Goal: Task Accomplishment & Management: Manage account settings

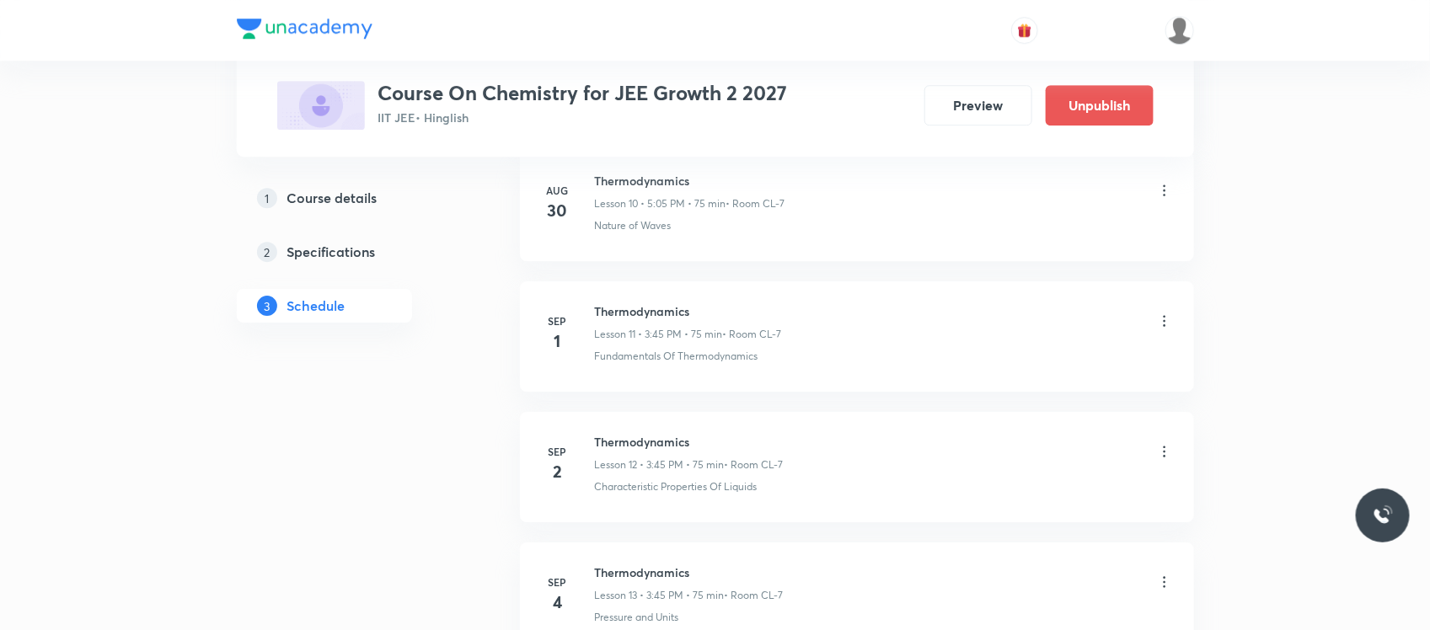
click at [1159, 323] on icon at bounding box center [1164, 321] width 17 height 17
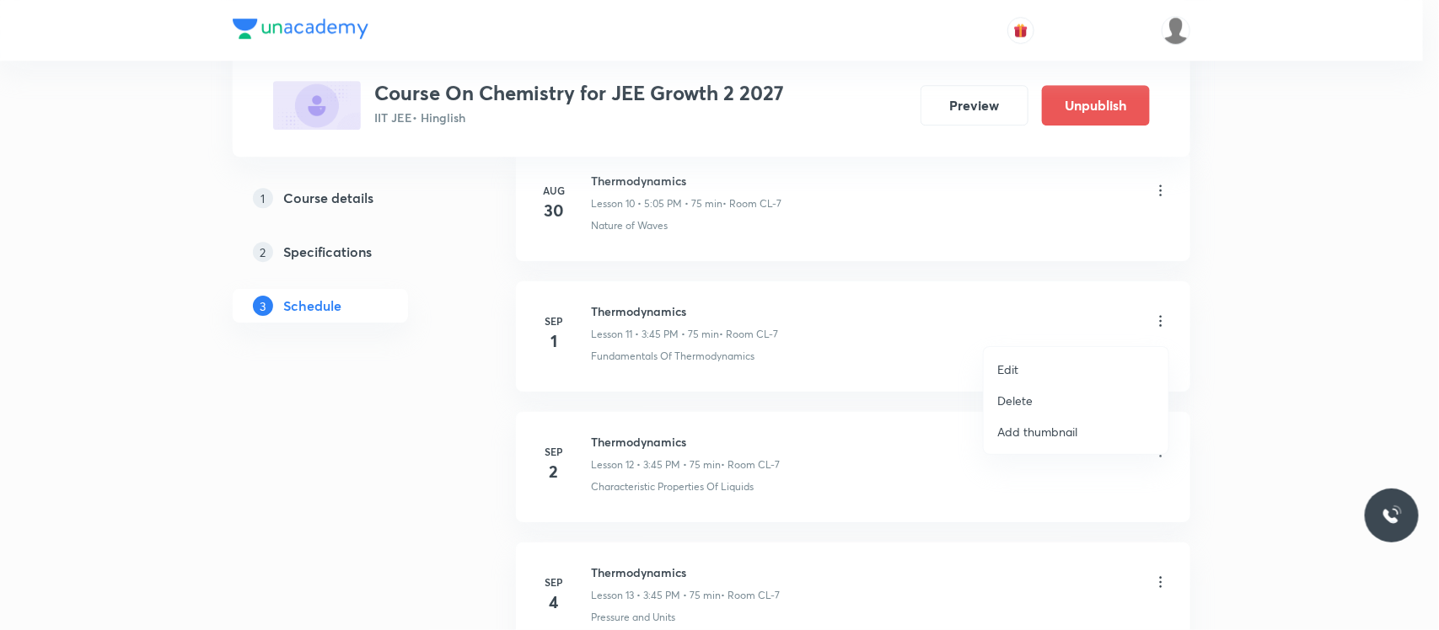
click at [1017, 371] on p "Edit" at bounding box center [1007, 370] width 21 height 18
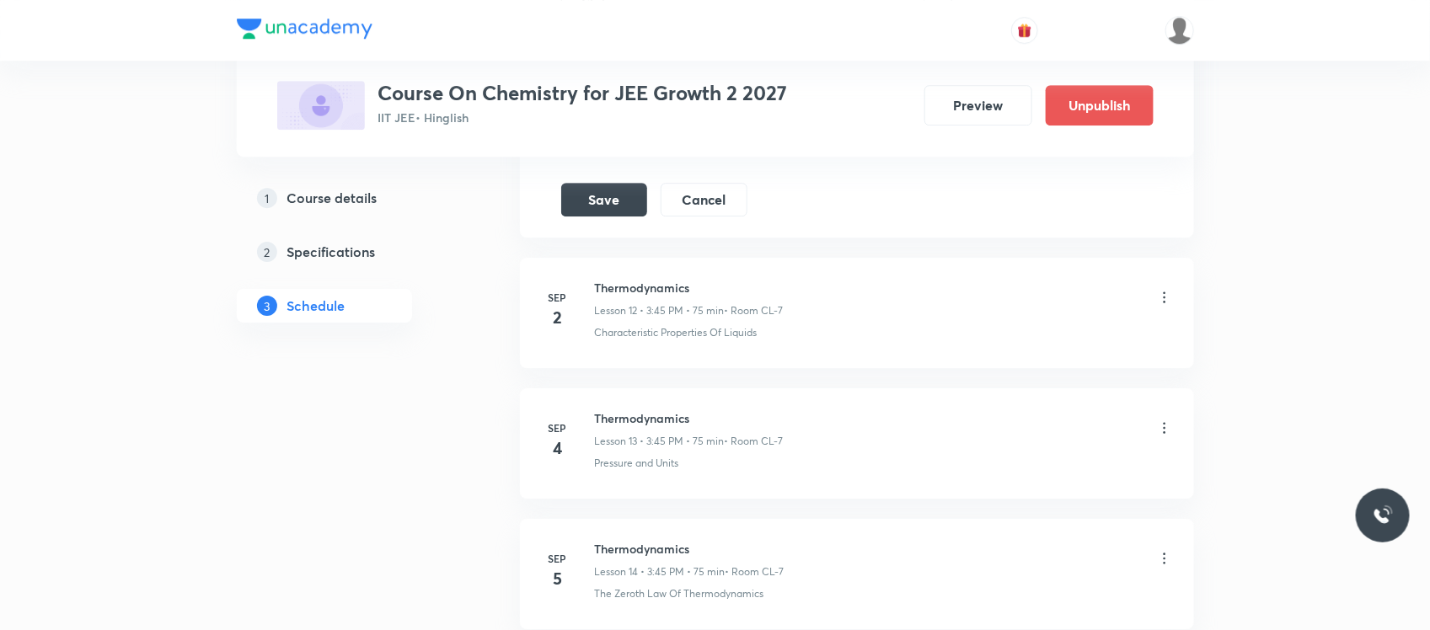
scroll to position [2277, 0]
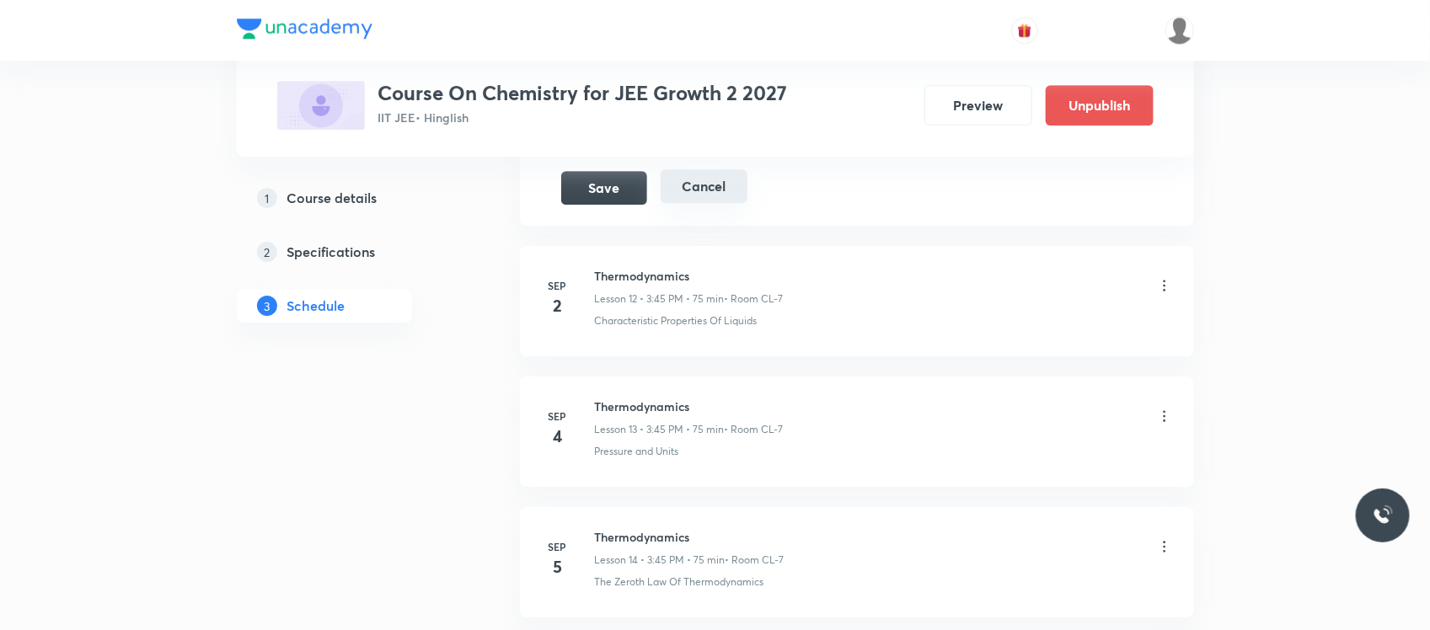
click at [723, 192] on button "Cancel" at bounding box center [704, 186] width 87 height 34
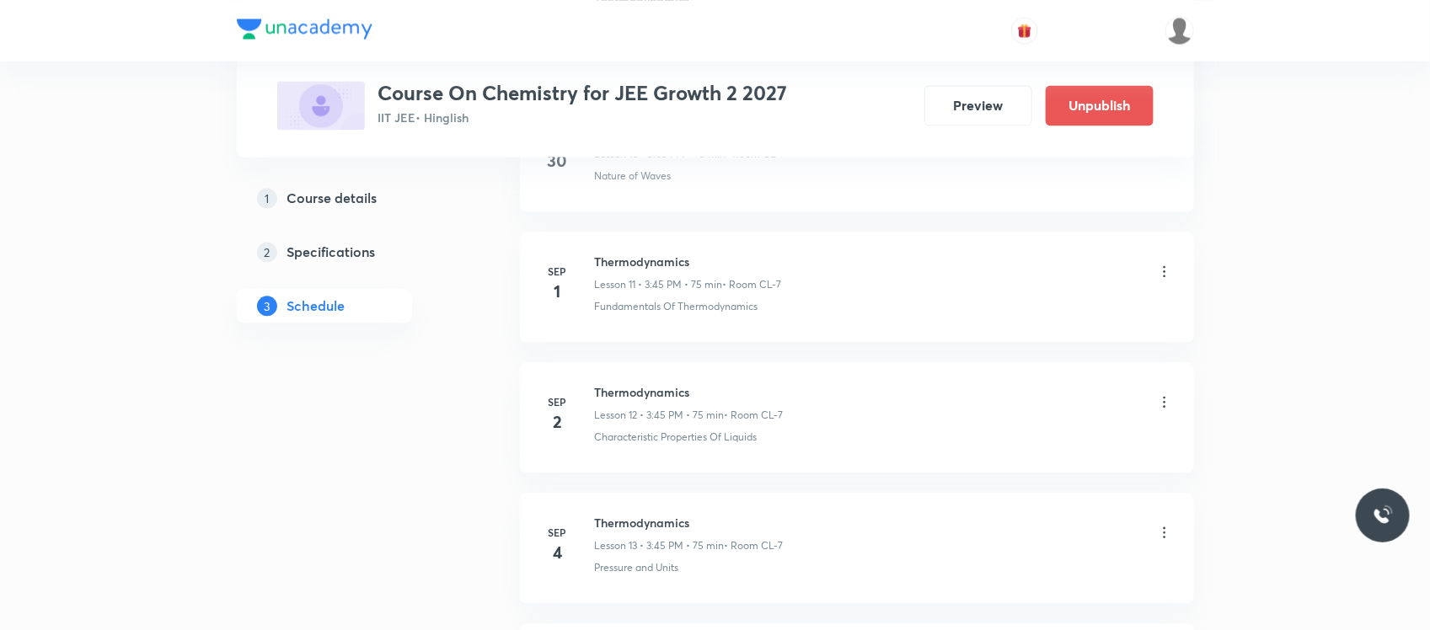
scroll to position [1511, 0]
click at [1157, 270] on icon at bounding box center [1164, 273] width 17 height 17
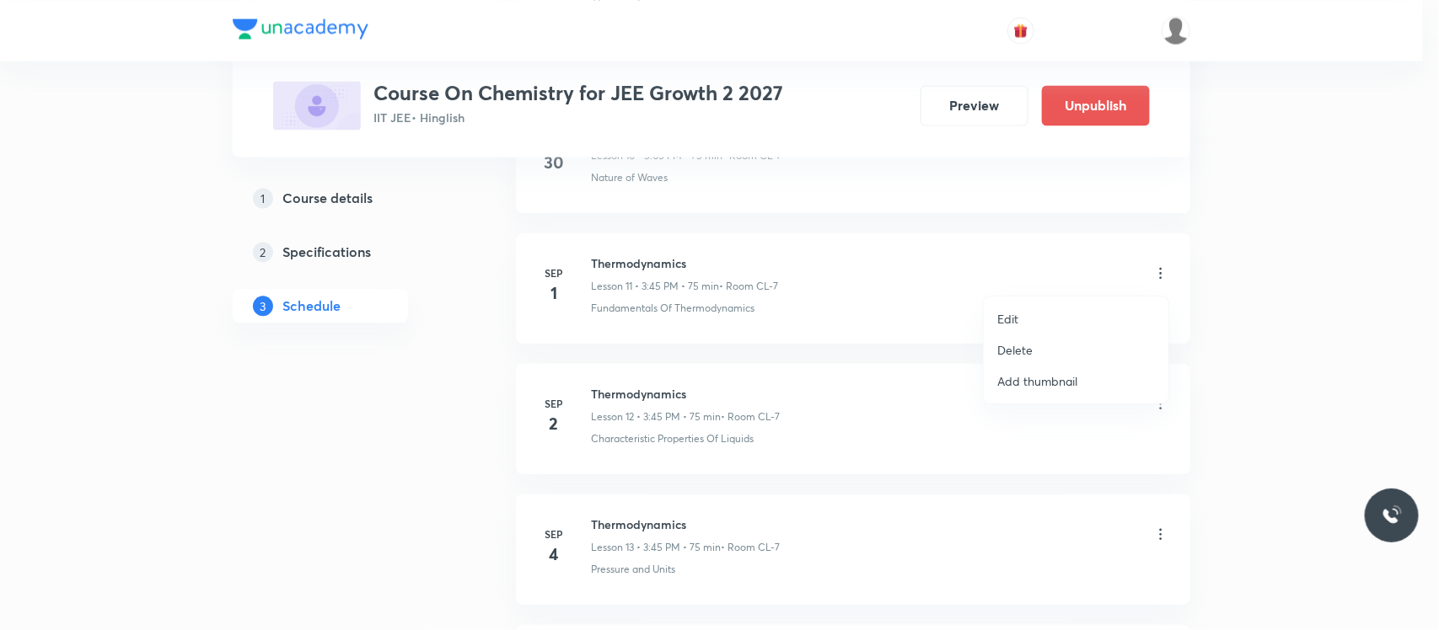
click at [1037, 361] on li "Delete" at bounding box center [1075, 350] width 185 height 31
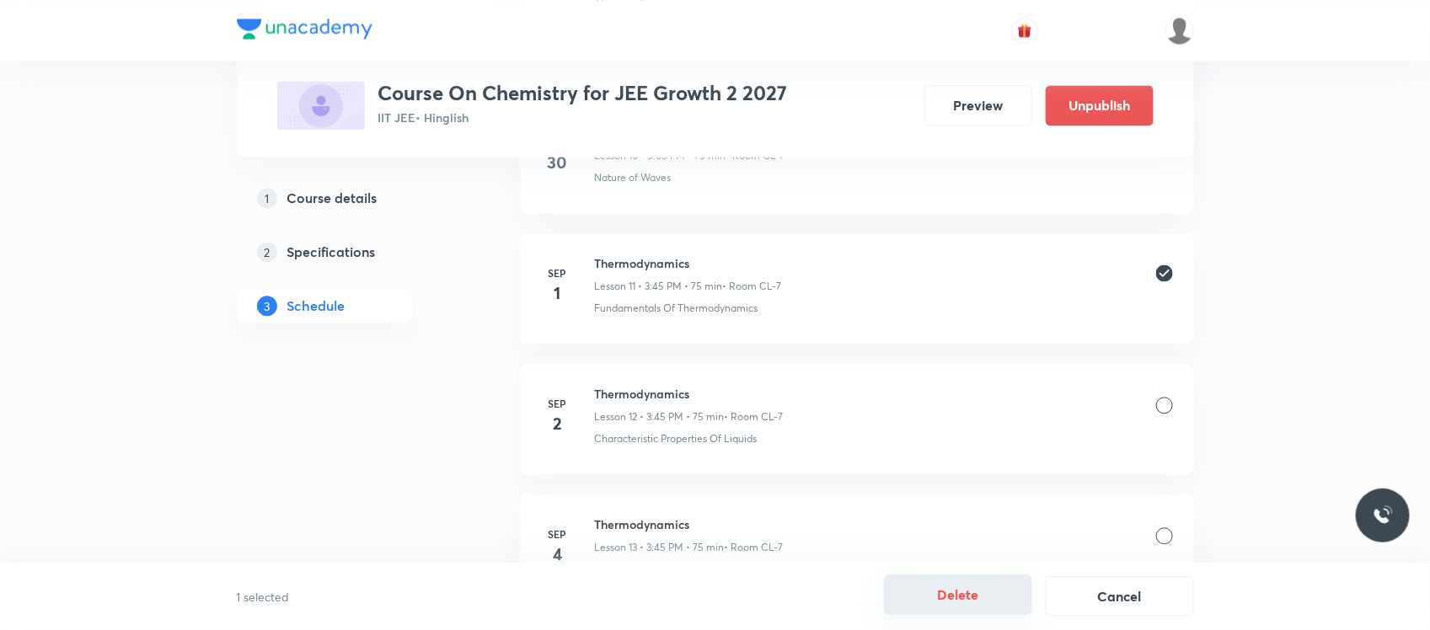
click at [983, 601] on button "Delete" at bounding box center [958, 595] width 148 height 40
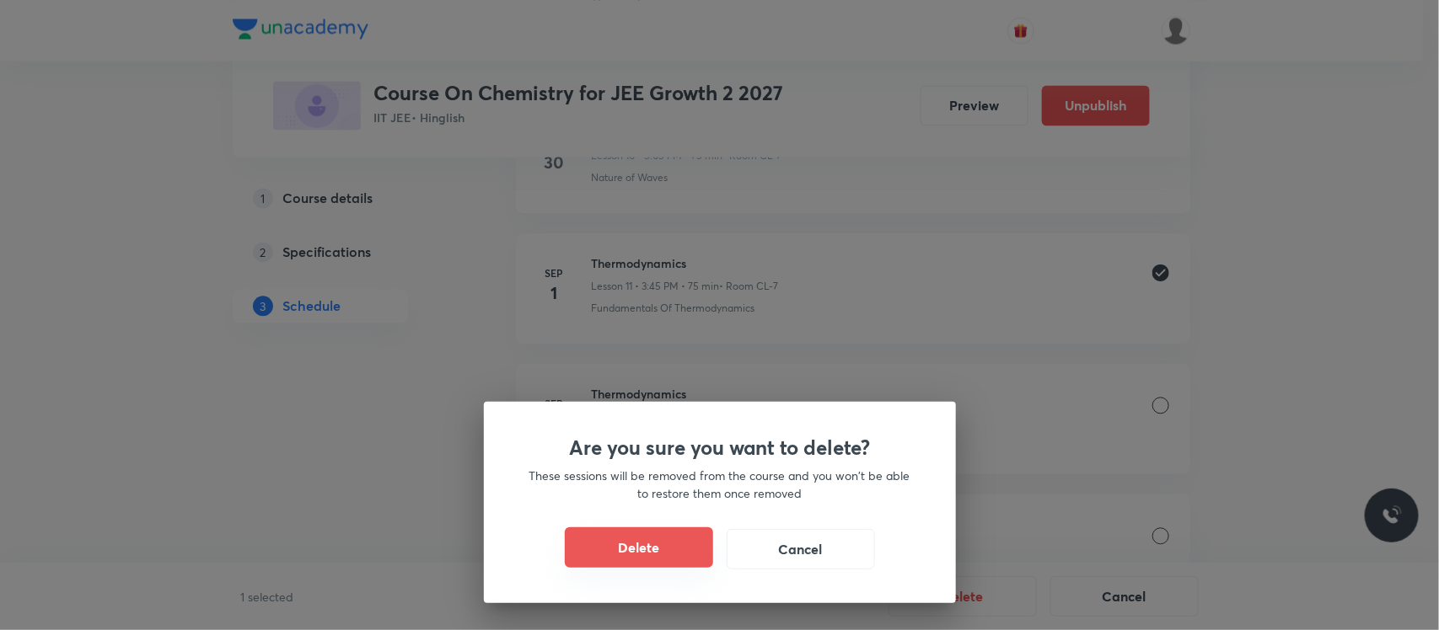
click at [676, 550] on button "Delete" at bounding box center [639, 548] width 148 height 40
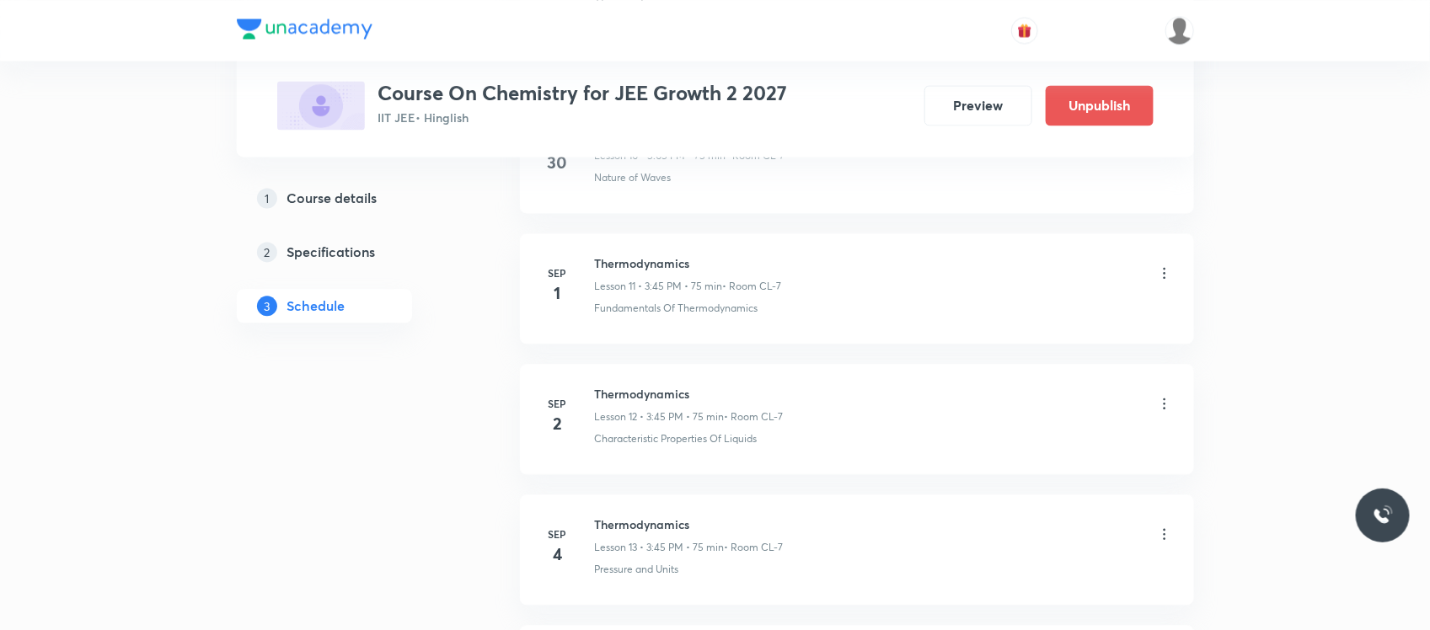
click at [642, 262] on h6 "Thermodynamics" at bounding box center [688, 264] width 187 height 18
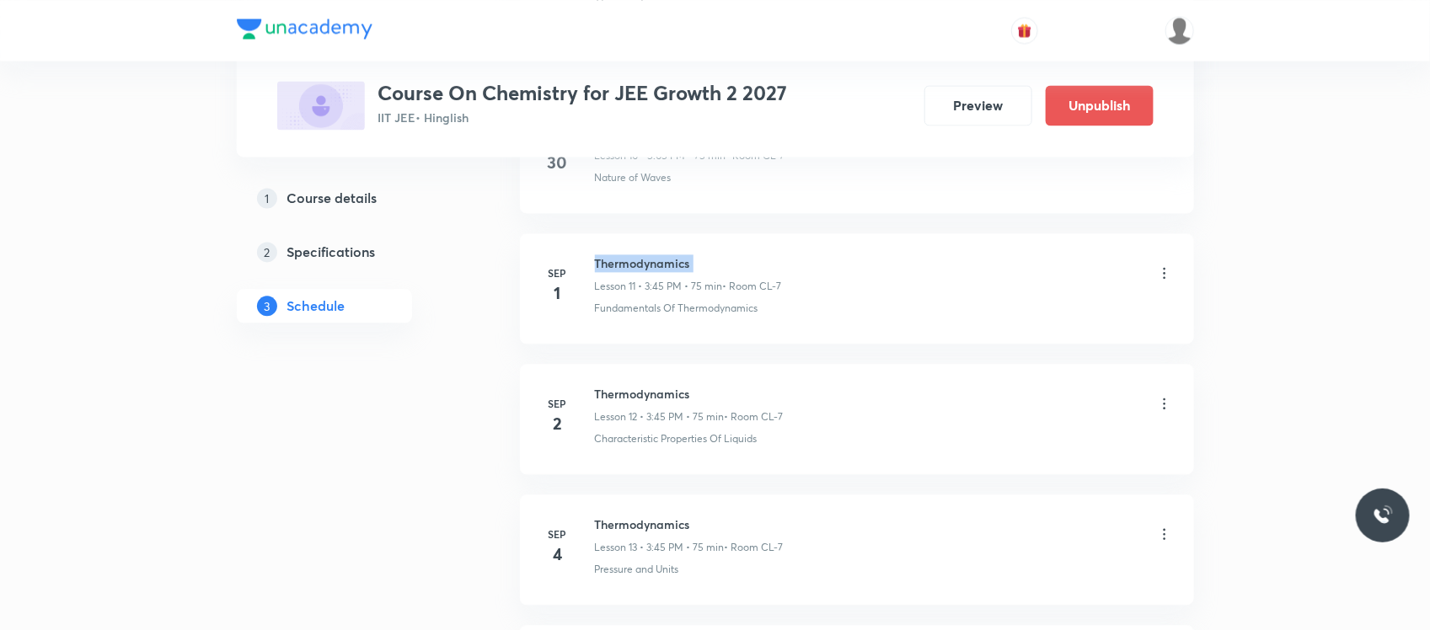
copy h6 "Thermodynamics"
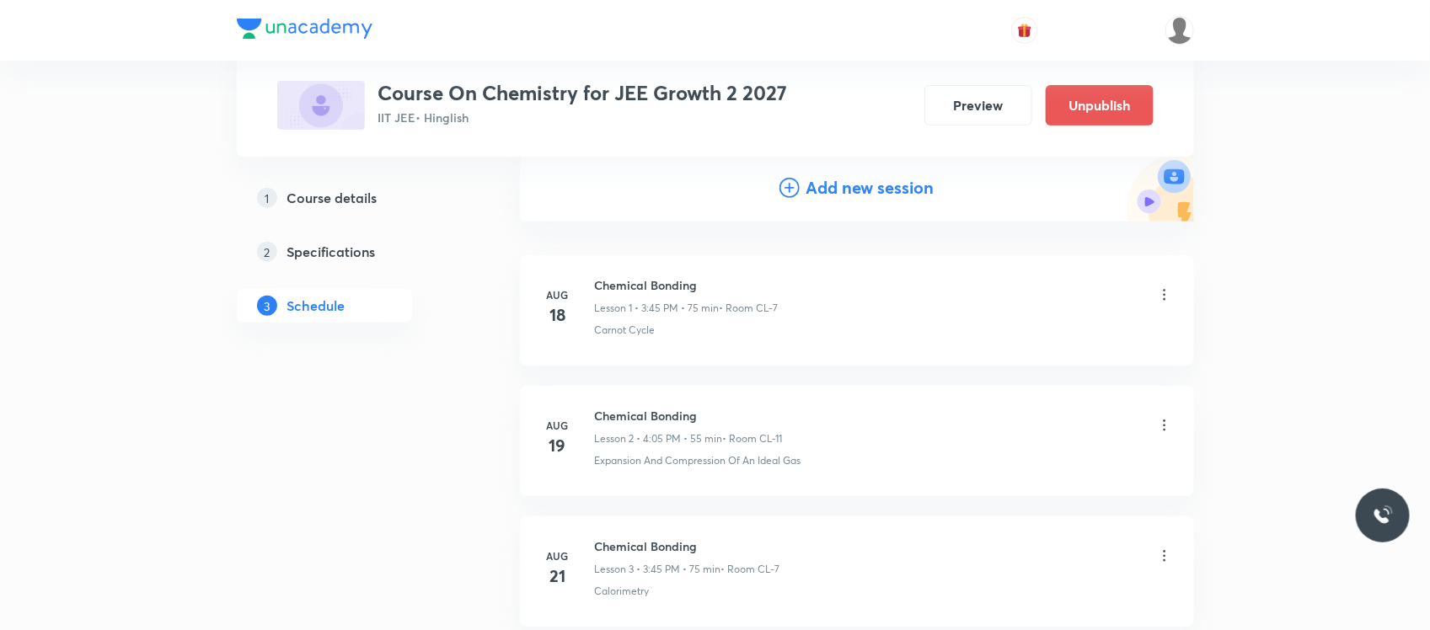
scroll to position [0, 0]
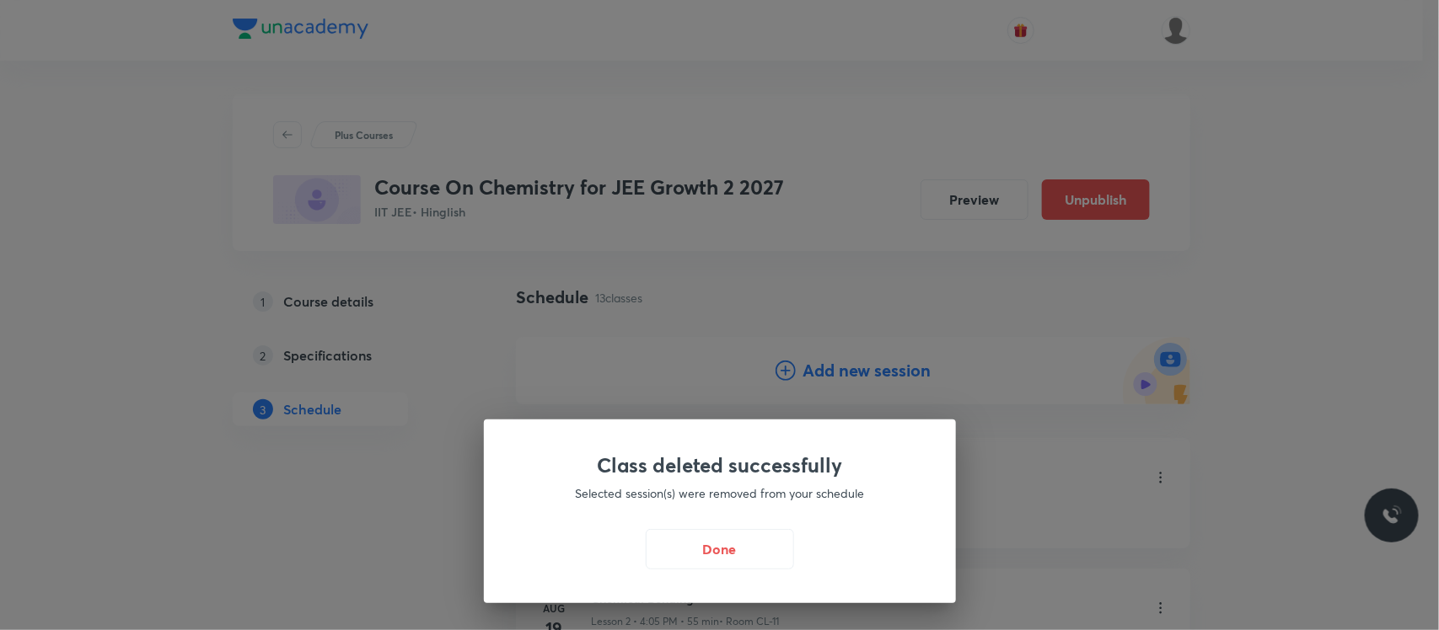
click at [801, 382] on div "Class deleted successfully Selected session(s) were removed from your schedule …" at bounding box center [719, 315] width 1439 height 630
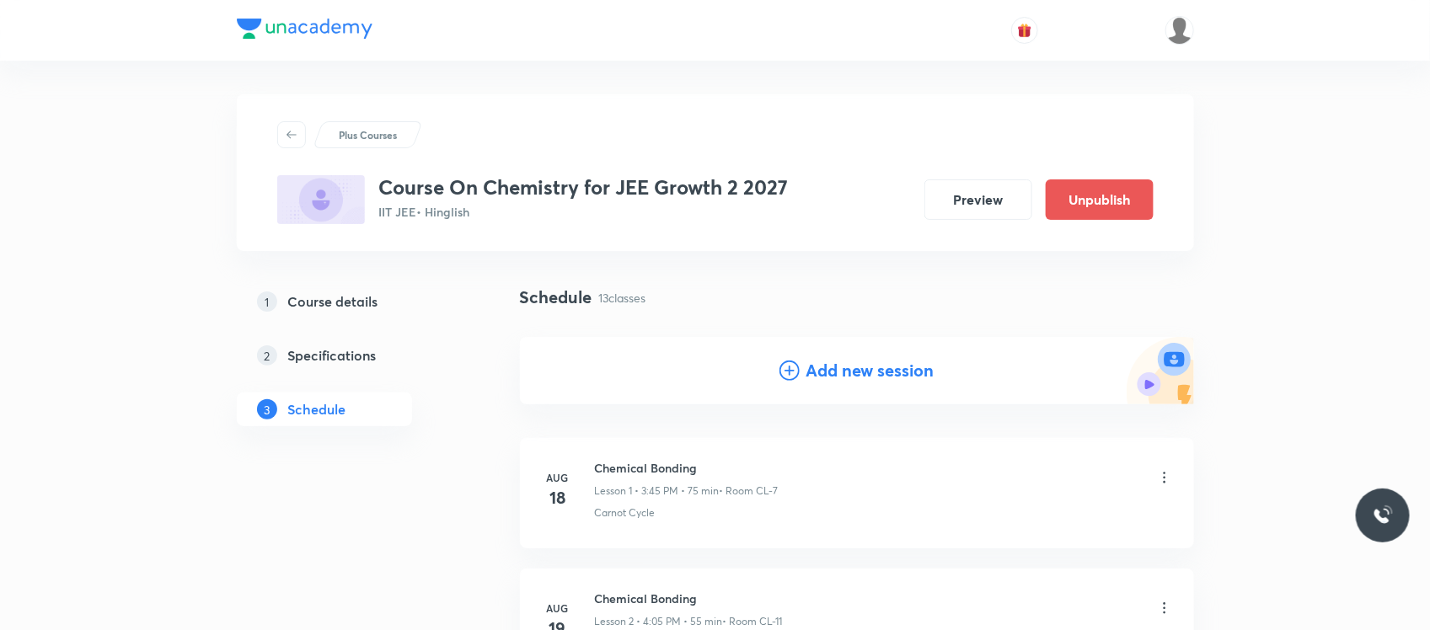
click at [785, 375] on icon at bounding box center [790, 371] width 20 height 20
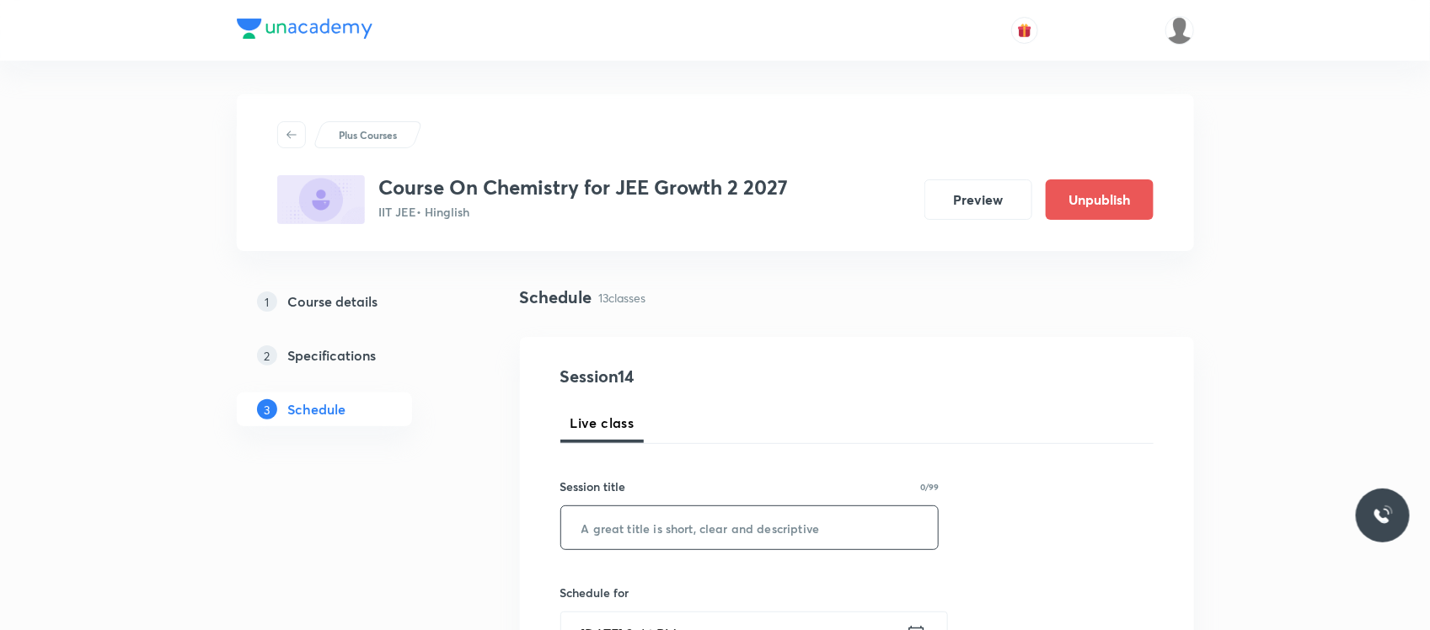
drag, startPoint x: 643, startPoint y: 499, endPoint x: 629, endPoint y: 524, distance: 29.1
click at [629, 524] on div "Session title 0/99 ​" at bounding box center [749, 514] width 379 height 72
paste input "Thermodynamics"
click at [629, 524] on input "Thermodynamics" at bounding box center [750, 527] width 378 height 43
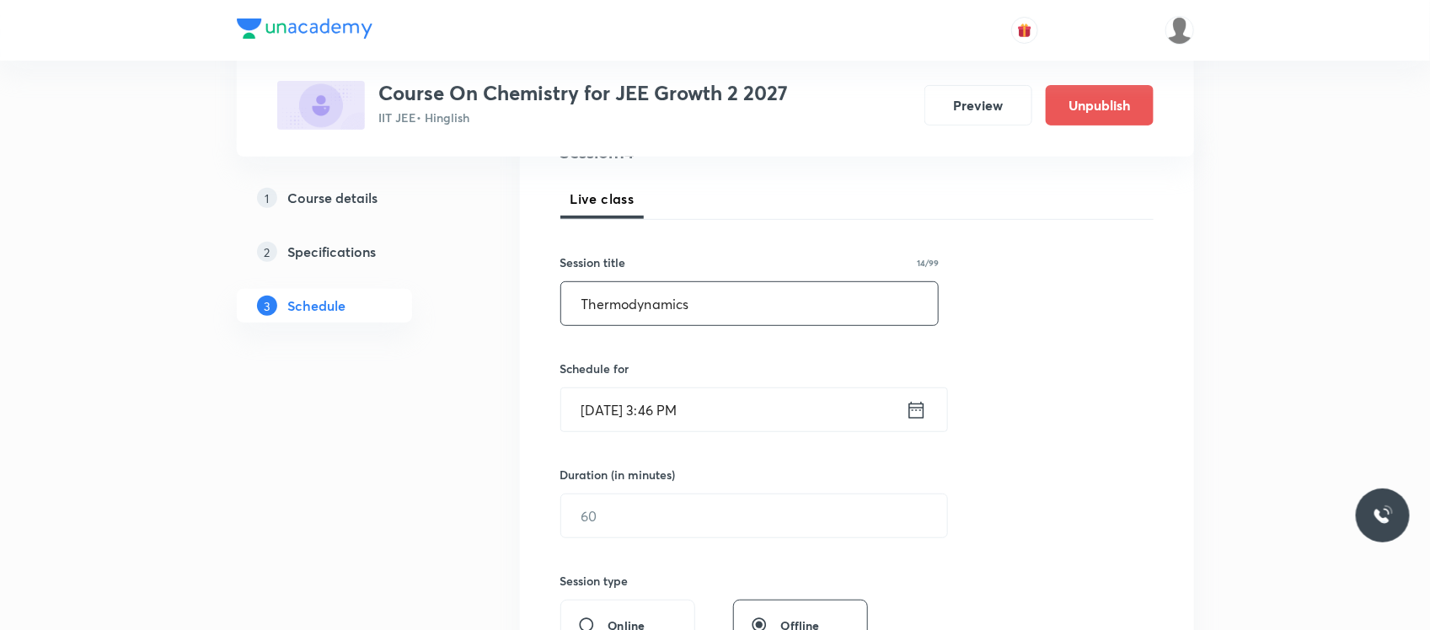
type input "Thermodynamics"
click at [737, 403] on input "Sep 1, 2025, 3:46 PM" at bounding box center [733, 410] width 345 height 43
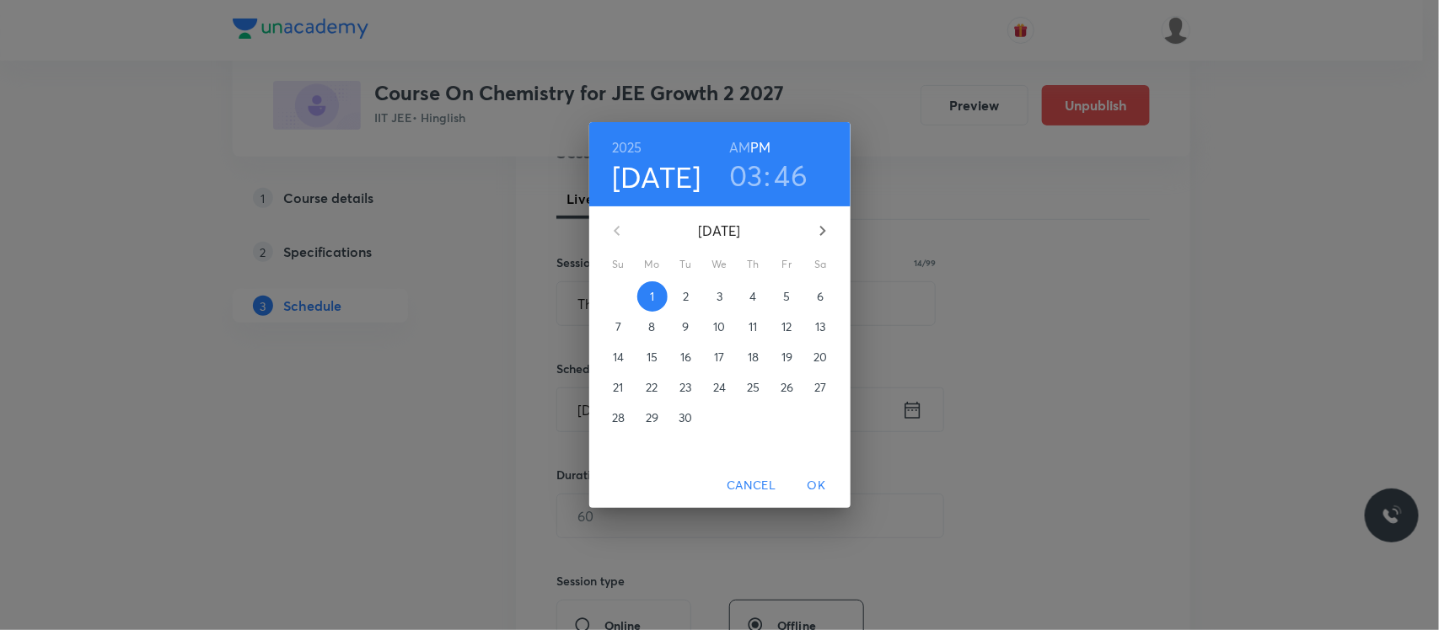
click at [789, 177] on h3 "46" at bounding box center [791, 175] width 34 height 35
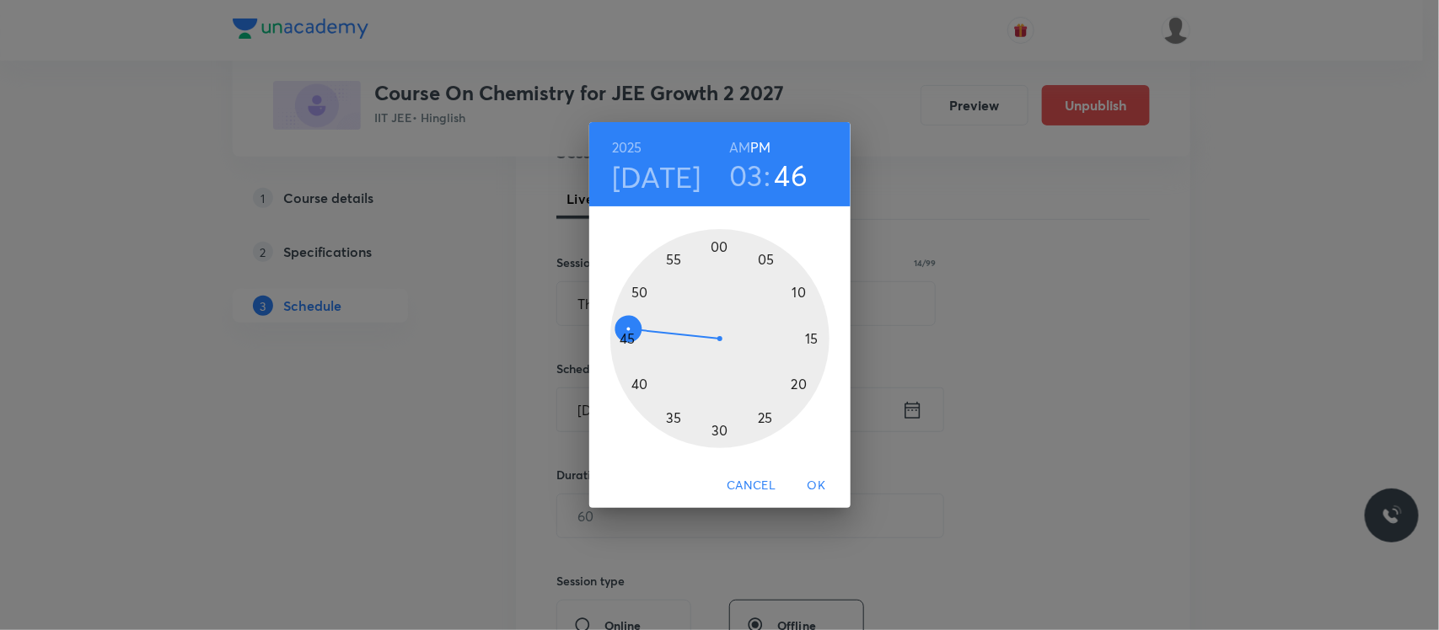
click at [635, 295] on div at bounding box center [719, 338] width 219 height 219
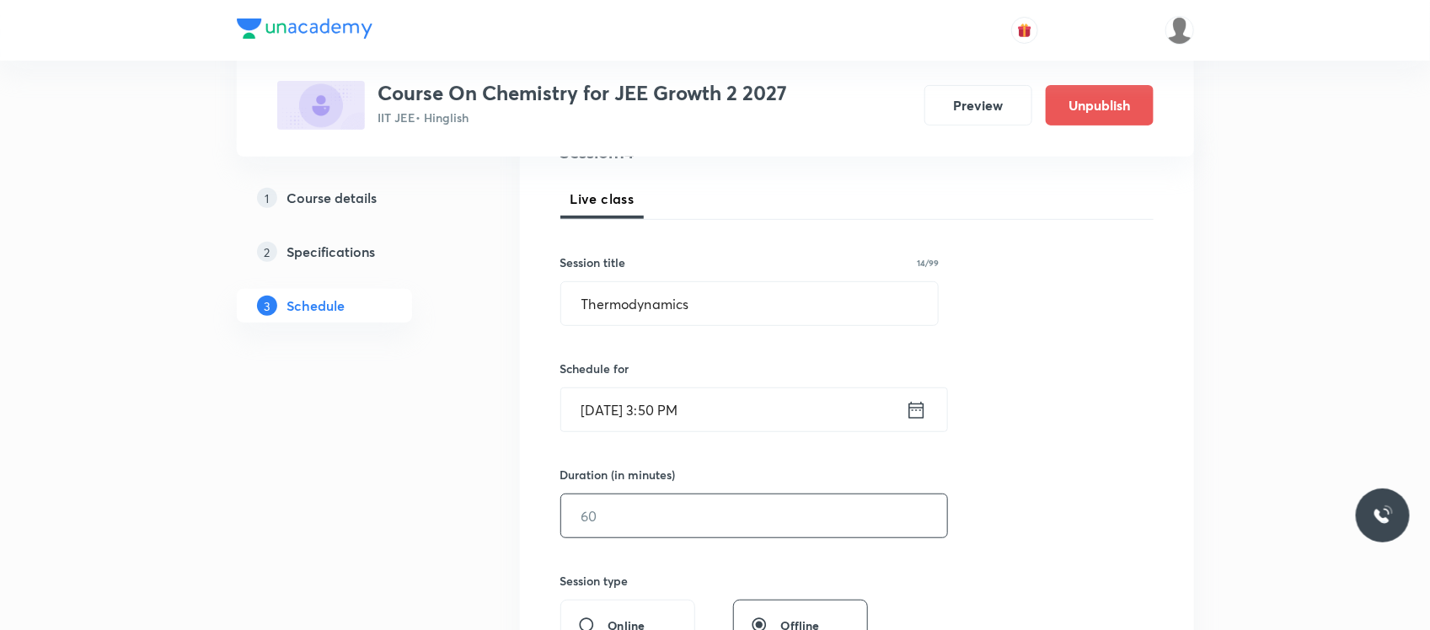
click at [659, 508] on input "text" at bounding box center [754, 516] width 386 height 43
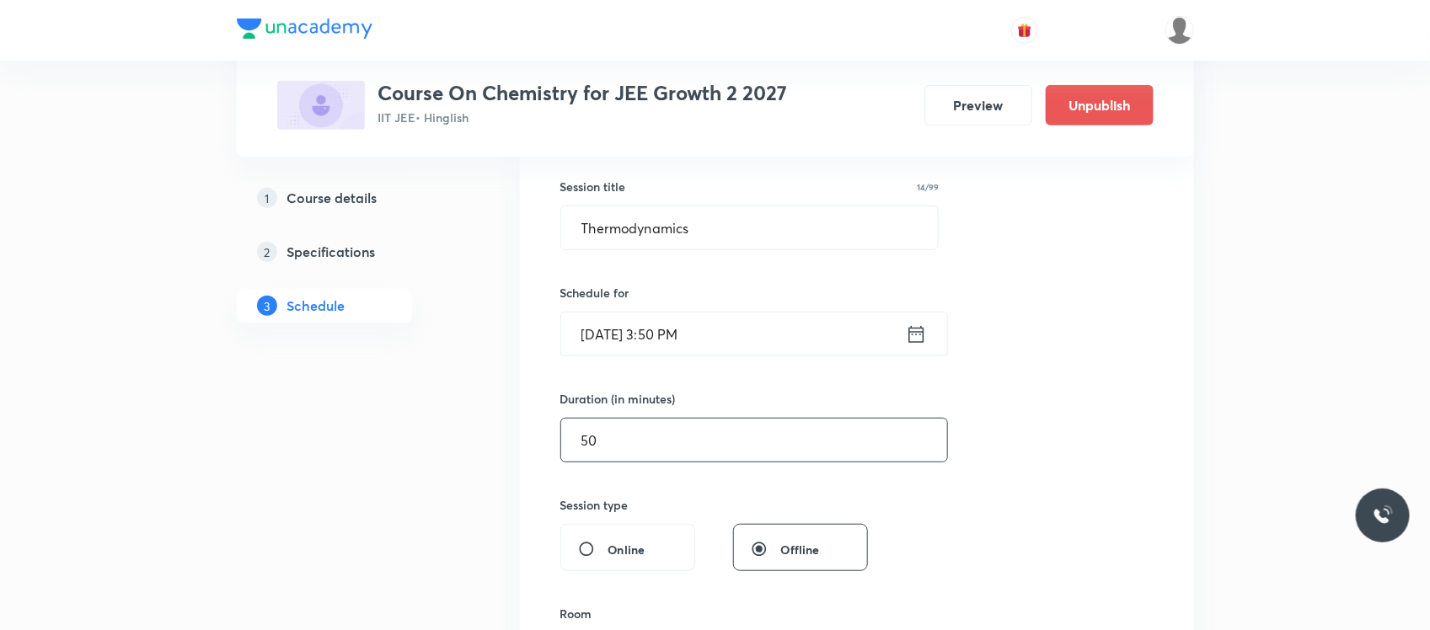
scroll to position [302, 0]
type input "5"
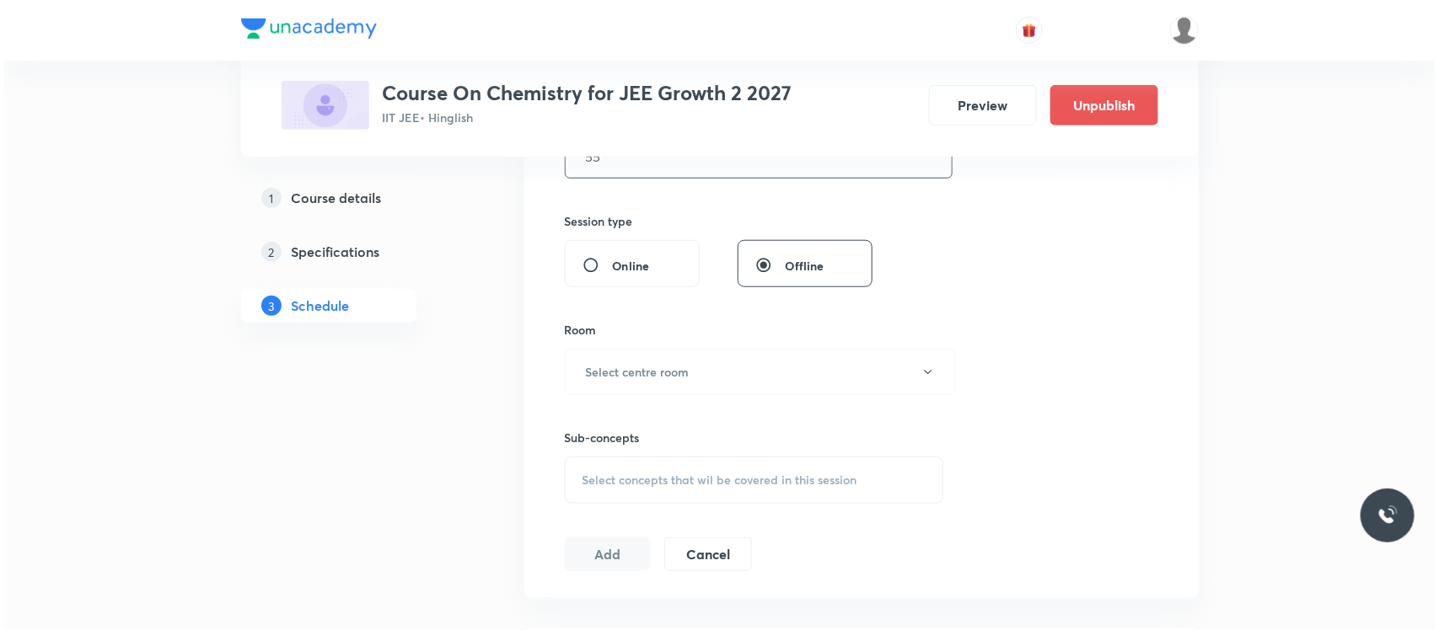
scroll to position [592, 0]
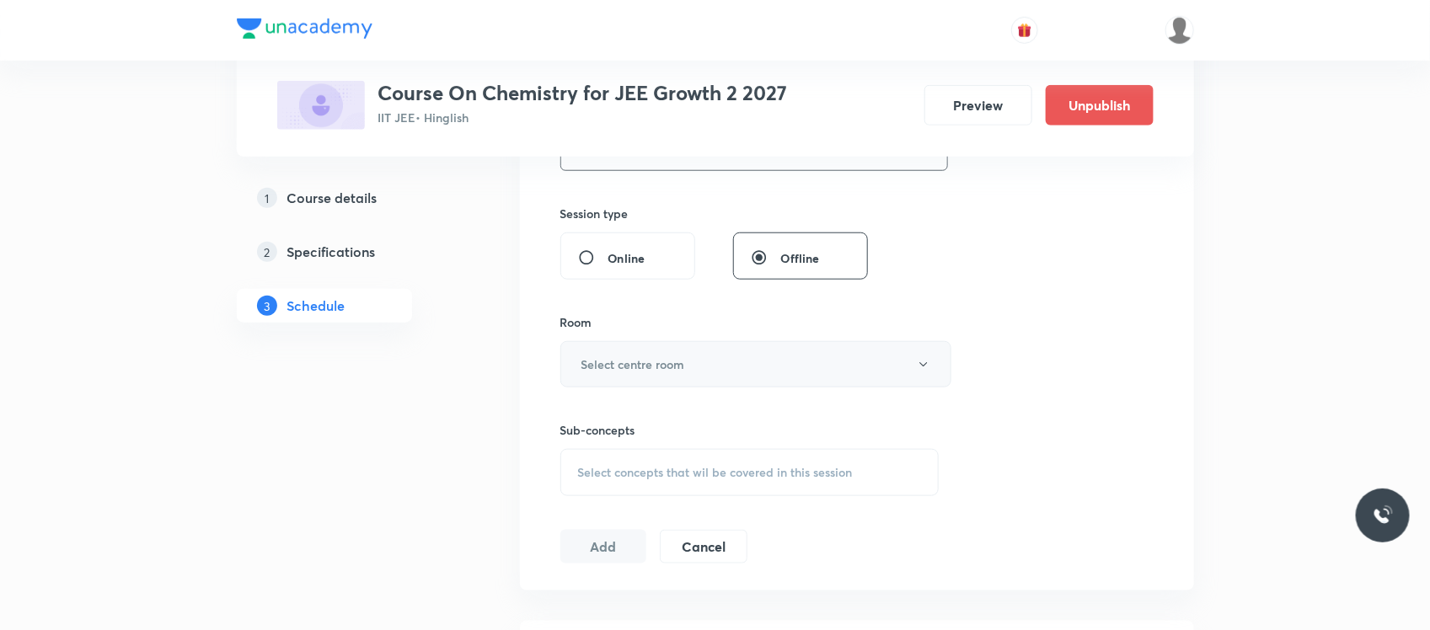
type input "55"
click at [684, 362] on h6 "Select centre room" at bounding box center [633, 365] width 104 height 18
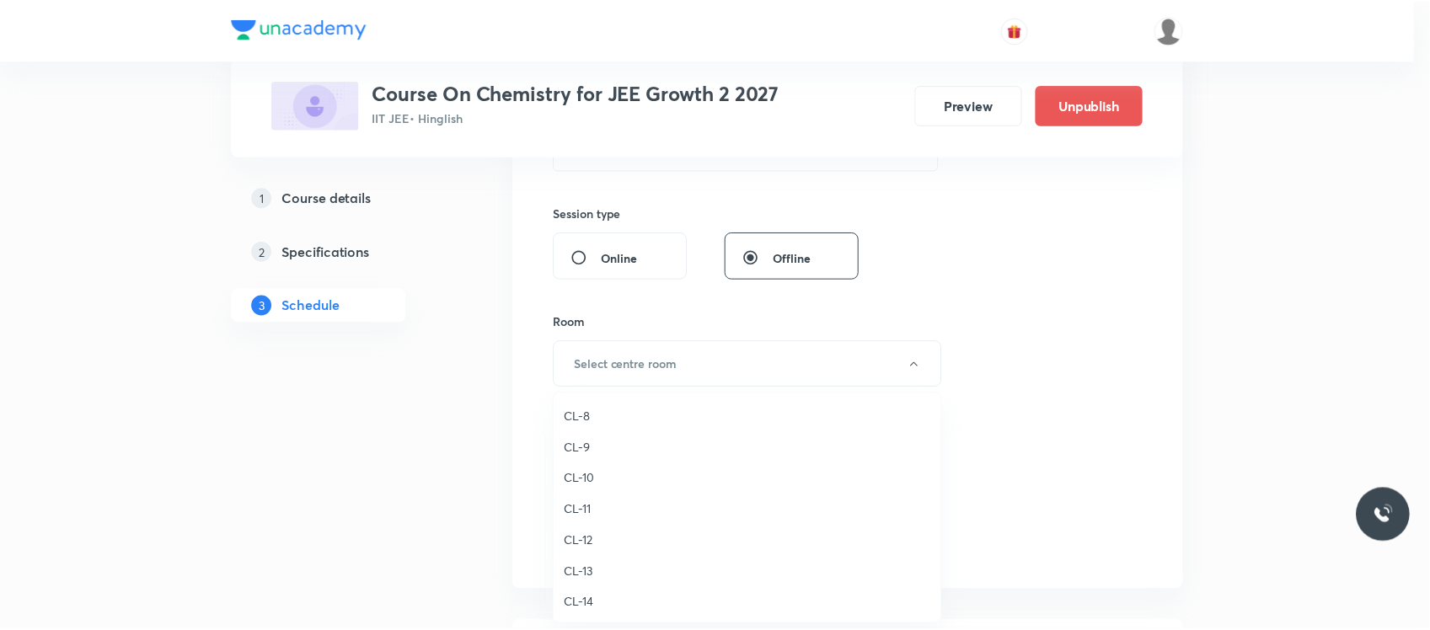
scroll to position [687, 0]
click at [590, 415] on span "CL-8" at bounding box center [751, 415] width 369 height 18
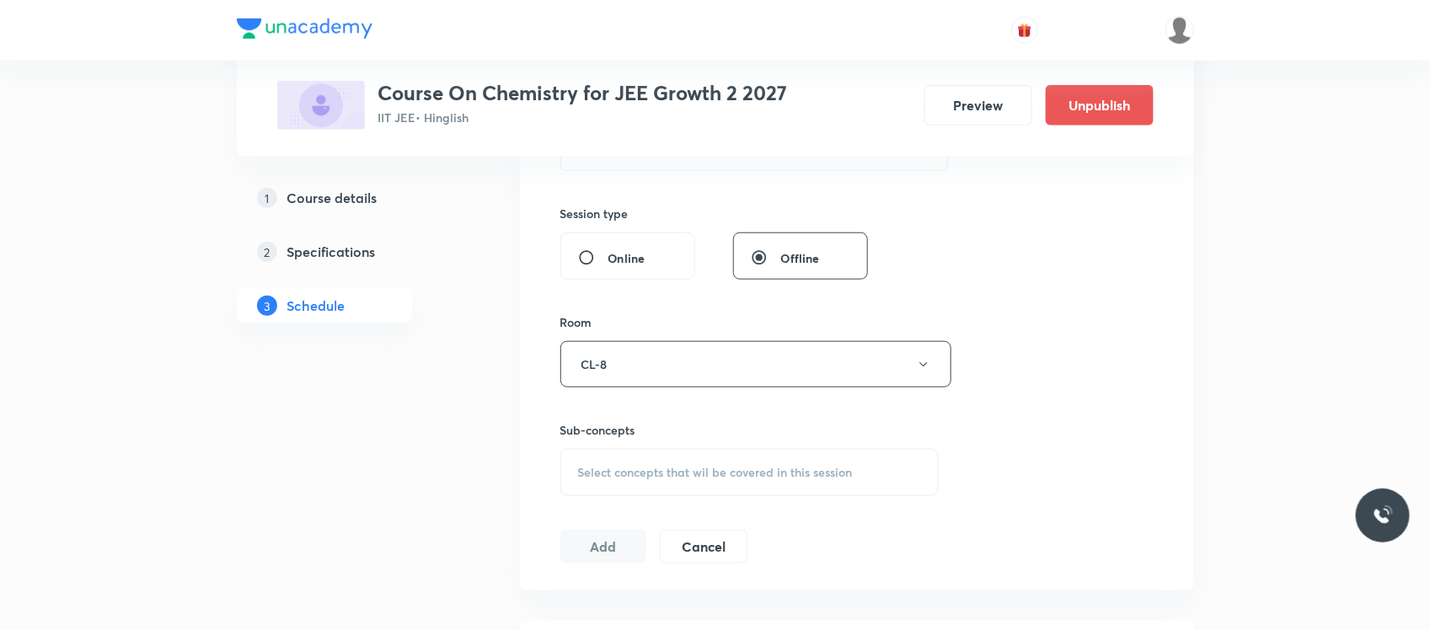
click at [646, 473] on span "Select concepts that wil be covered in this session" at bounding box center [715, 472] width 275 height 13
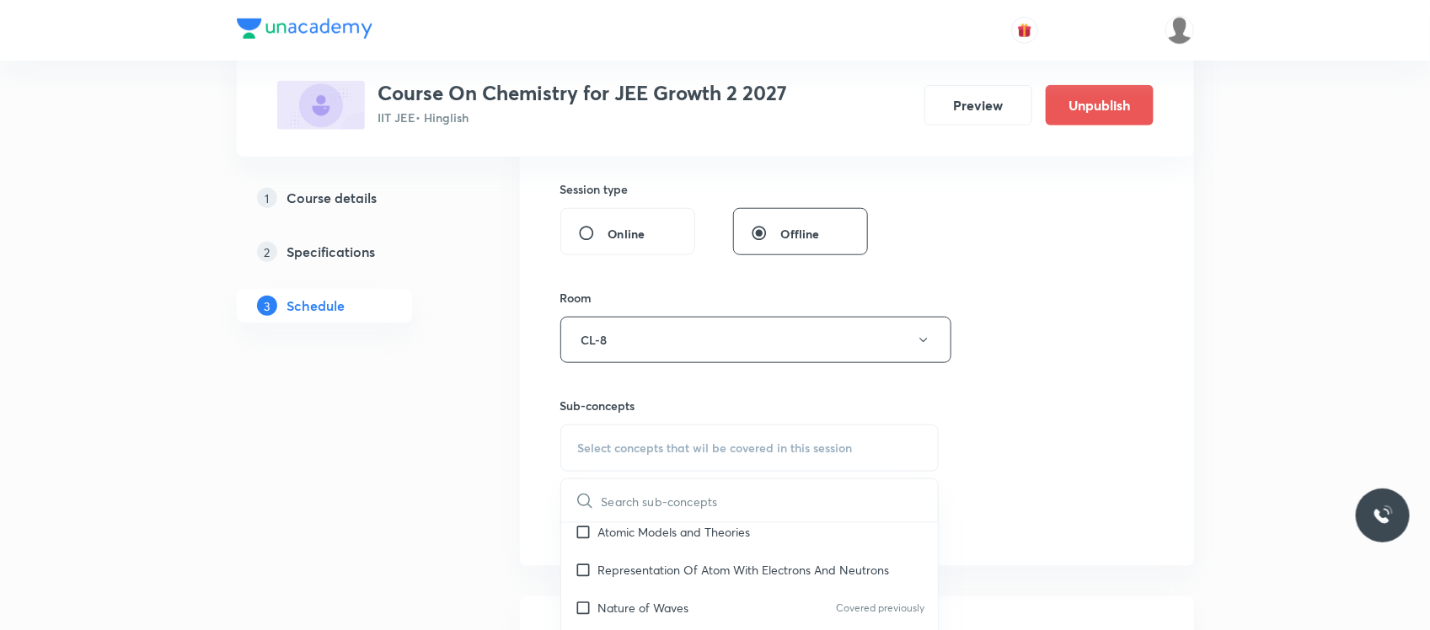
scroll to position [954, 0]
click at [677, 567] on p "[PERSON_NAME] Model For Hydrogen Atom" at bounding box center [718, 574] width 241 height 18
checkbox input "true"
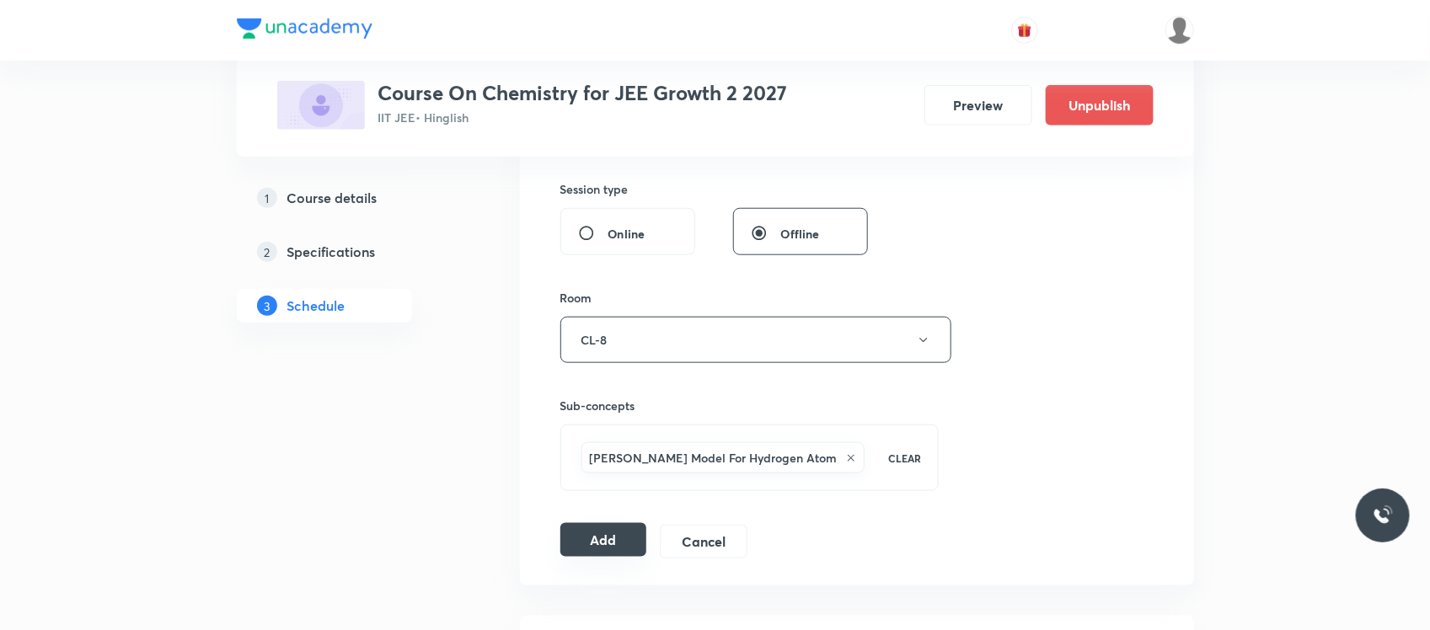
click at [596, 539] on button "Add" at bounding box center [603, 540] width 87 height 34
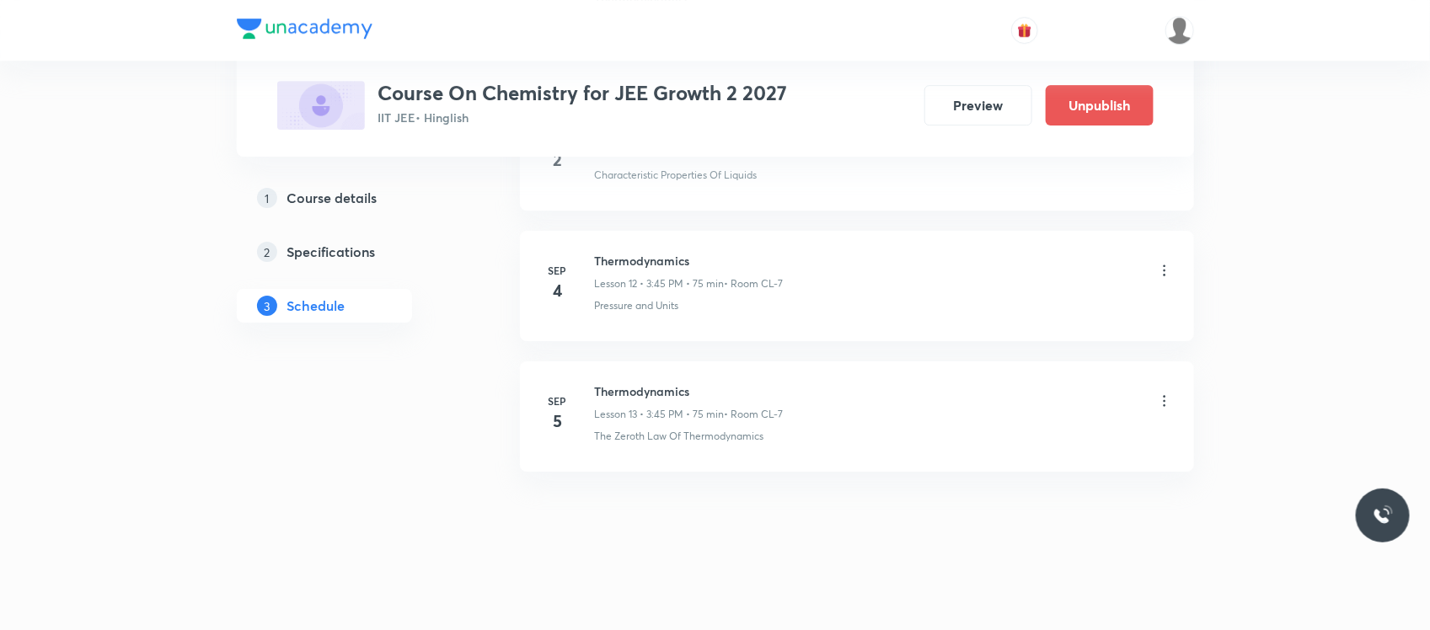
scroll to position [1648, 0]
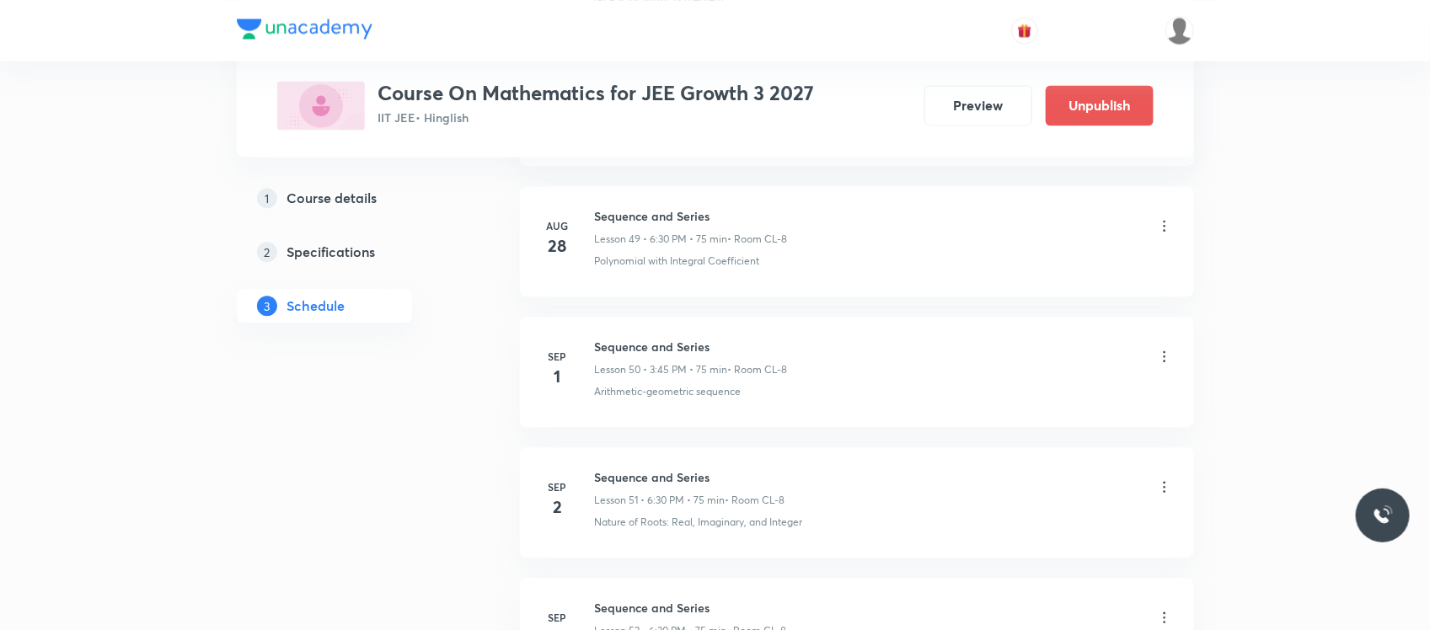
scroll to position [7296, 0]
click at [643, 355] on li "[DATE] Sequence and Series Lesson 50 • 3:45 PM • 75 min • Room CL-8 Arithmetic-…" at bounding box center [857, 373] width 674 height 110
click at [643, 355] on li "Sep 1 Sequence and Series Lesson 50 • 3:45 PM • 75 min • Room CL-8 Arithmetic-g…" at bounding box center [857, 373] width 674 height 110
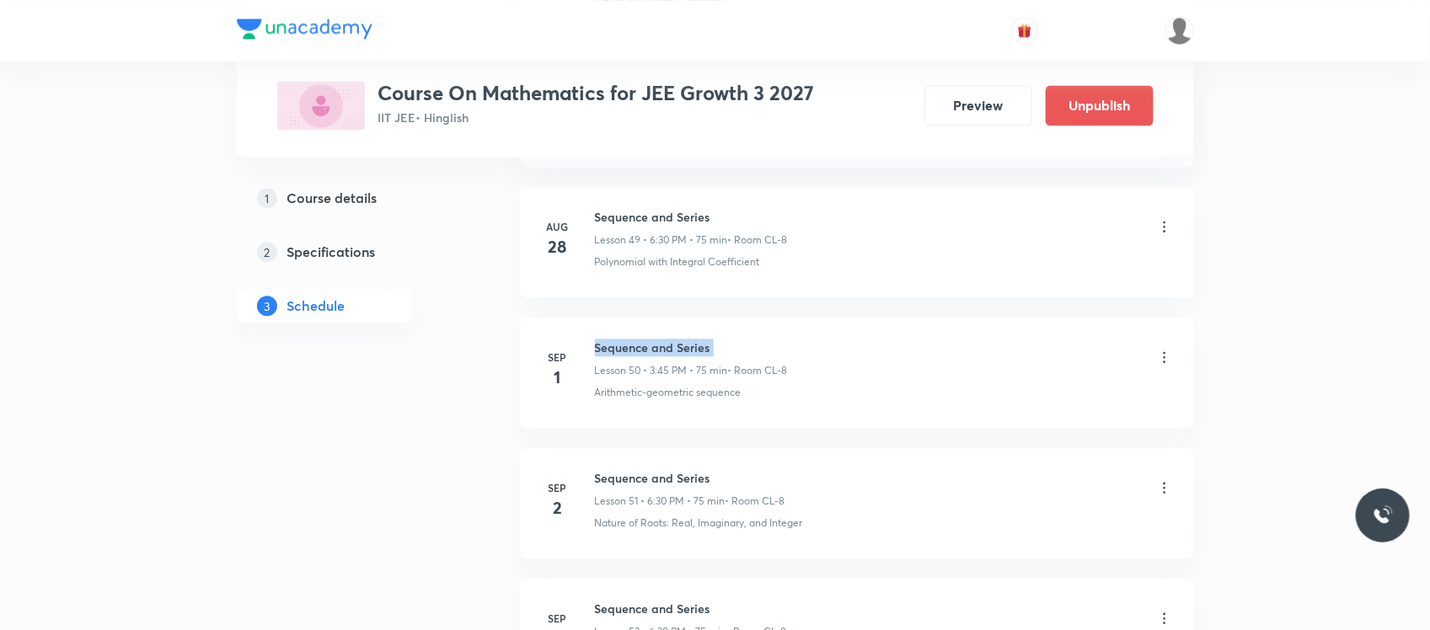
click at [643, 355] on li "Sep 1 Sequence and Series Lesson 50 • 3:45 PM • 75 min • Room CL-8 Arithmetic-g…" at bounding box center [857, 373] width 674 height 110
copy h6 "Sequence and Series"
drag, startPoint x: 1168, startPoint y: 367, endPoint x: 1160, endPoint y: 376, distance: 12.0
click at [1160, 376] on div "Sequence and Series Lesson 50 • 3:45 PM • 75 min • Room CL-8" at bounding box center [884, 359] width 578 height 40
click at [1160, 366] on icon at bounding box center [1164, 357] width 17 height 17
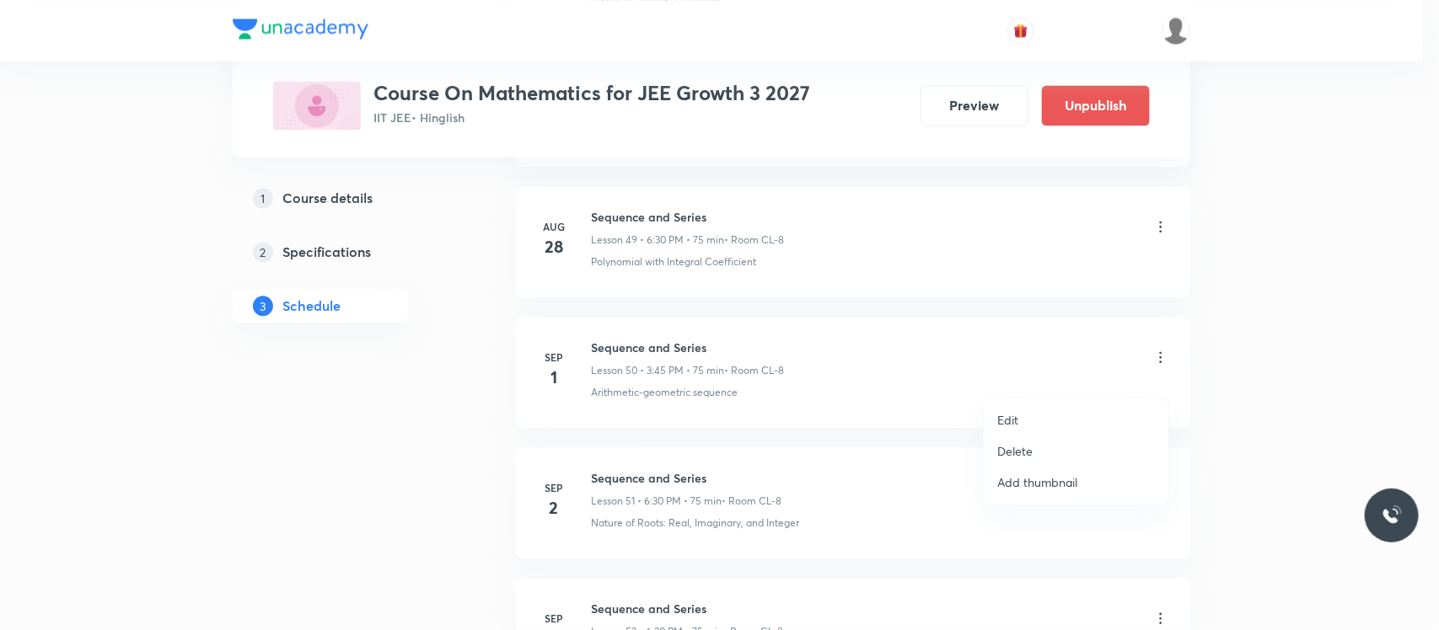
click at [1005, 444] on p "Delete" at bounding box center [1014, 451] width 35 height 18
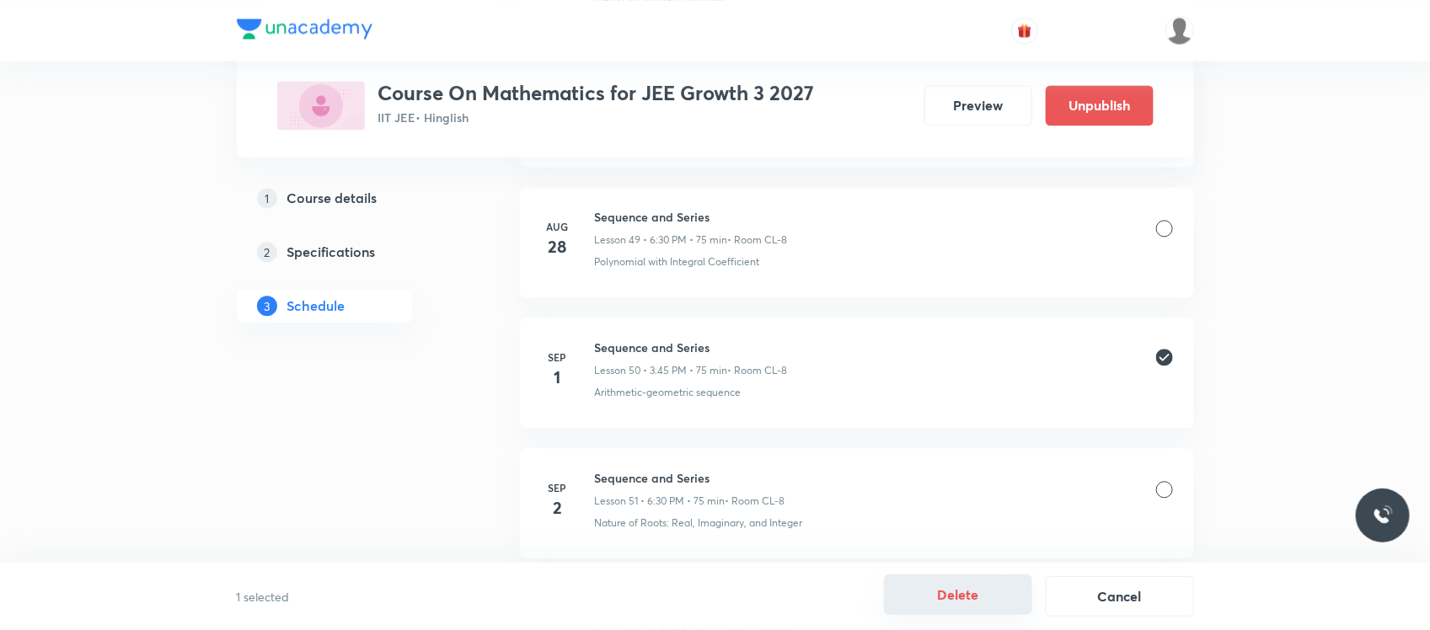
click at [914, 596] on button "Delete" at bounding box center [958, 595] width 148 height 40
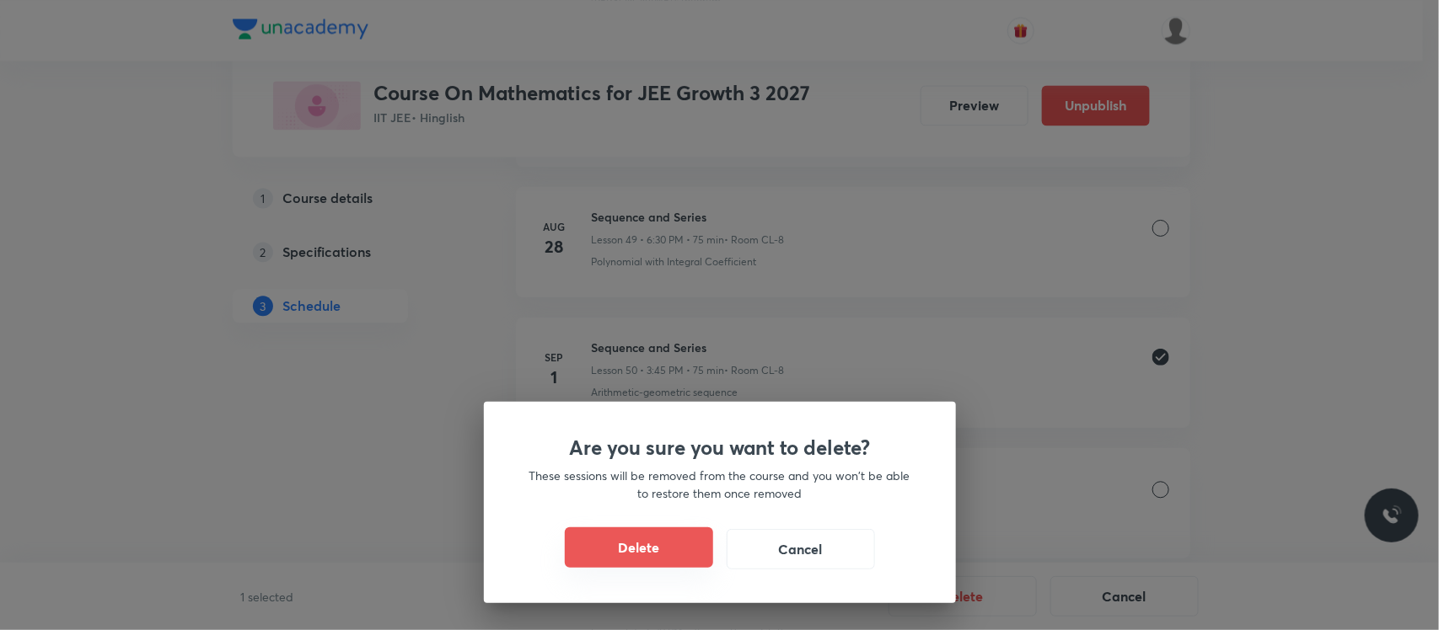
click at [667, 548] on button "Delete" at bounding box center [639, 548] width 148 height 40
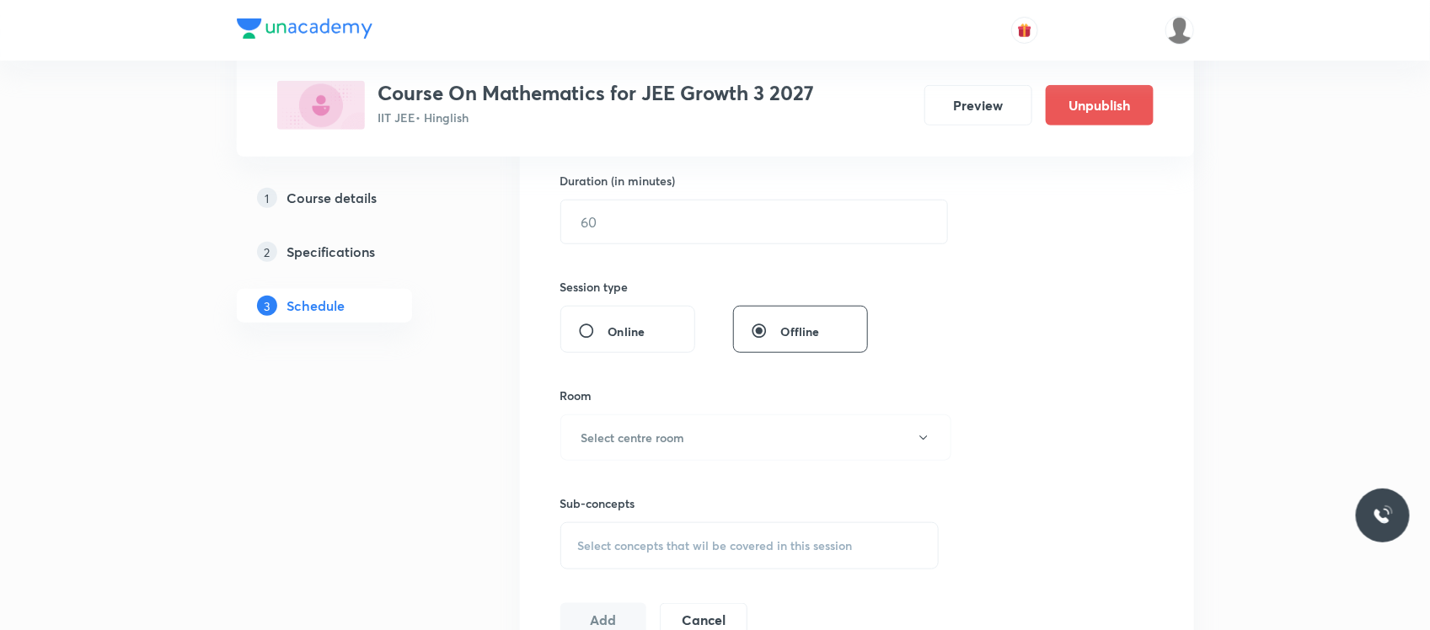
scroll to position [0, 0]
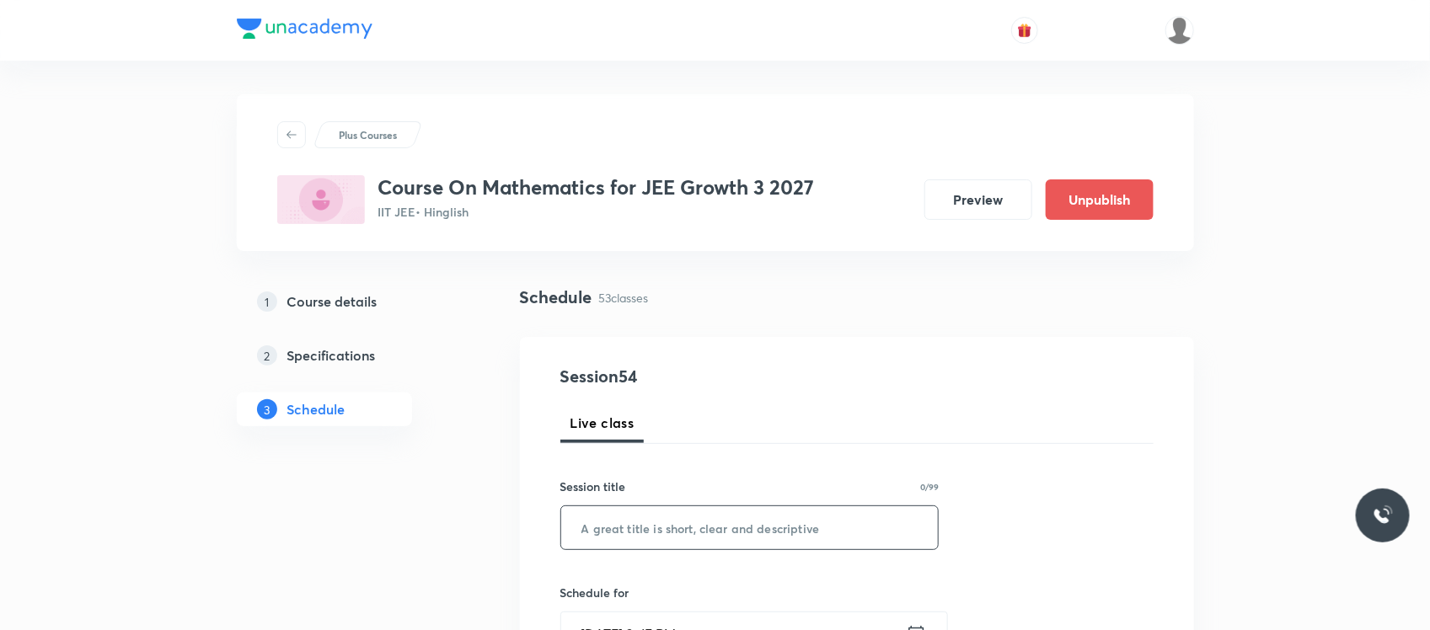
paste input "Sequence and Series"
click at [698, 539] on input "text" at bounding box center [750, 527] width 378 height 43
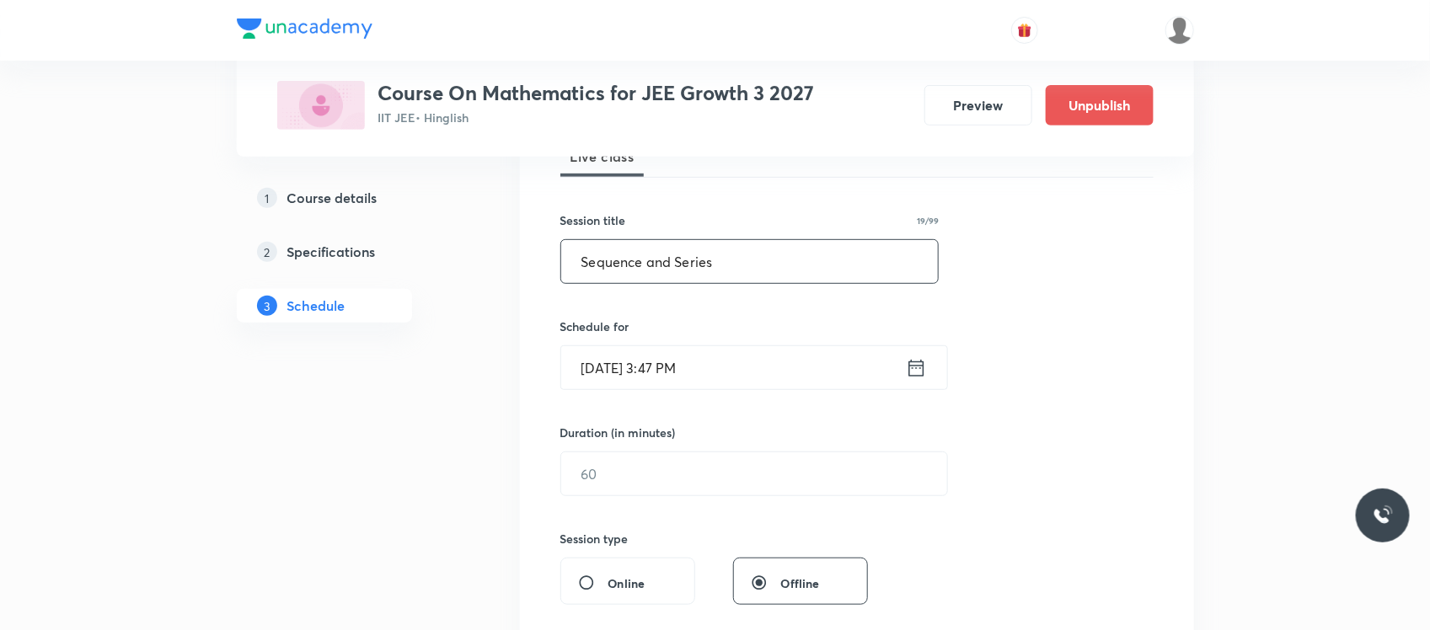
scroll to position [267, 0]
type input "Sequence and Series"
click at [759, 352] on input "Sep 1, 2025, 3:47 PM" at bounding box center [733, 367] width 345 height 43
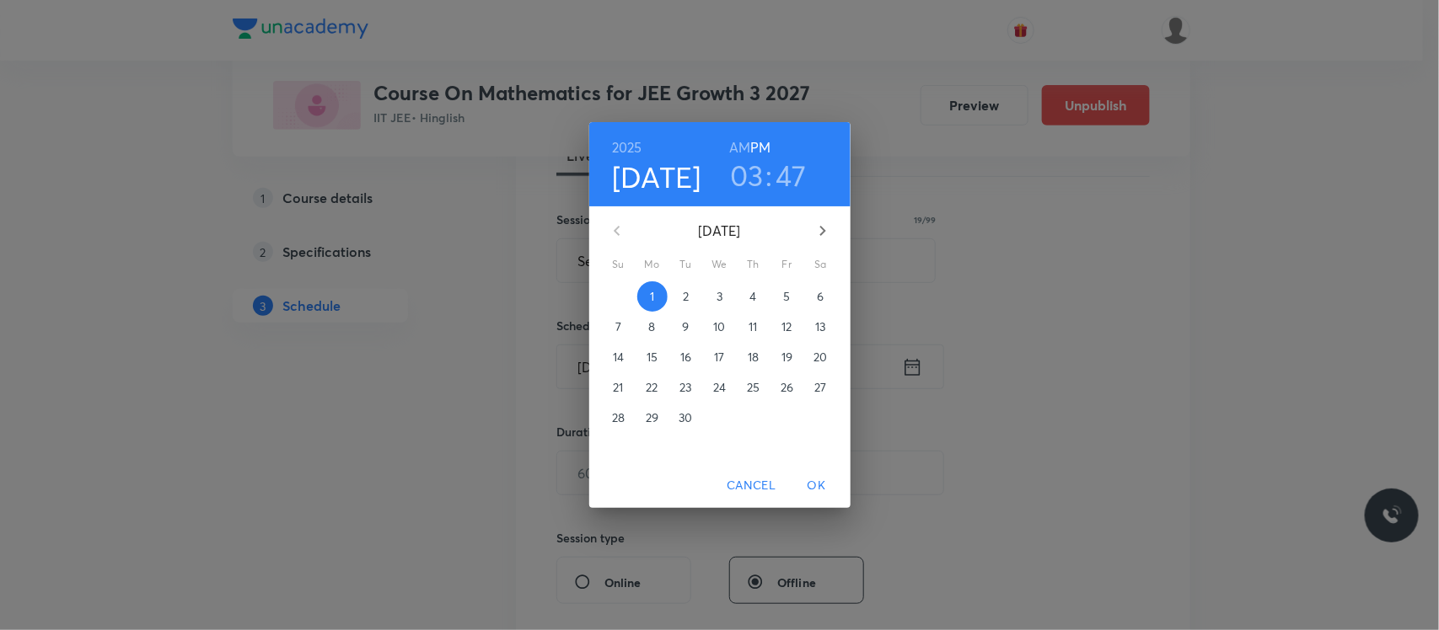
click at [785, 174] on h3 "47" at bounding box center [790, 175] width 31 height 35
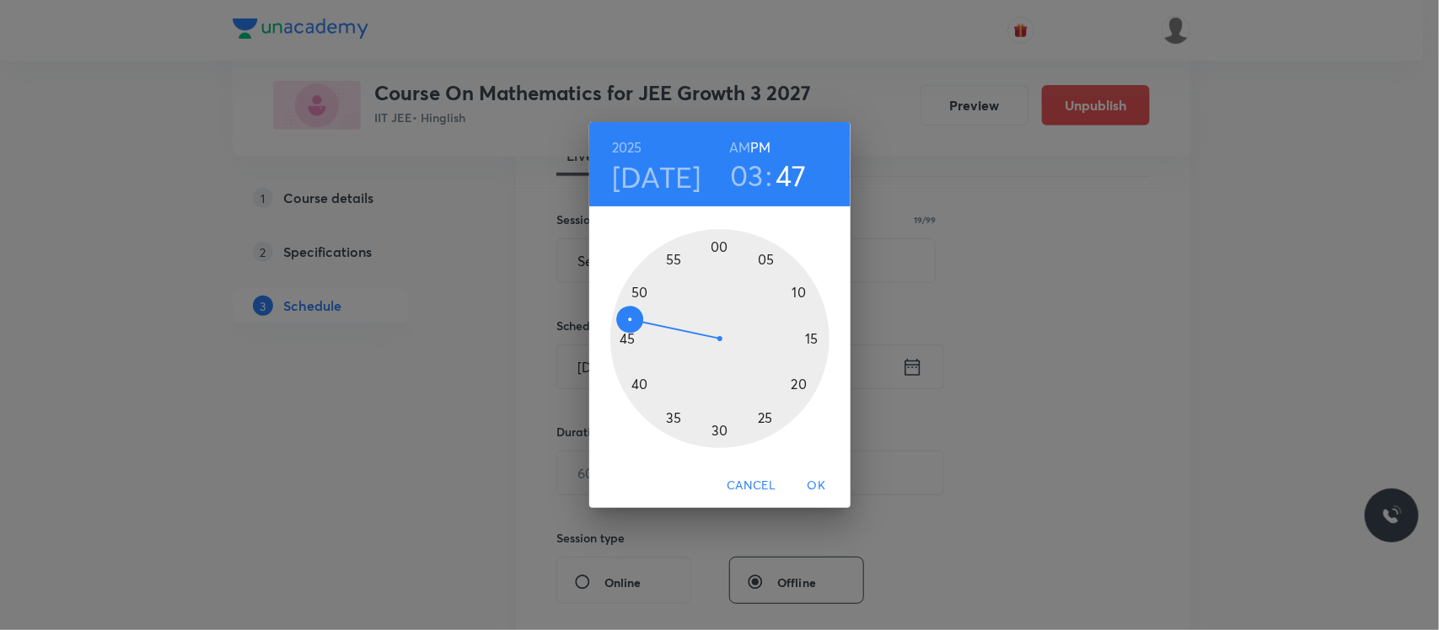
click at [640, 293] on div at bounding box center [719, 338] width 219 height 219
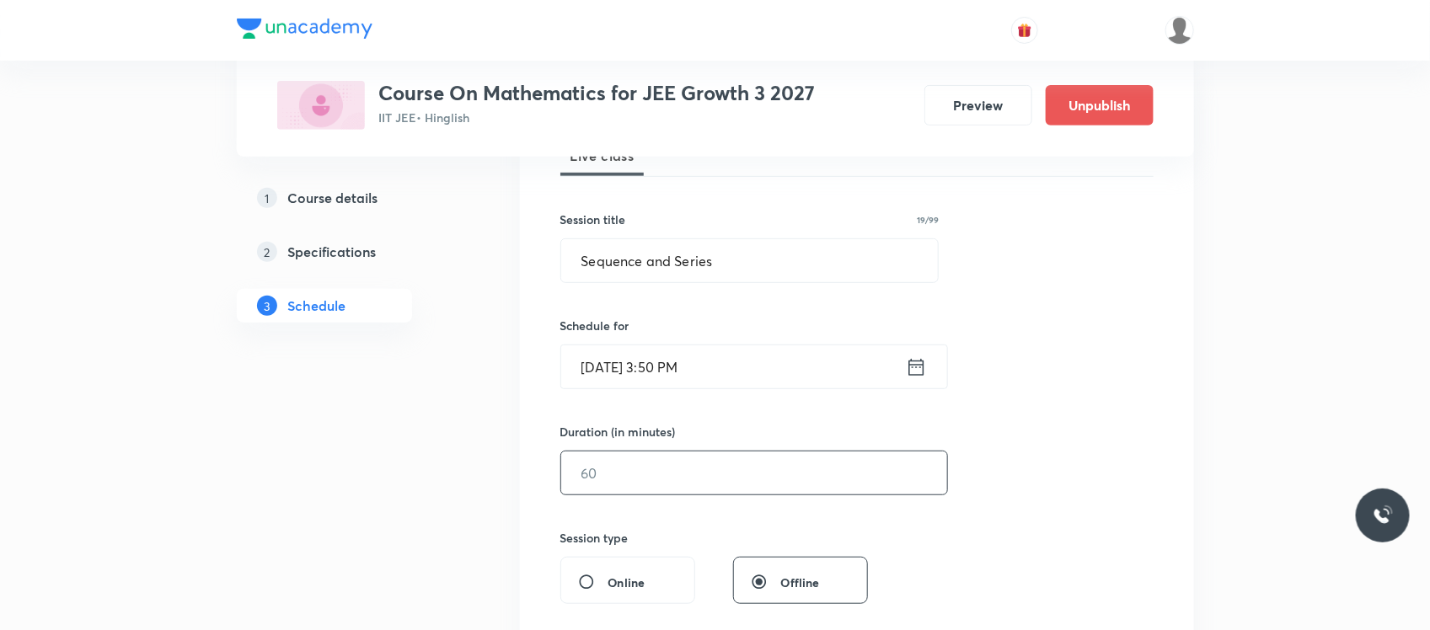
click at [618, 477] on input "text" at bounding box center [754, 473] width 386 height 43
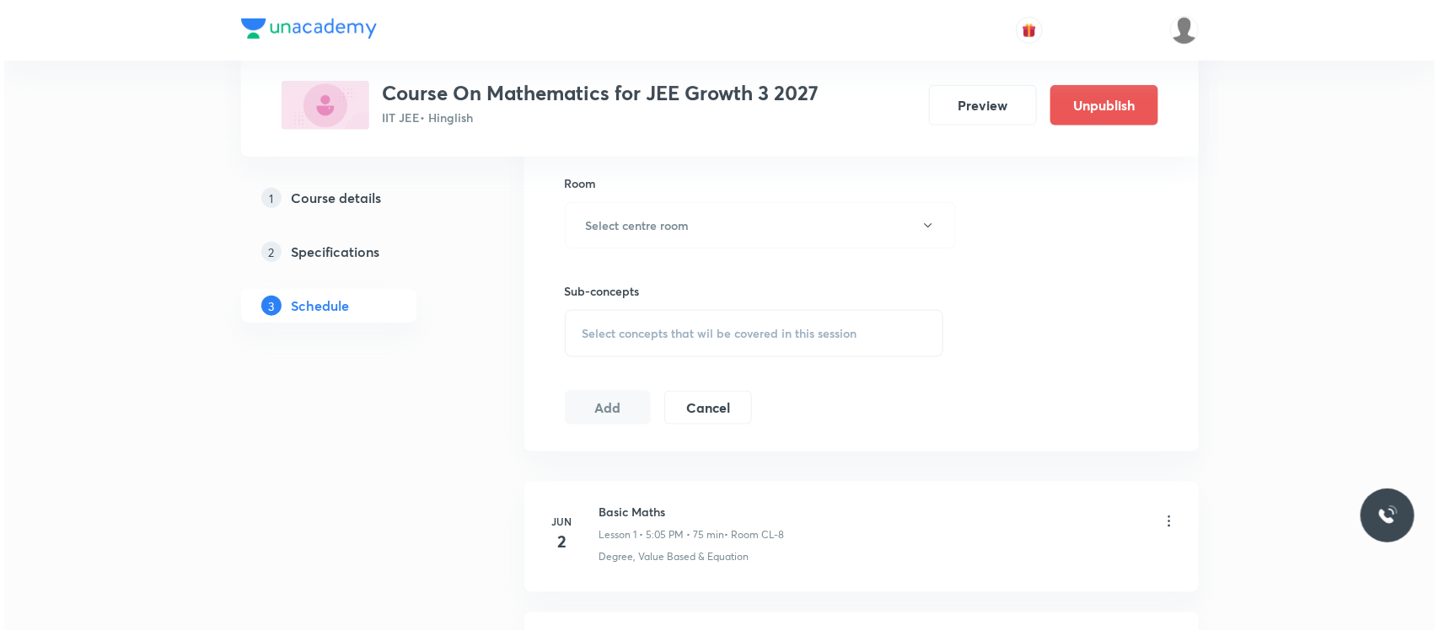
scroll to position [736, 0]
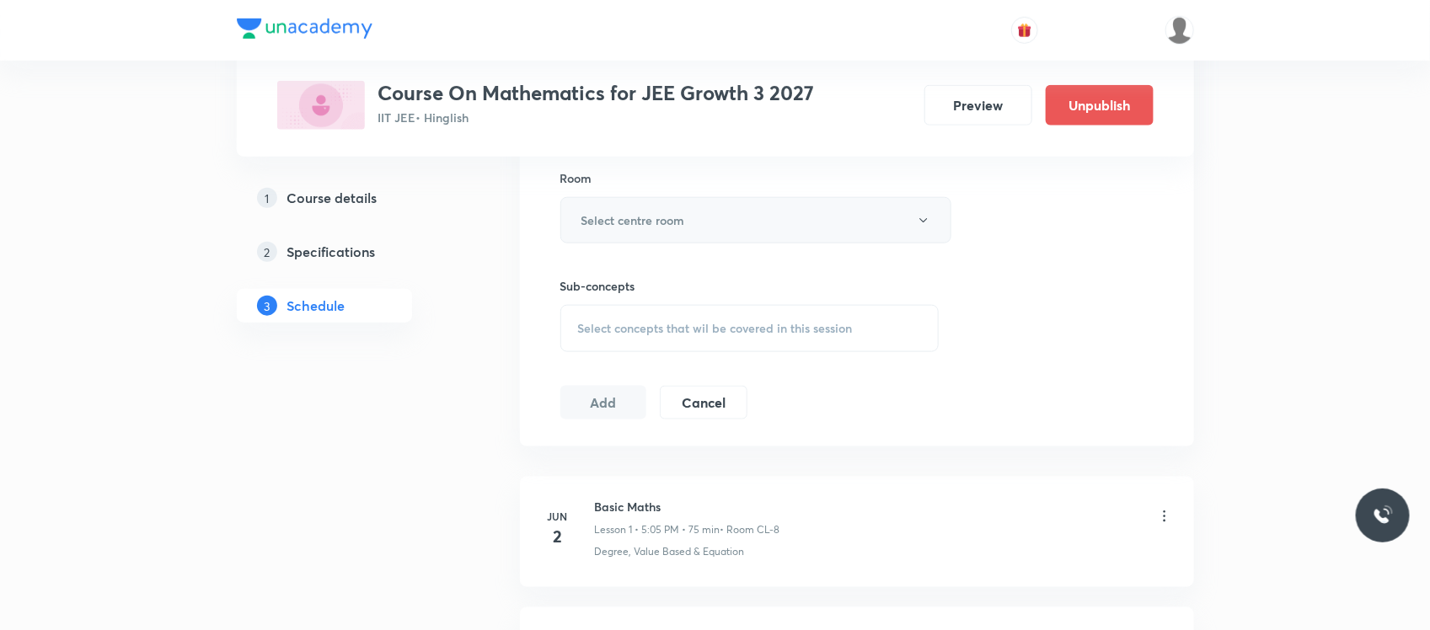
type input "55"
click at [714, 215] on button "Select centre room" at bounding box center [755, 220] width 391 height 46
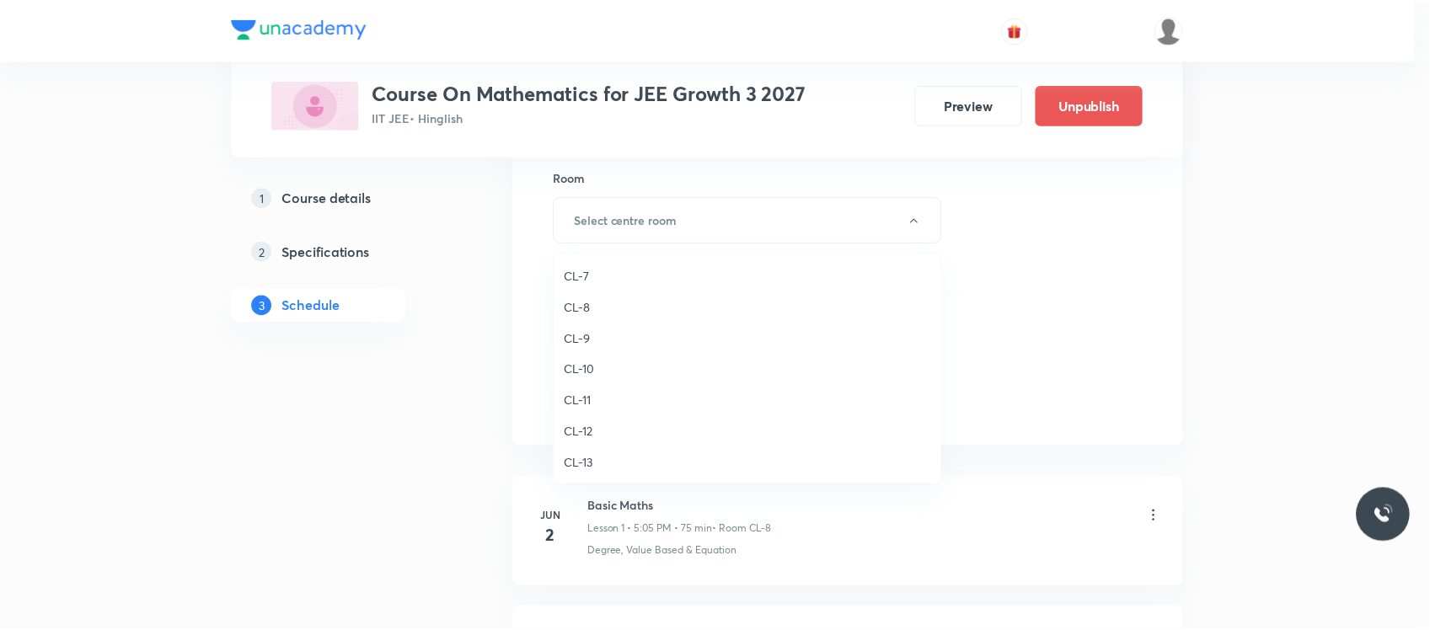
scroll to position [601, 0]
click at [582, 360] on span "CL-8" at bounding box center [751, 361] width 369 height 18
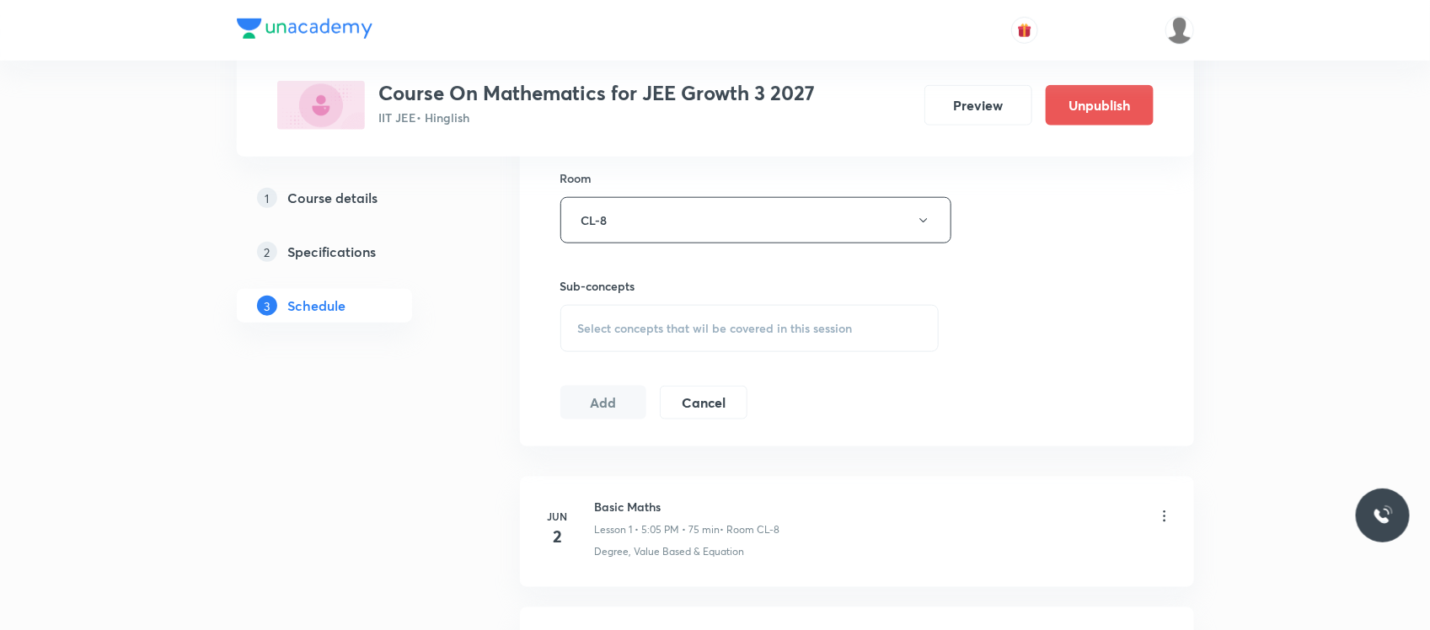
click at [624, 335] on span "Select concepts that wil be covered in this session" at bounding box center [715, 328] width 275 height 13
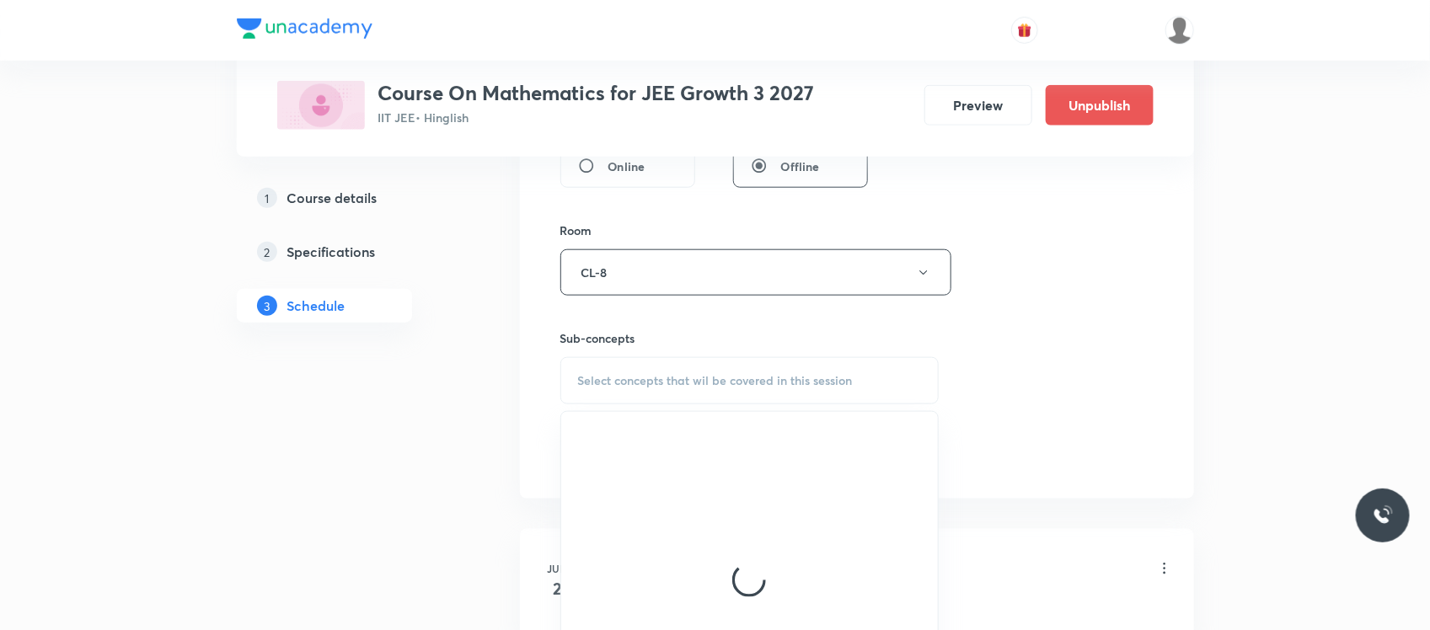
scroll to position [702, 0]
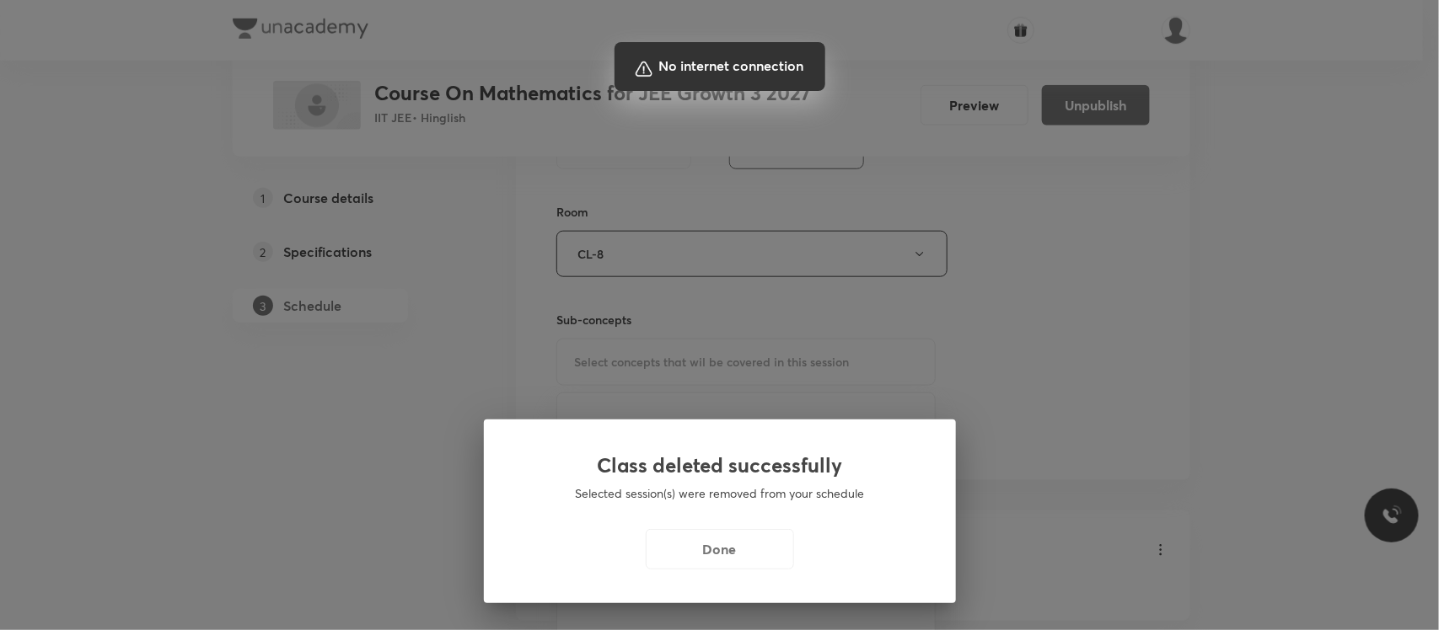
click at [748, 541] on div at bounding box center [719, 315] width 1439 height 630
click at [754, 559] on div at bounding box center [719, 315] width 1439 height 630
click at [1007, 402] on div at bounding box center [719, 315] width 1439 height 630
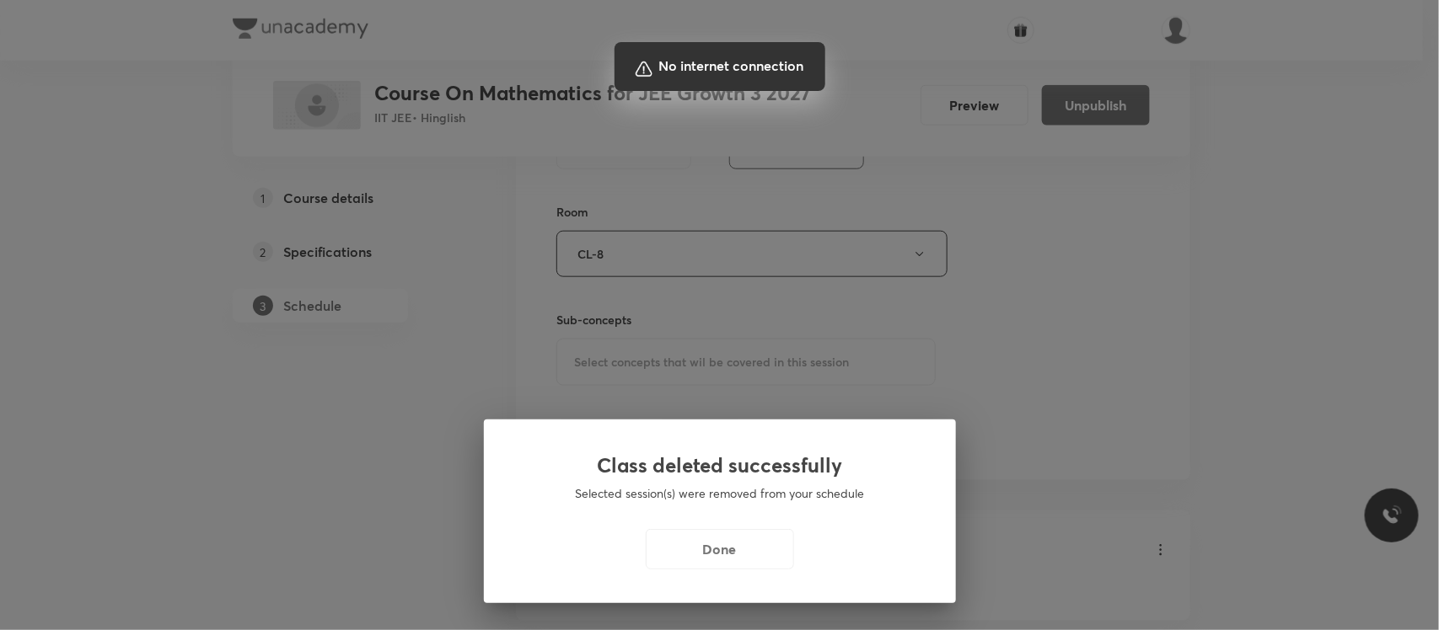
drag, startPoint x: 799, startPoint y: 305, endPoint x: 1279, endPoint y: 616, distance: 572.2
click at [1279, 616] on div at bounding box center [719, 315] width 1439 height 630
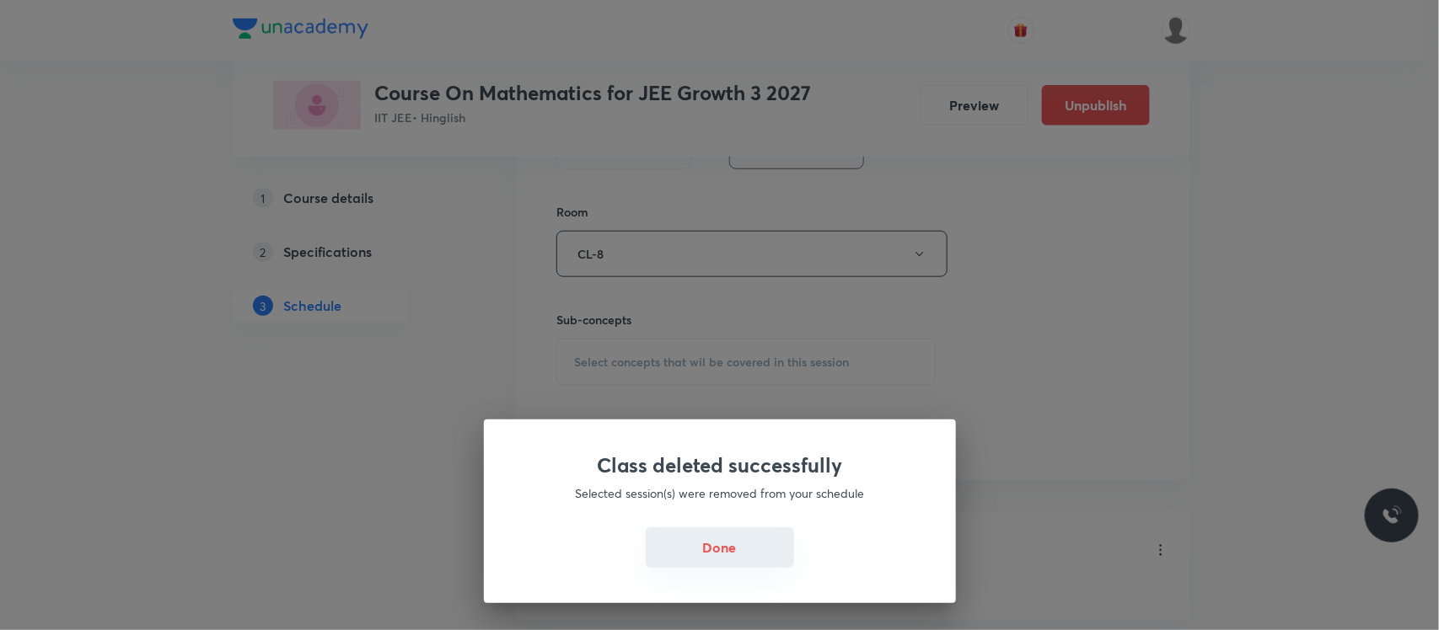
click at [755, 542] on button "Done" at bounding box center [720, 548] width 148 height 40
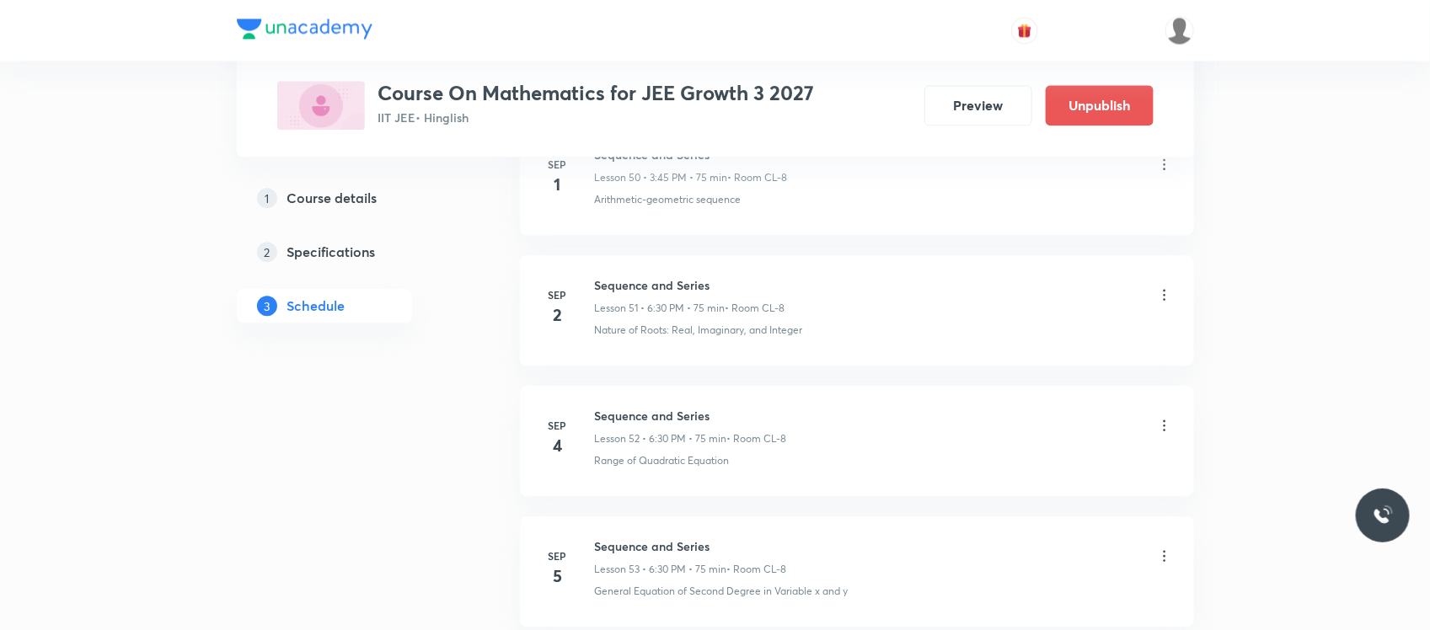
scroll to position [7663, 0]
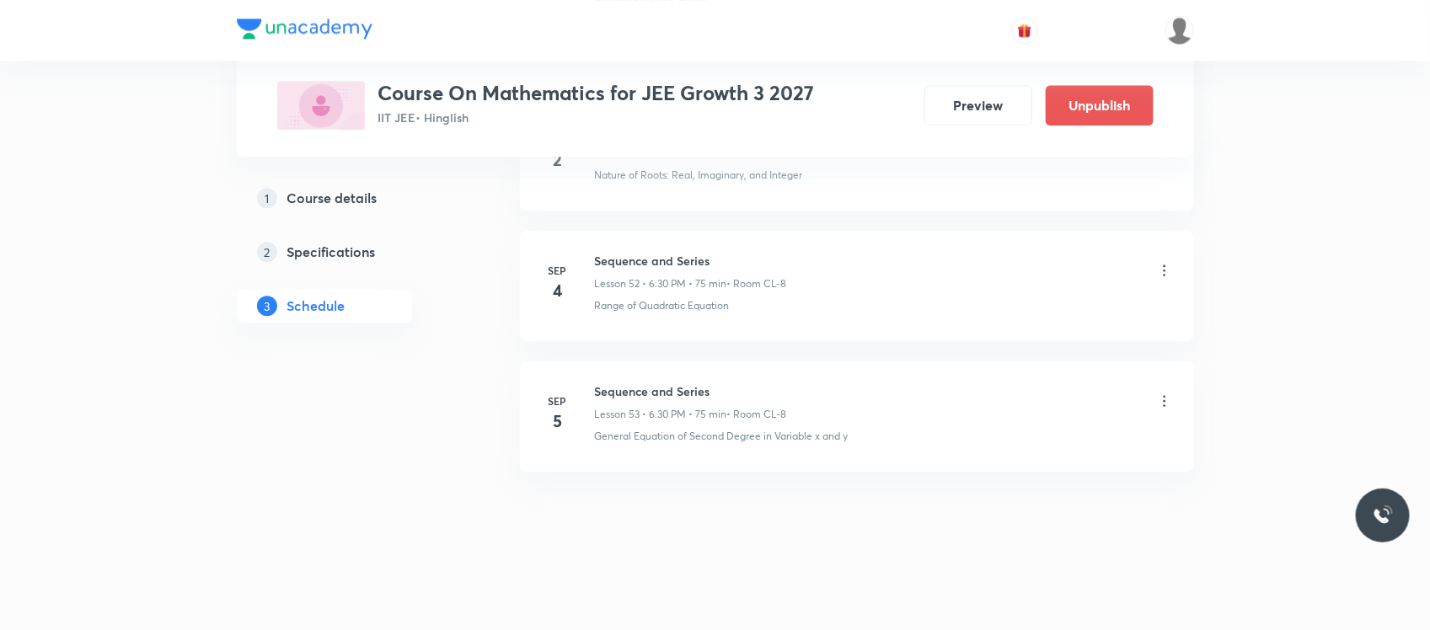
click at [635, 386] on h6 "Sequence and Series" at bounding box center [691, 392] width 192 height 18
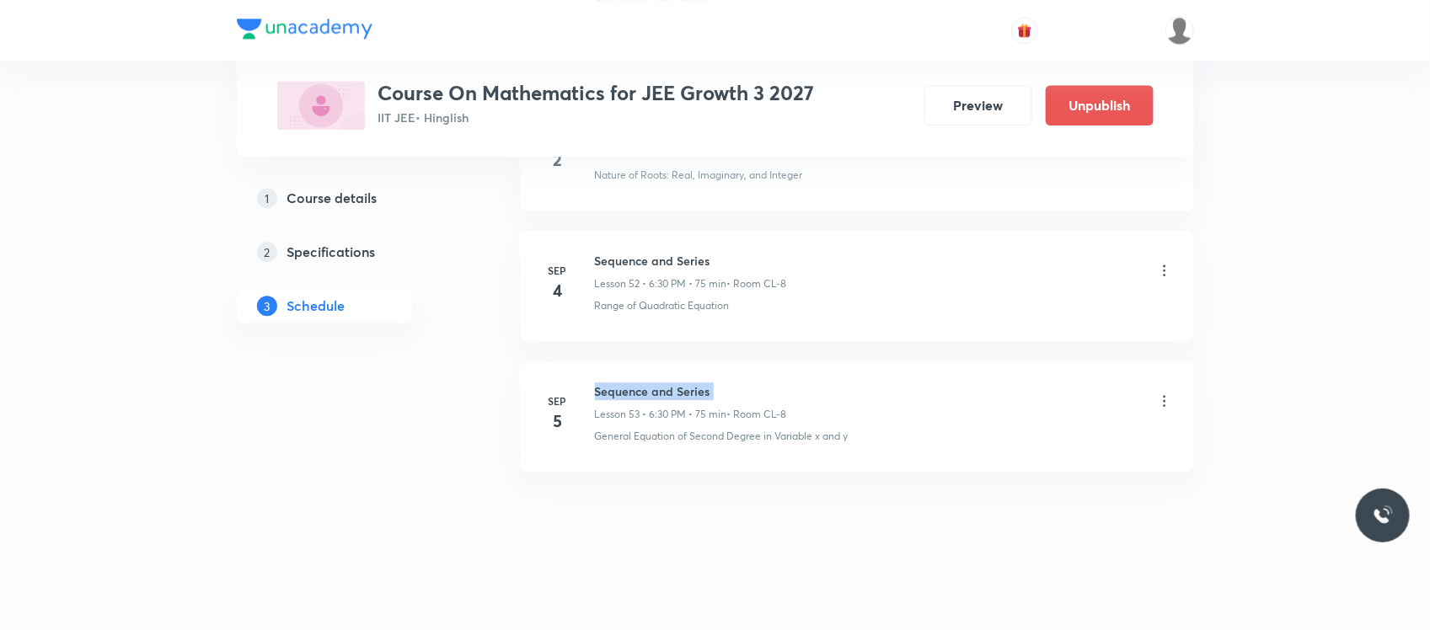
copy h6 "Sequence and Series"
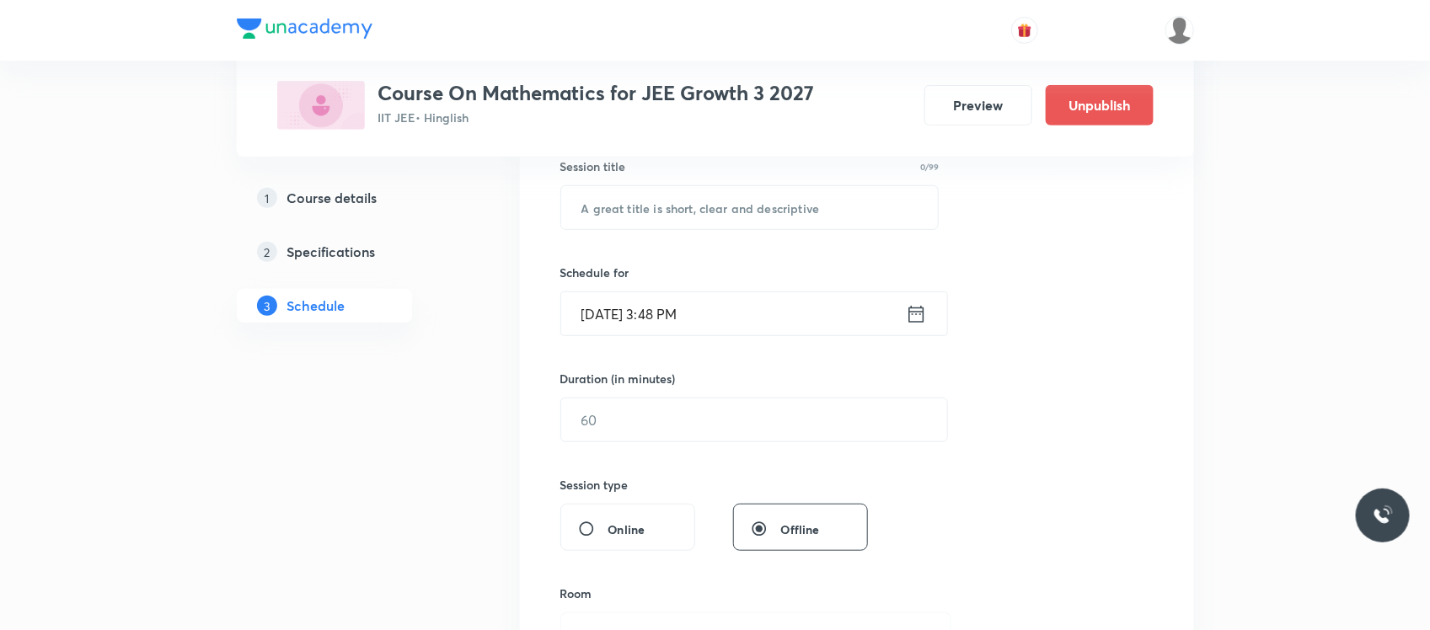
scroll to position [321, 0]
click at [689, 199] on input "text" at bounding box center [750, 206] width 378 height 43
paste input "Sequence and Series"
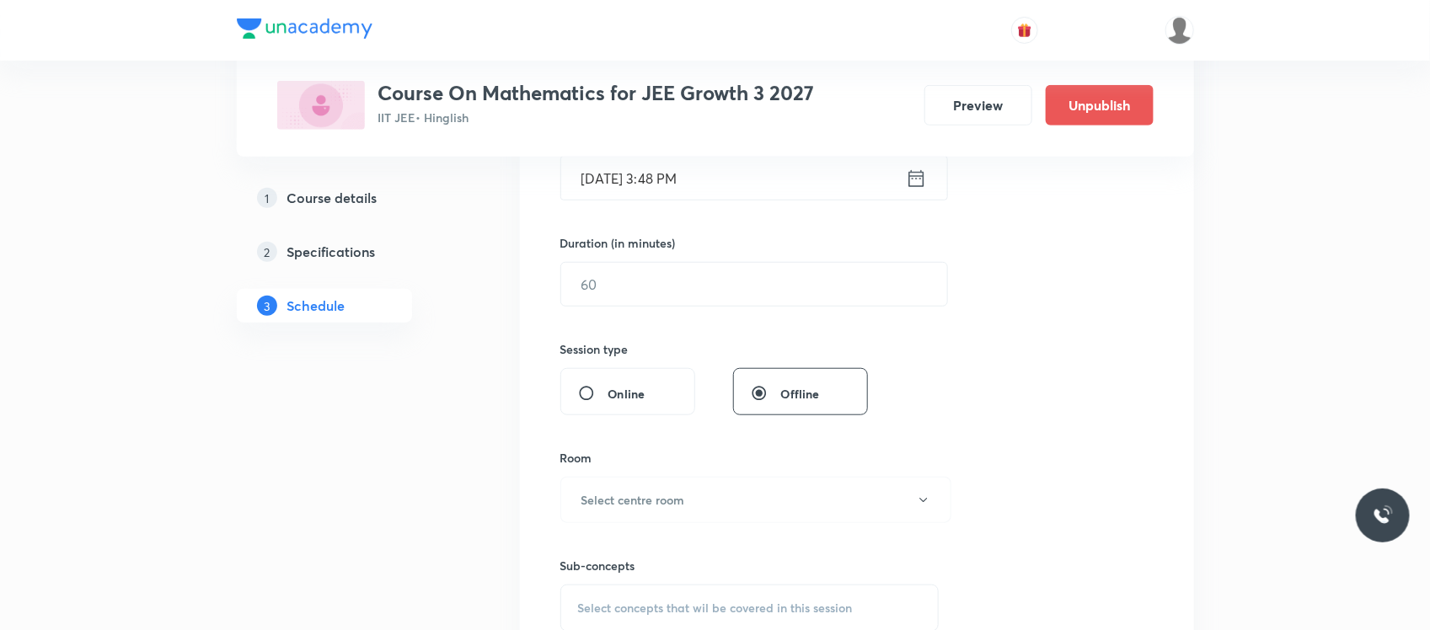
scroll to position [459, 0]
type input "Sequence and Series"
click at [726, 167] on input "Sep 1, 2025, 3:48 PM" at bounding box center [733, 174] width 345 height 43
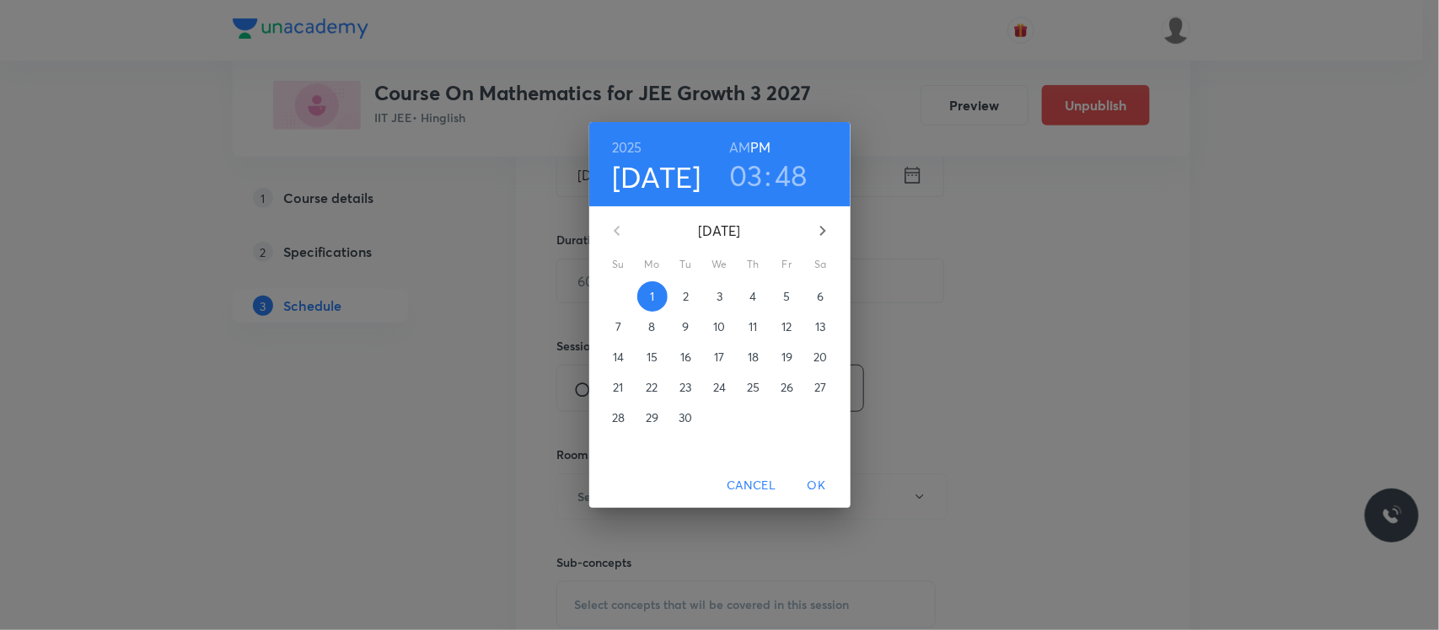
click at [748, 163] on h3 "03" at bounding box center [746, 175] width 34 height 35
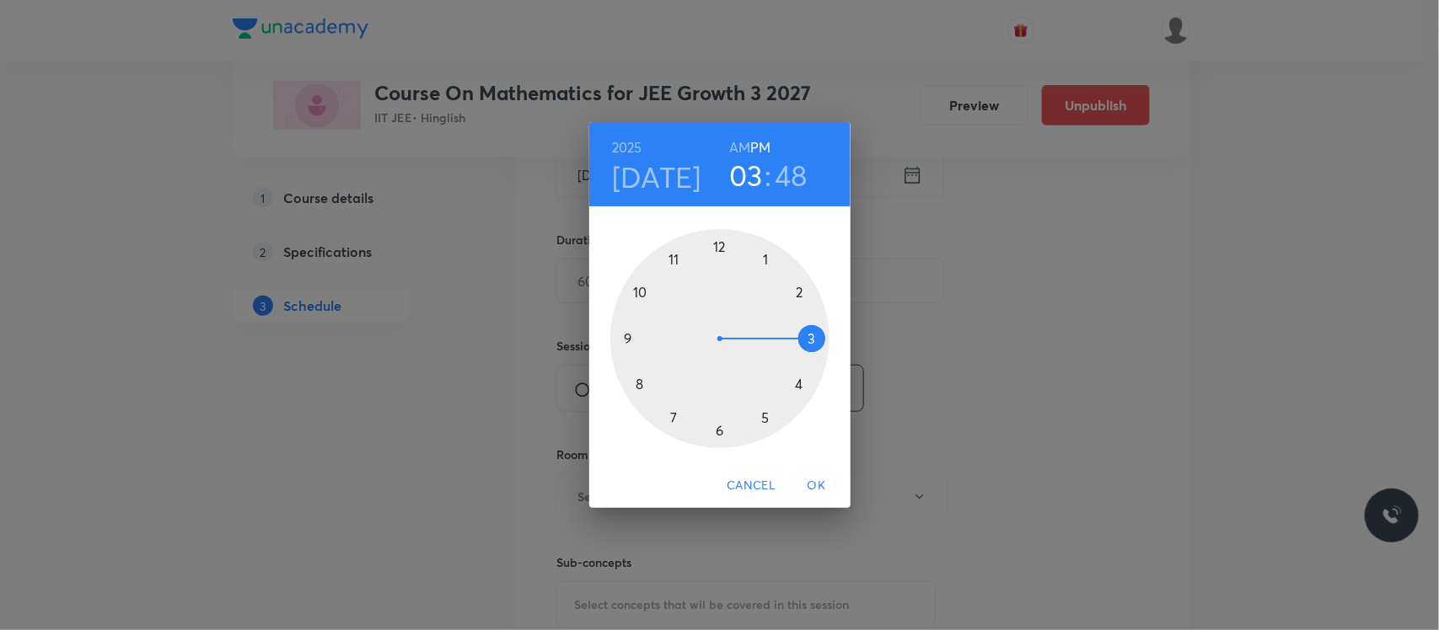
click at [790, 162] on h3 "48" at bounding box center [790, 175] width 33 height 35
click at [641, 292] on div at bounding box center [719, 338] width 219 height 219
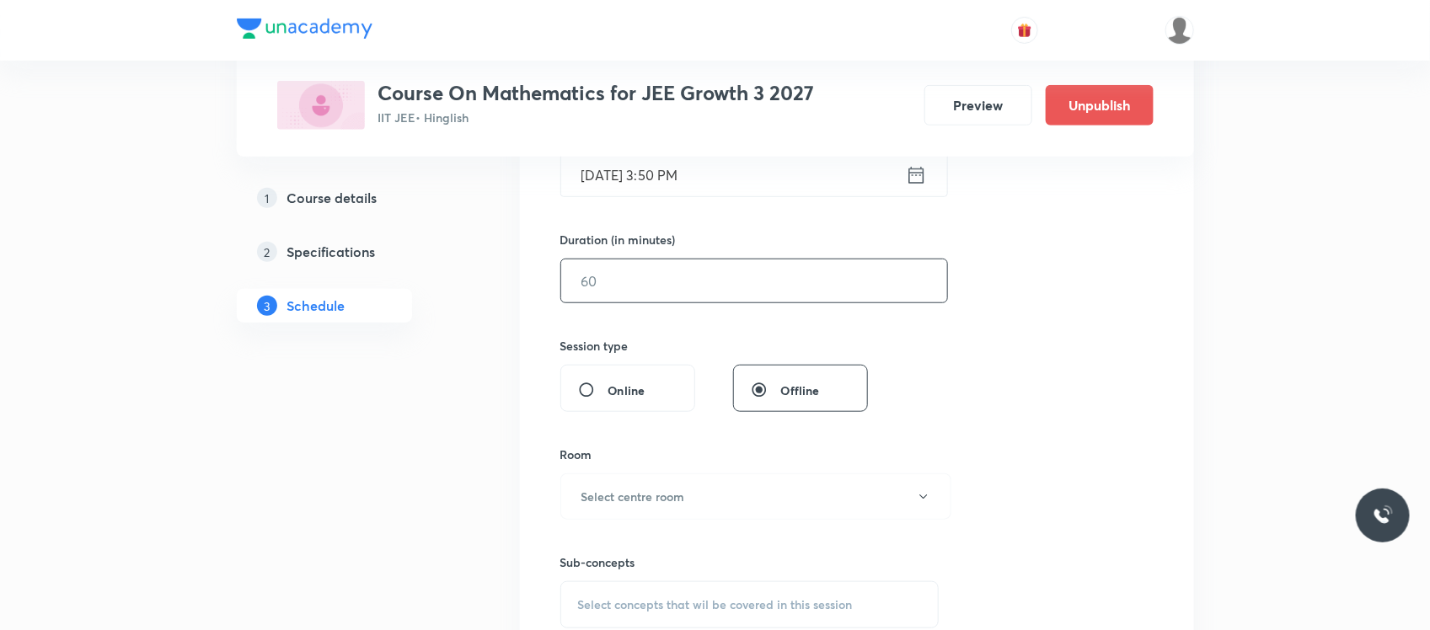
click at [636, 271] on input "text" at bounding box center [754, 281] width 386 height 43
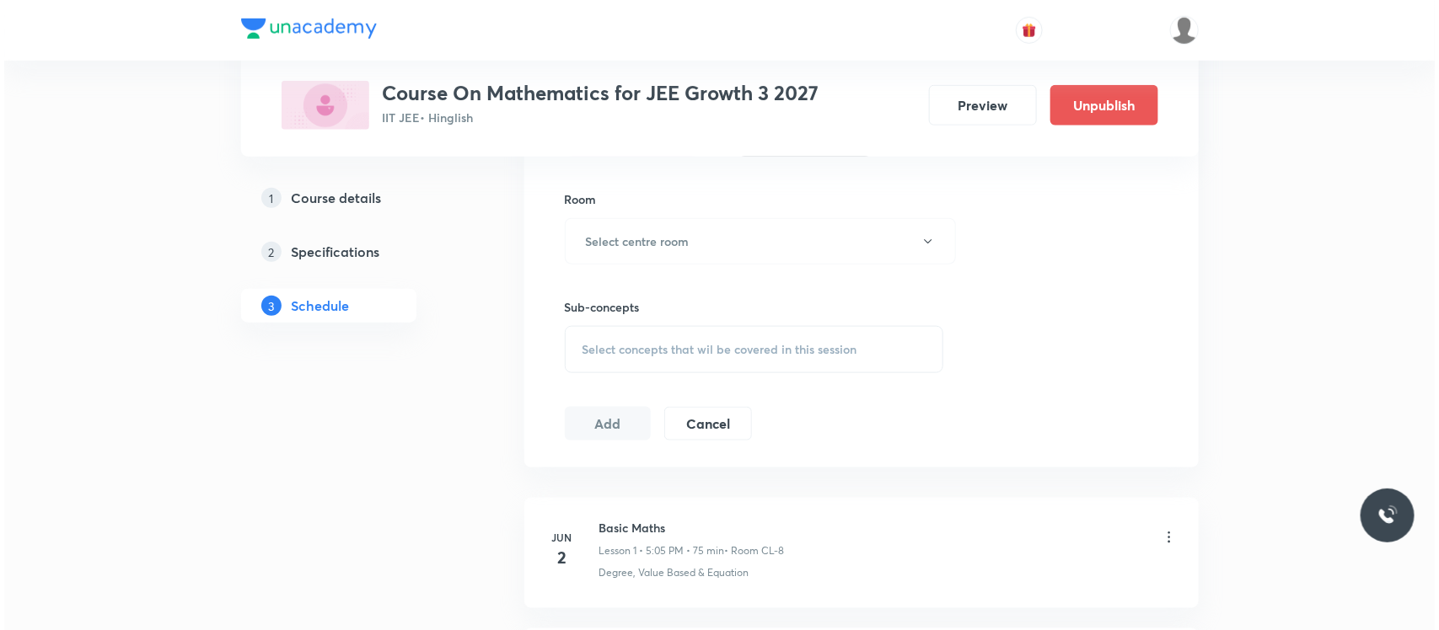
scroll to position [744, 0]
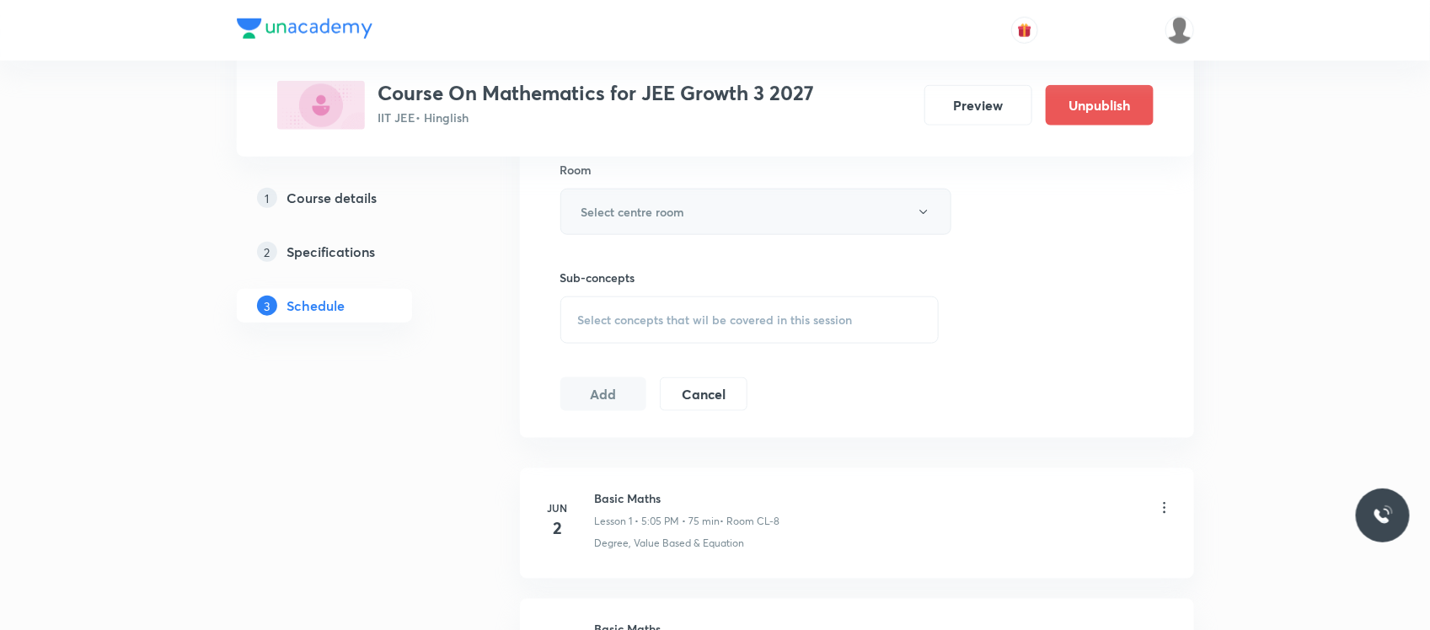
type input "55"
click at [667, 213] on h6 "Select centre room" at bounding box center [633, 212] width 104 height 18
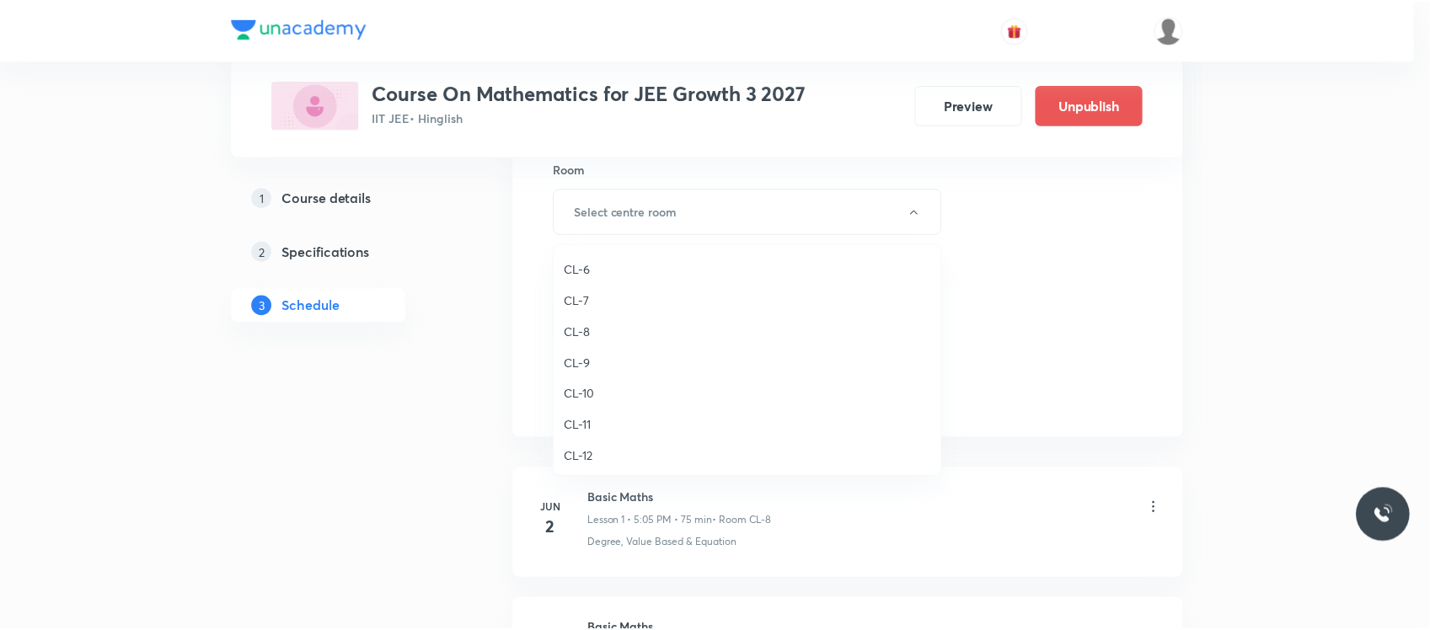
scroll to position [621, 0]
click at [582, 321] on li "CL-8" at bounding box center [751, 332] width 389 height 31
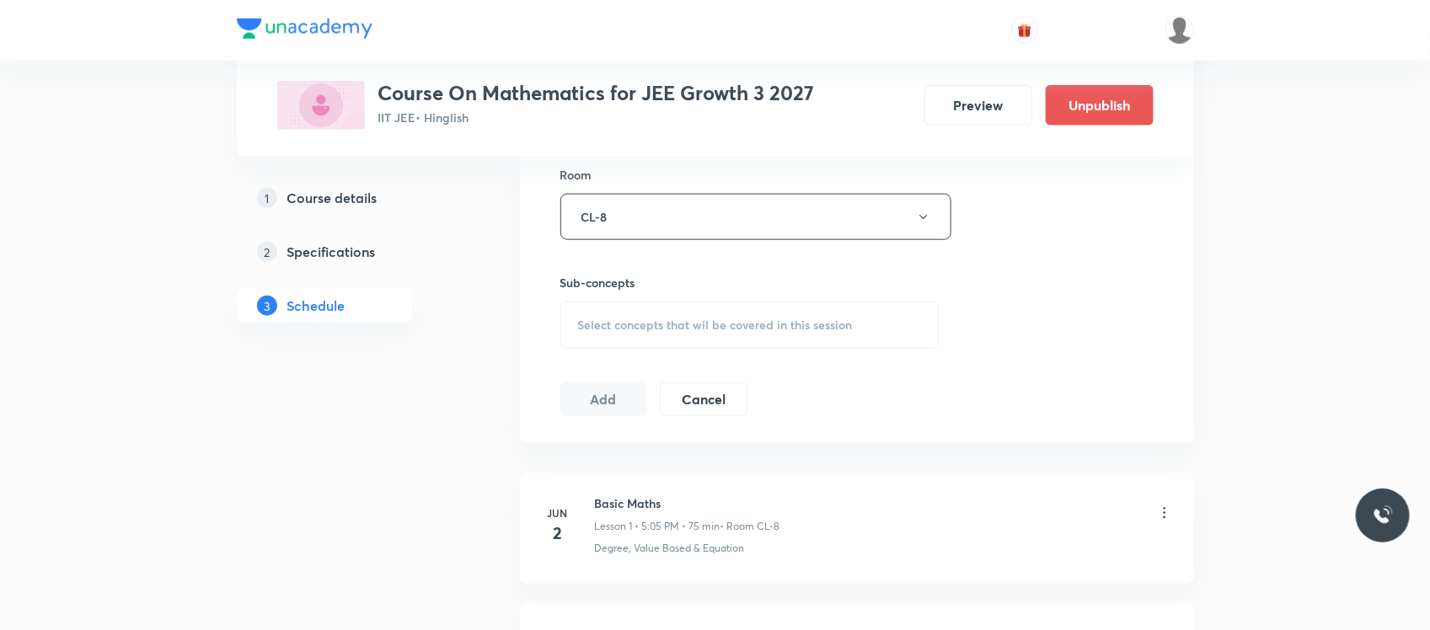
click at [684, 316] on div "Select concepts that wil be covered in this session" at bounding box center [749, 325] width 379 height 47
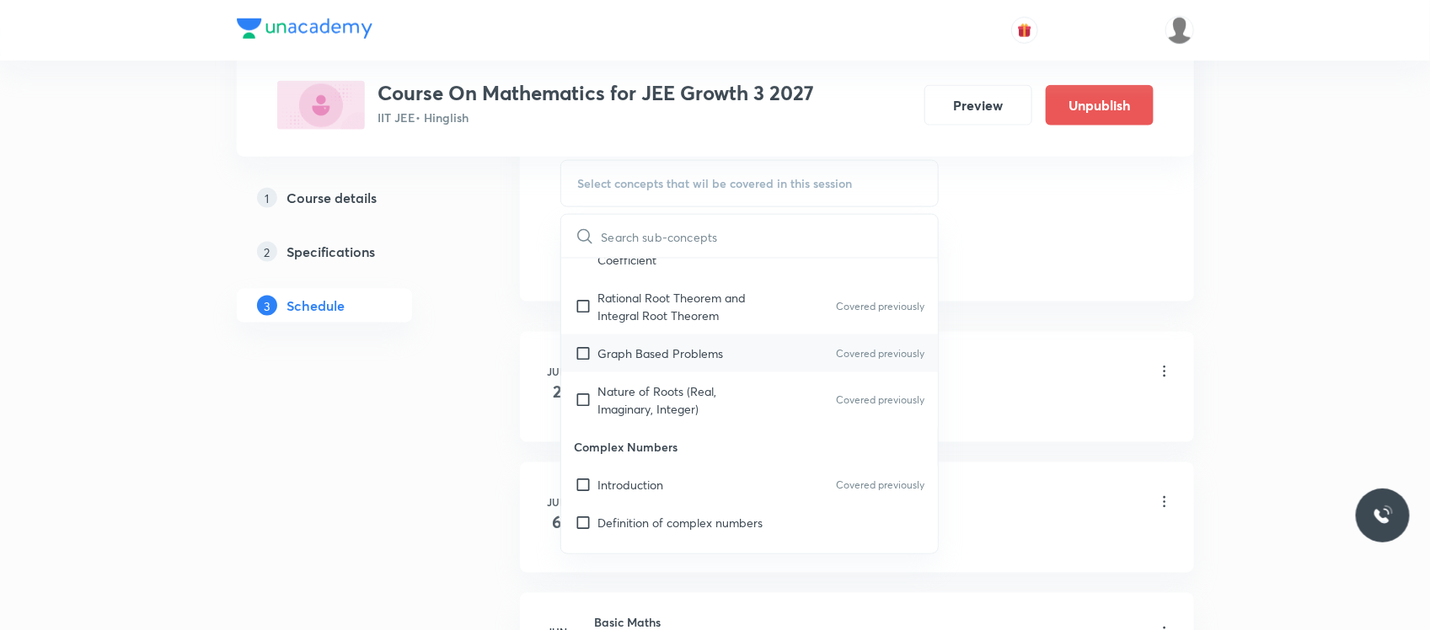
scroll to position [1088, 0]
click at [739, 350] on div "Graph Based Problems Covered previously" at bounding box center [750, 353] width 378 height 38
checkbox input "true"
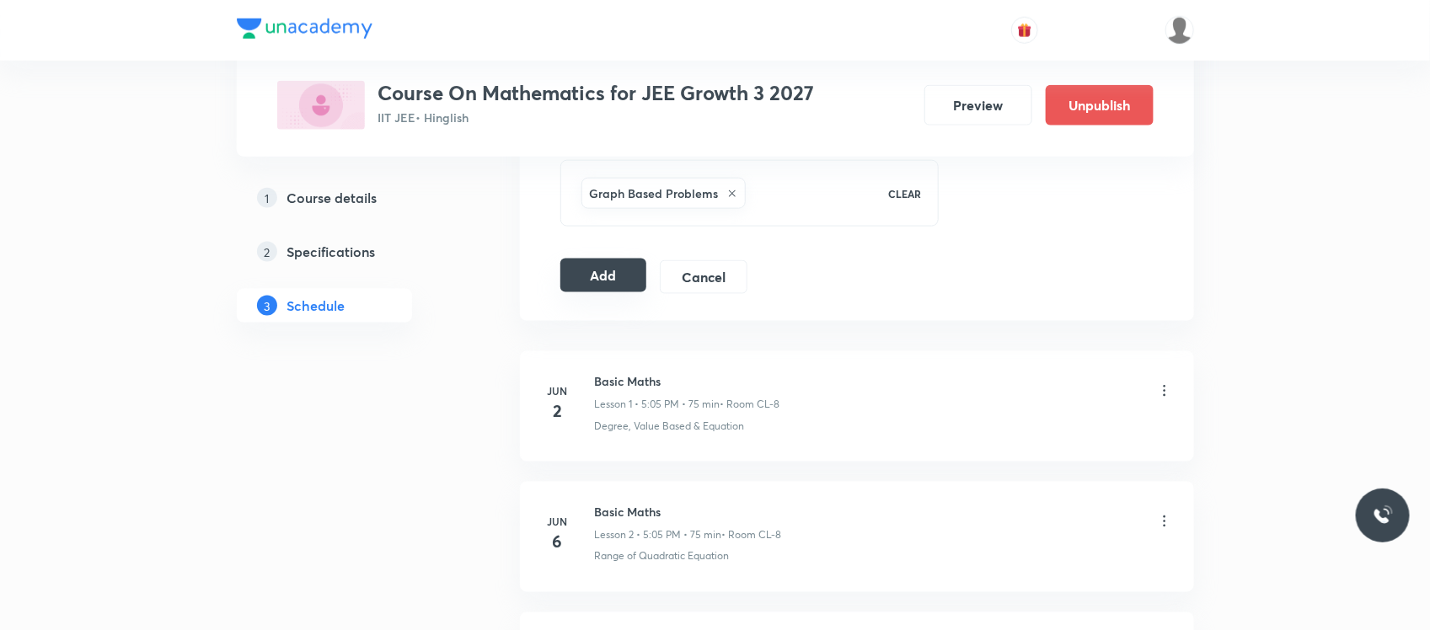
click at [595, 280] on button "Add" at bounding box center [603, 276] width 87 height 34
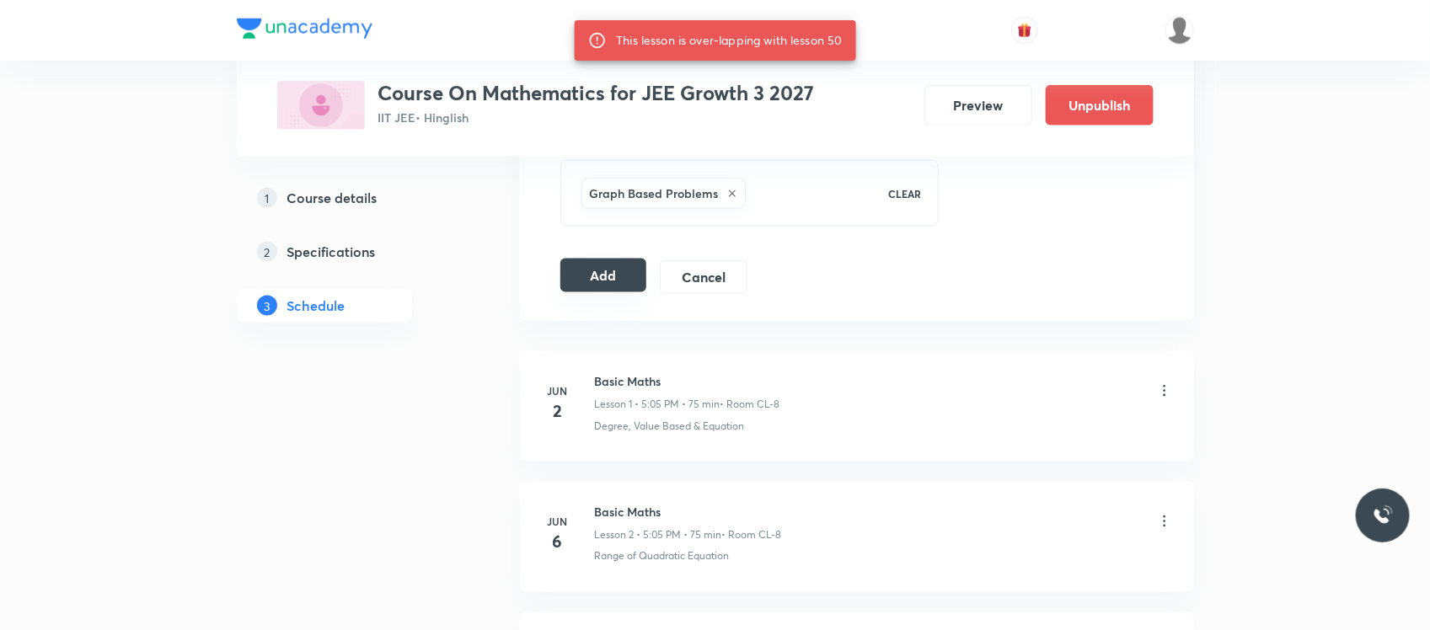
click at [594, 280] on button "Add" at bounding box center [603, 276] width 87 height 34
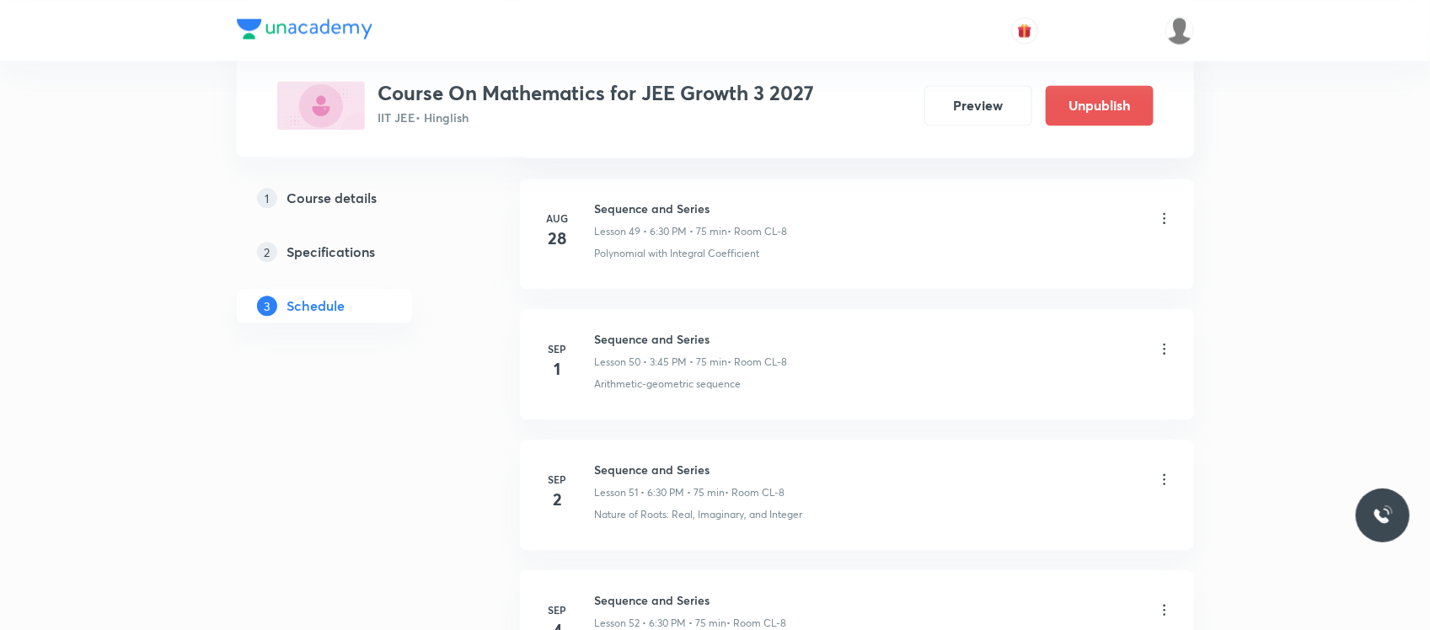
scroll to position [7322, 0]
click at [1160, 359] on icon at bounding box center [1164, 350] width 17 height 17
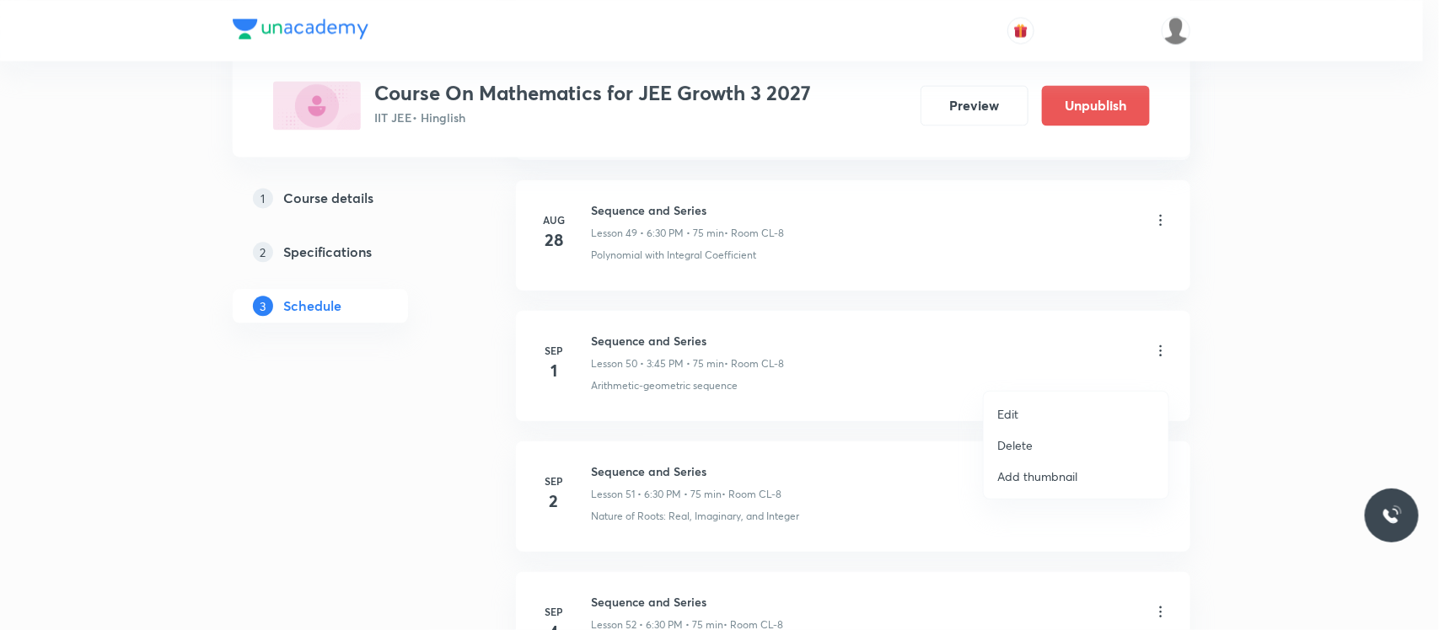
click at [1021, 447] on p "Delete" at bounding box center [1014, 446] width 35 height 18
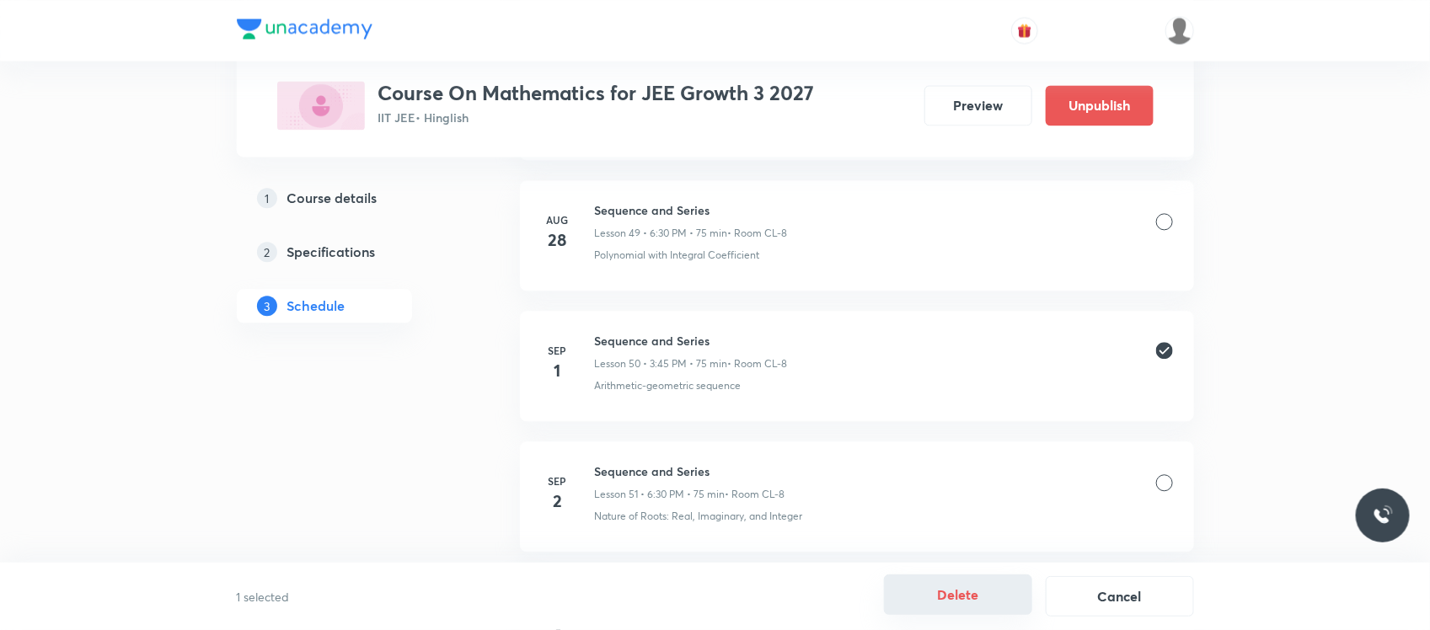
click at [906, 591] on button "Delete" at bounding box center [958, 595] width 148 height 40
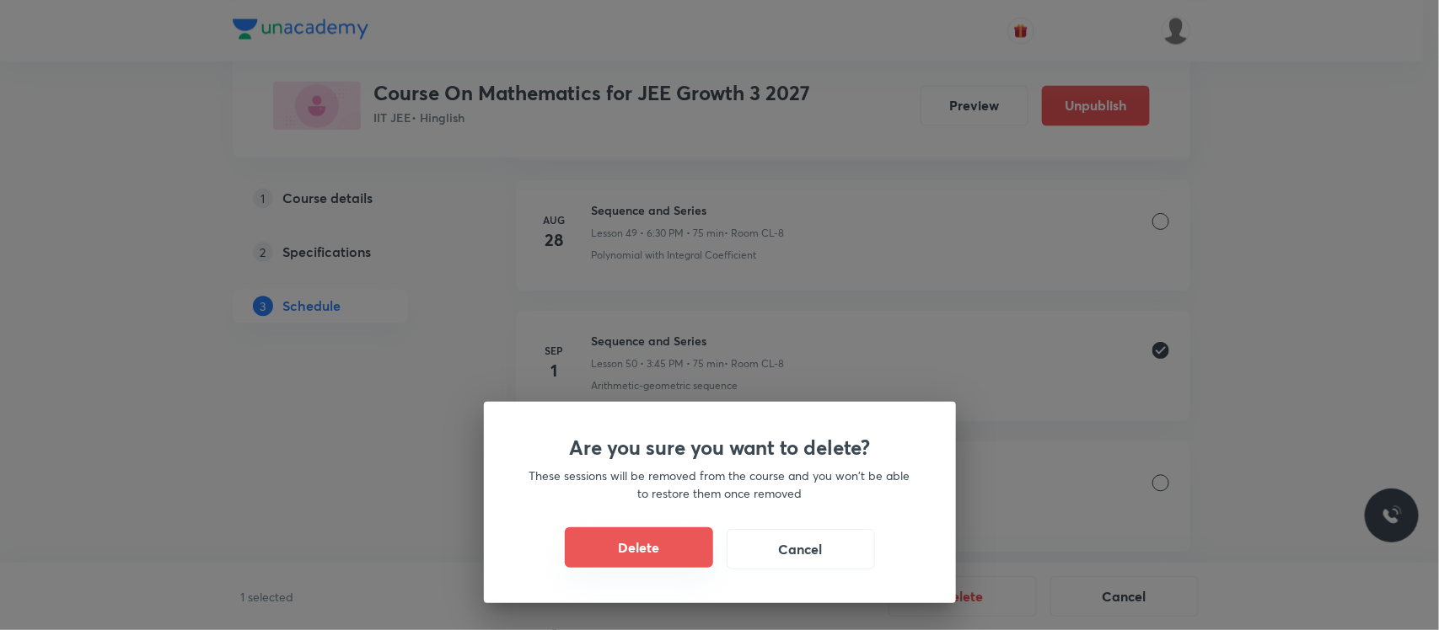
click at [675, 546] on button "Delete" at bounding box center [639, 548] width 148 height 40
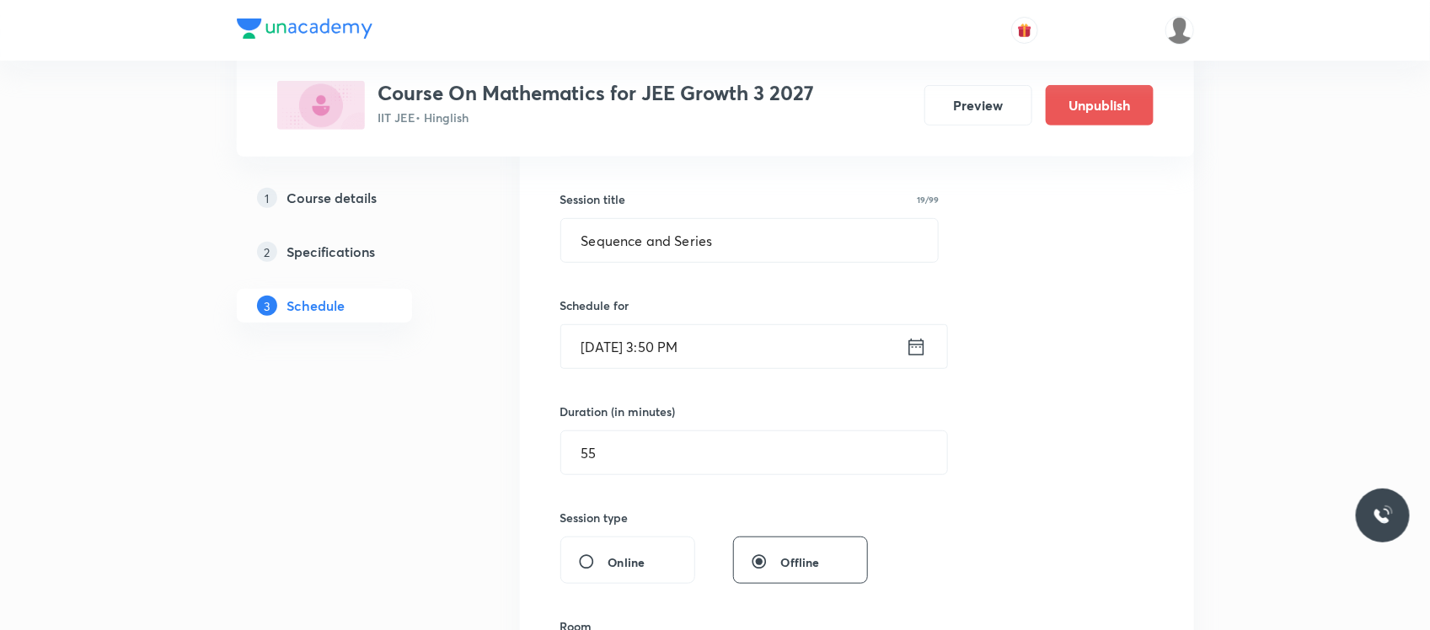
scroll to position [410, 0]
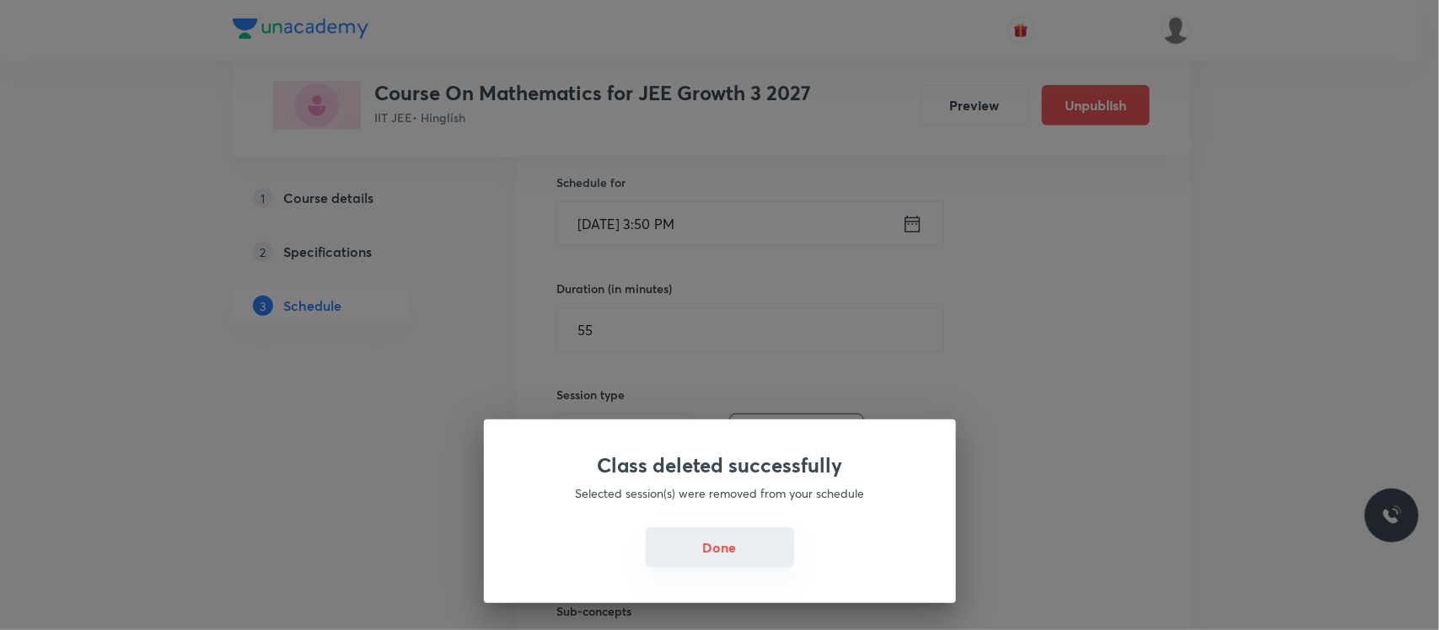
click at [708, 556] on button "Done" at bounding box center [720, 548] width 148 height 40
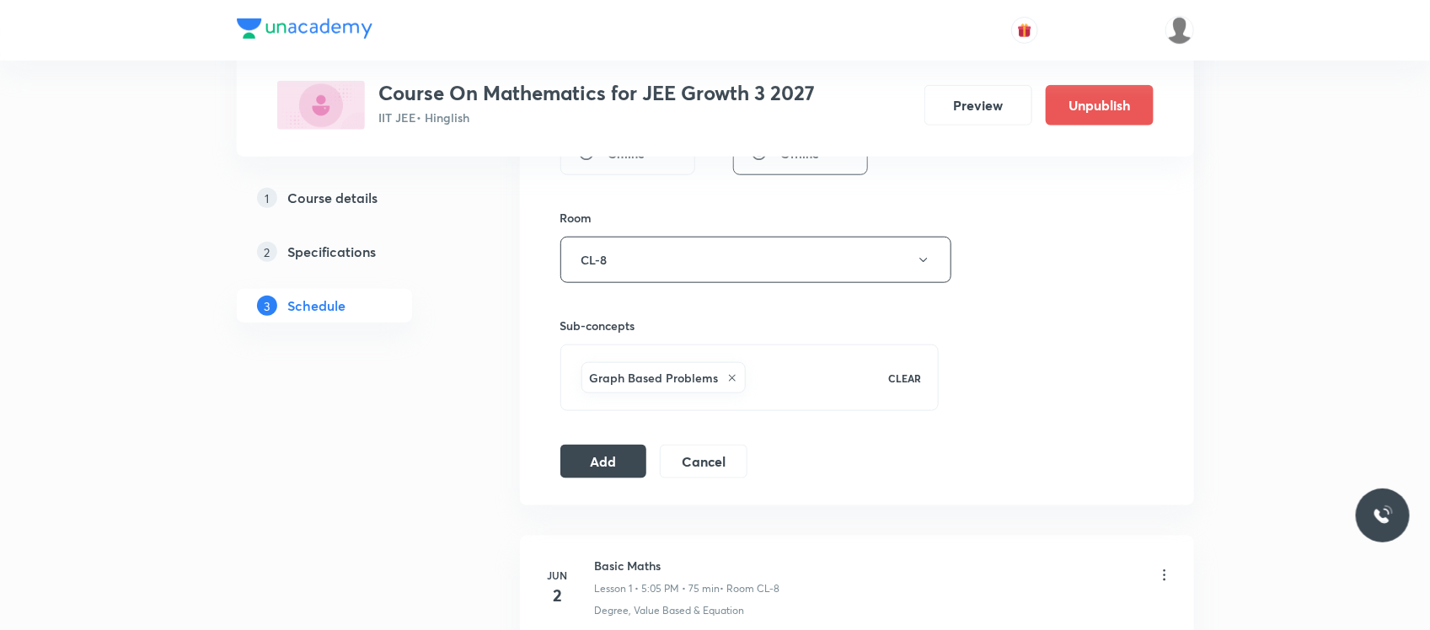
scroll to position [701, 0]
click at [595, 456] on button "Add" at bounding box center [603, 455] width 87 height 34
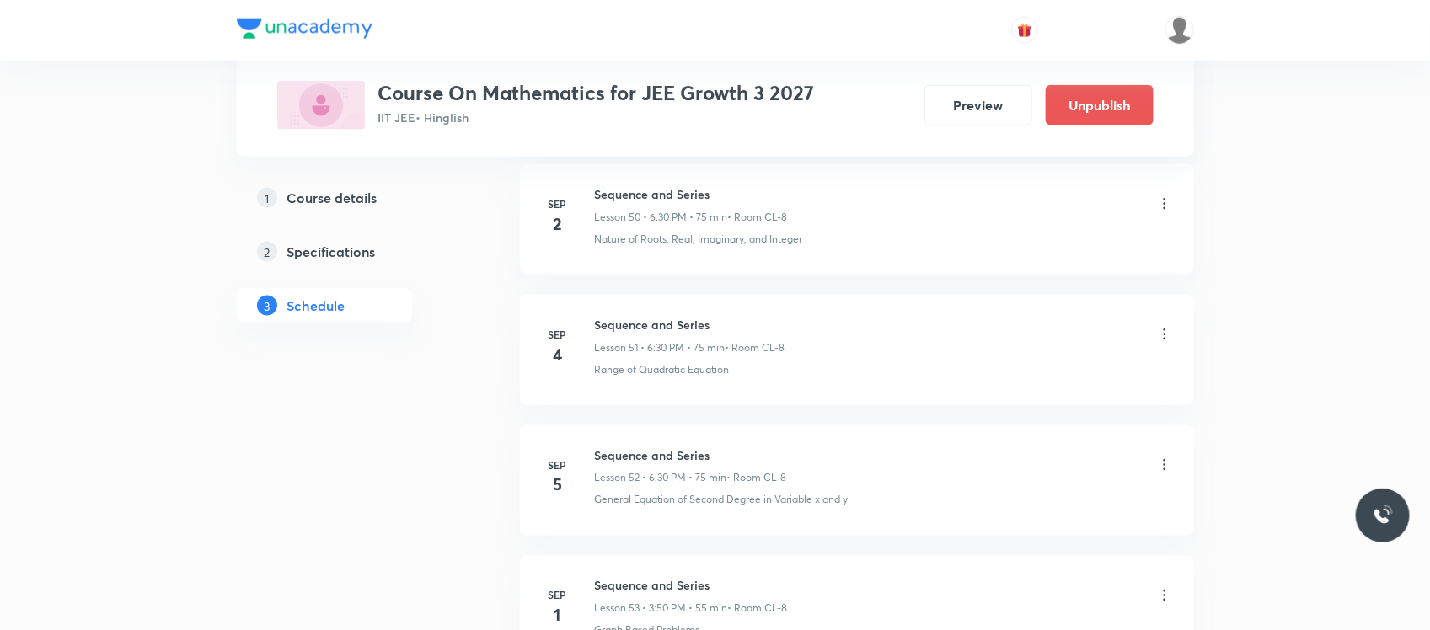
scroll to position [6888, 0]
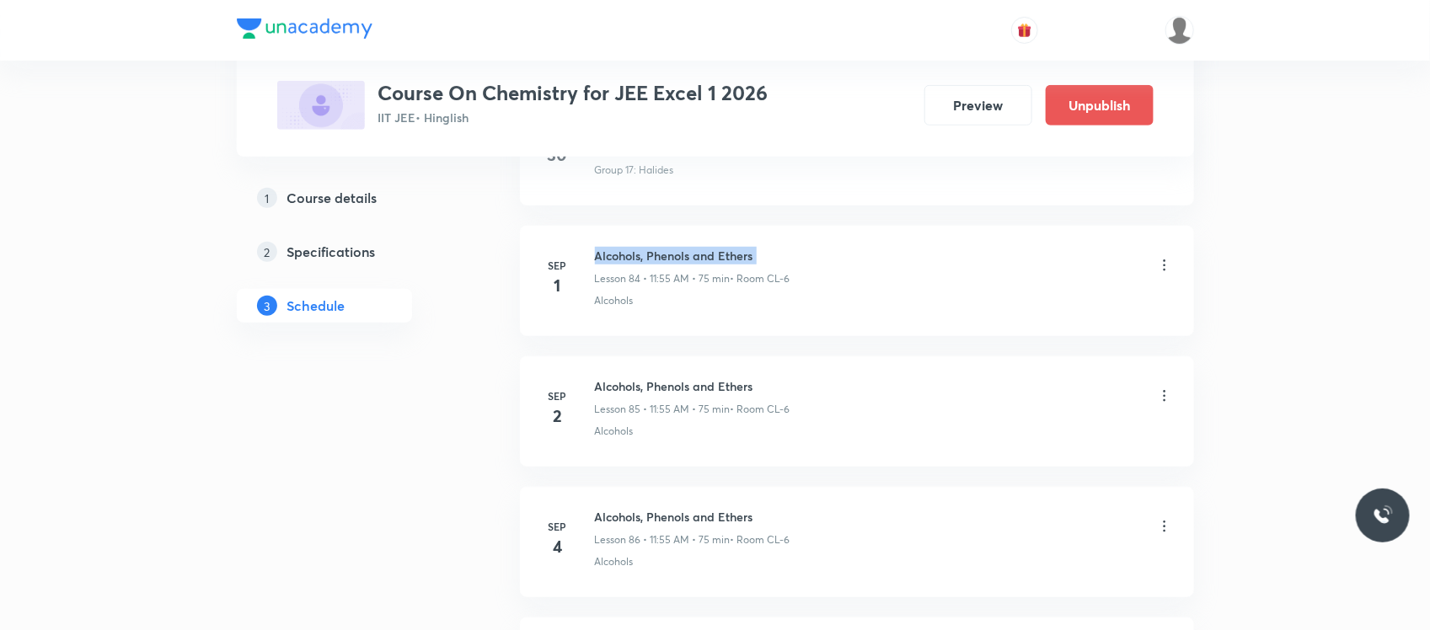
click at [656, 265] on h6 "Alcohols, Phenols and Ethers" at bounding box center [693, 256] width 196 height 18
click at [1161, 274] on icon at bounding box center [1164, 265] width 17 height 17
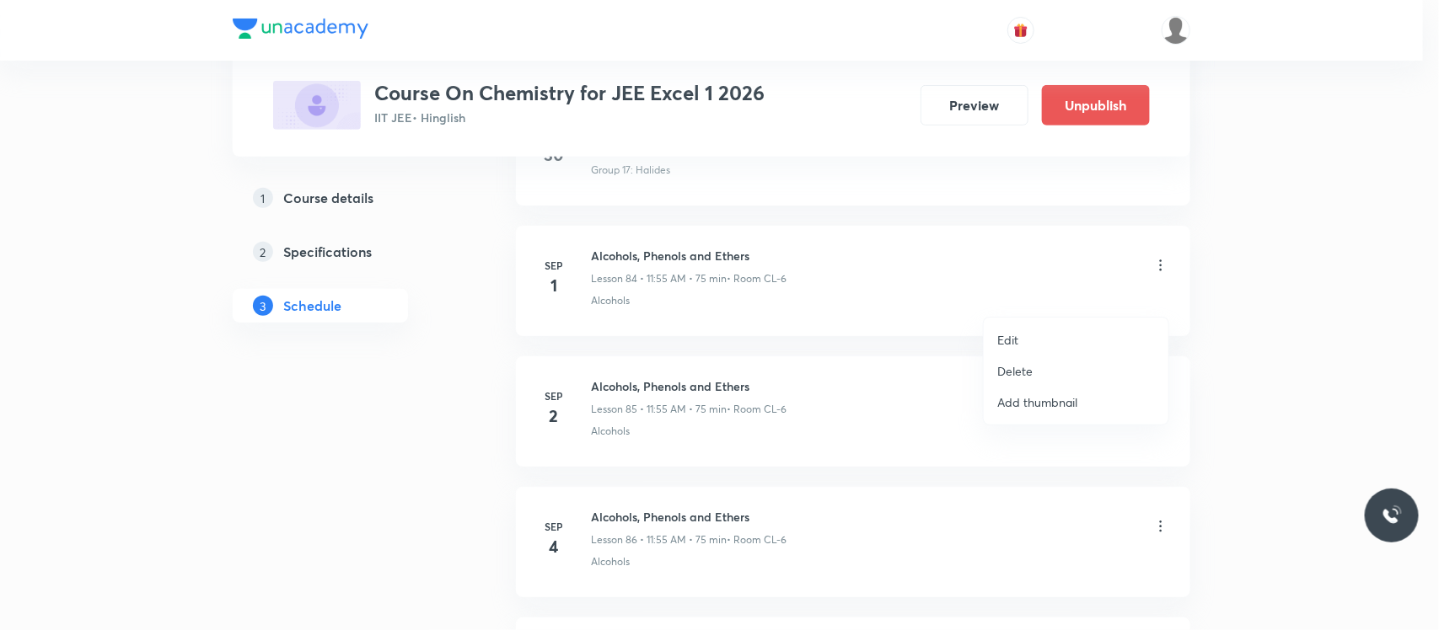
click at [1037, 367] on li "Delete" at bounding box center [1075, 371] width 185 height 31
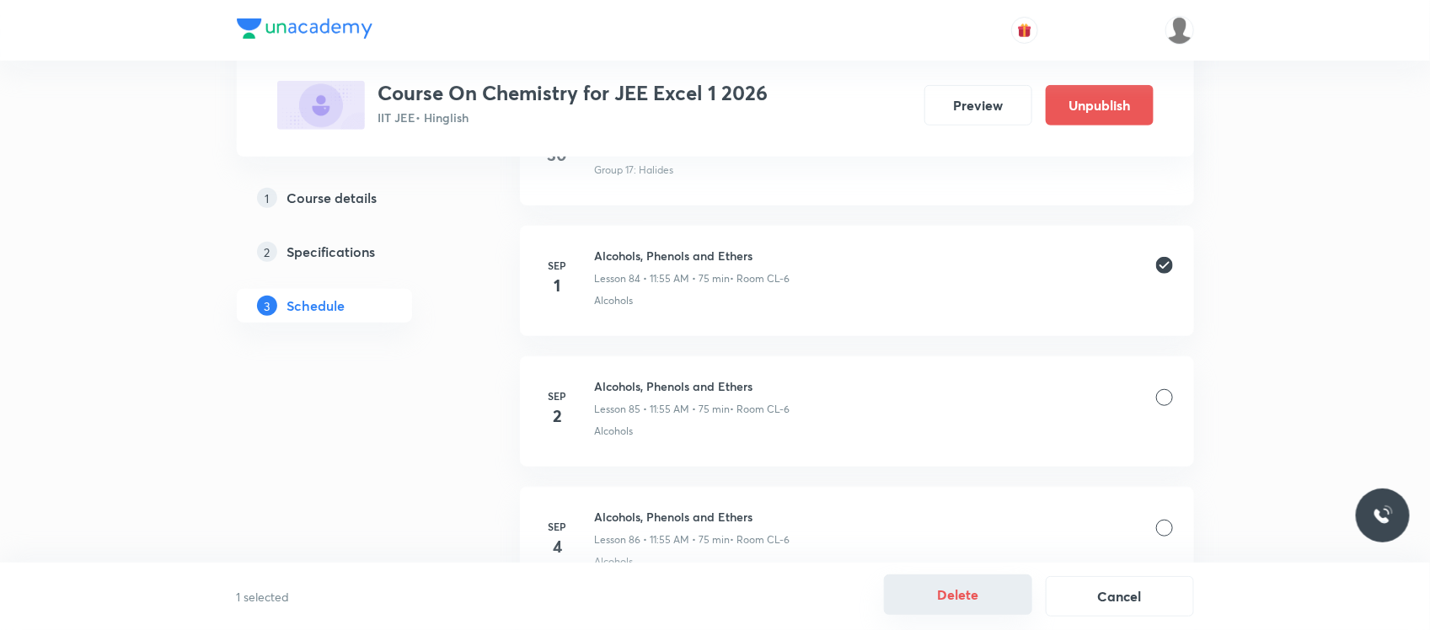
click at [962, 592] on button "Delete" at bounding box center [958, 595] width 148 height 40
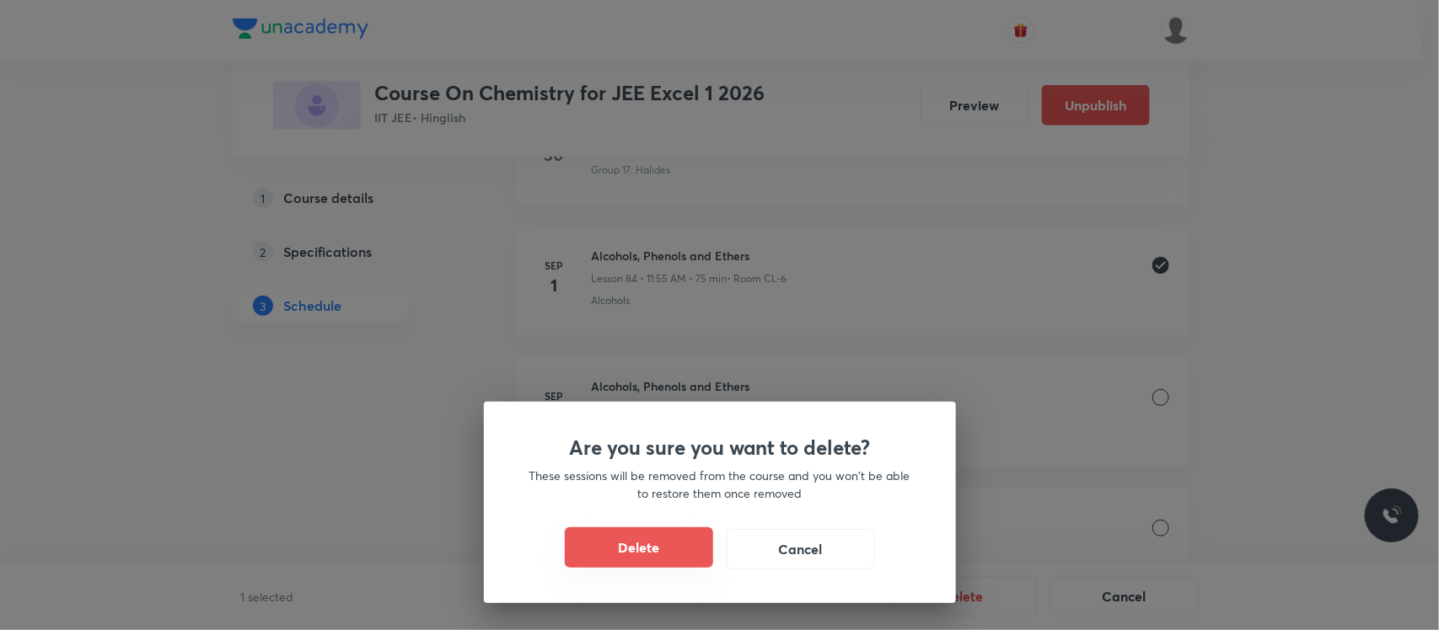
click at [676, 544] on button "Delete" at bounding box center [639, 548] width 148 height 40
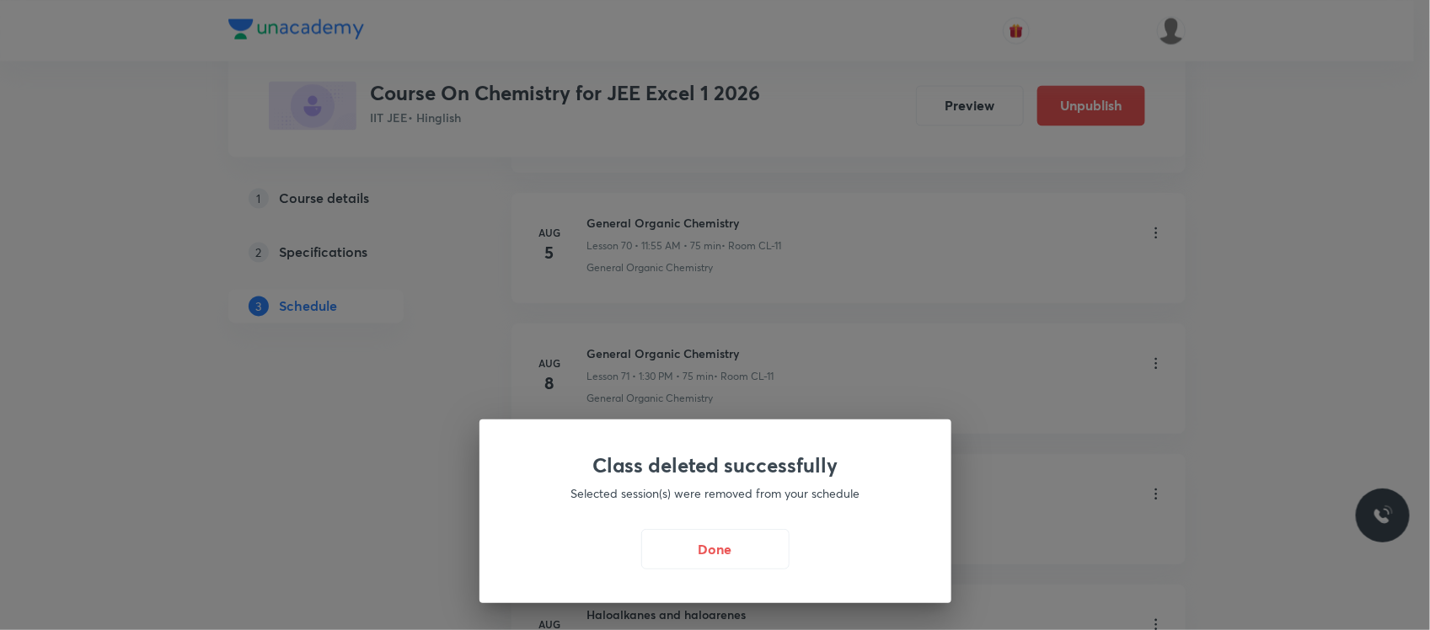
scroll to position [9912, 0]
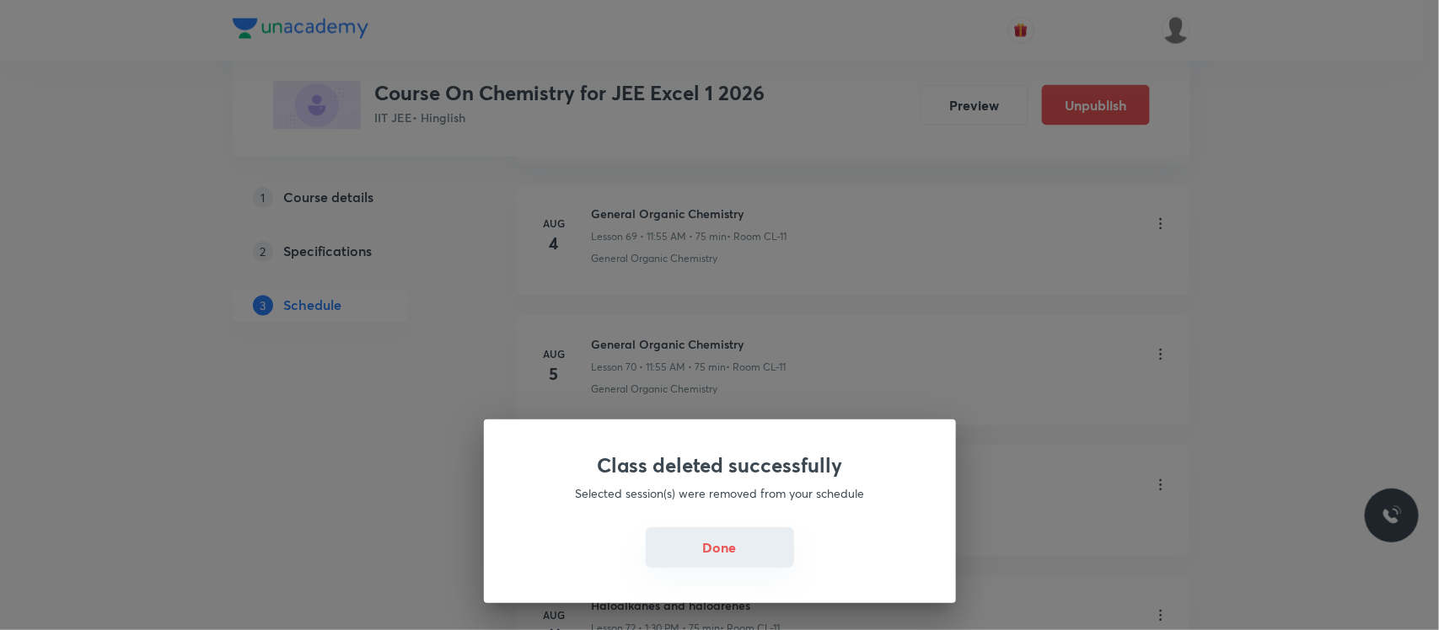
click at [715, 537] on button "Done" at bounding box center [720, 548] width 148 height 40
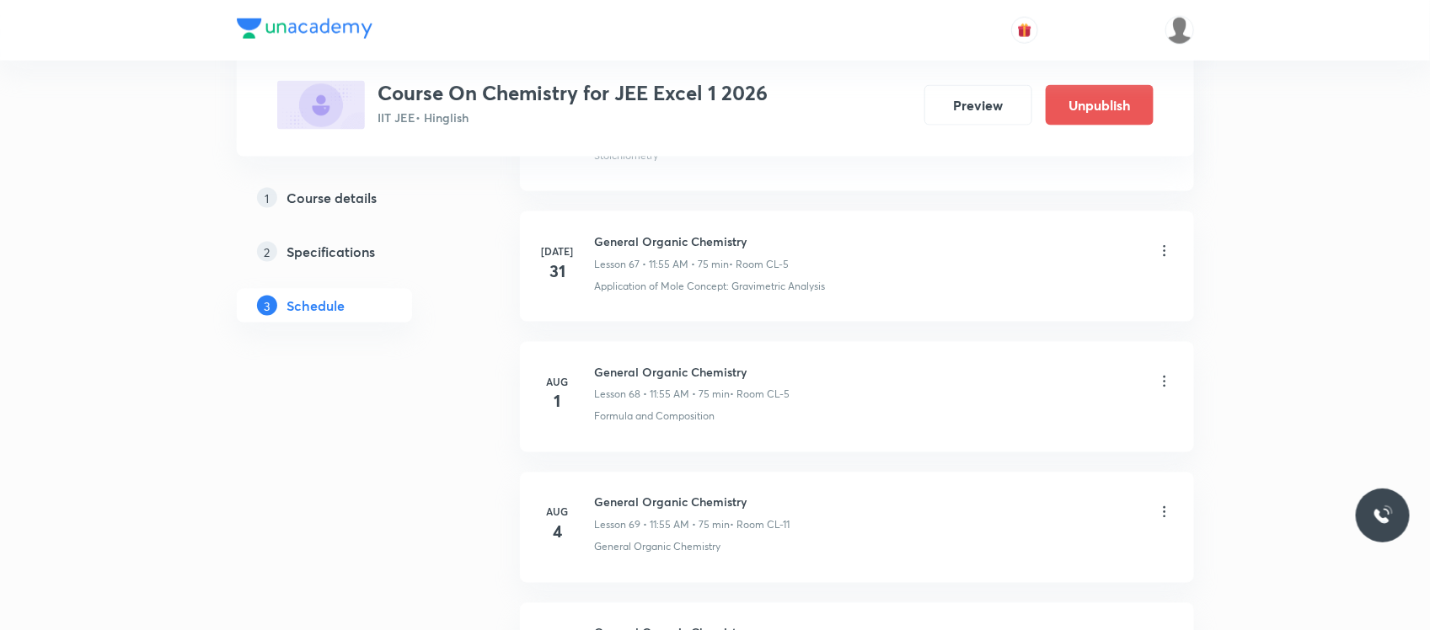
scroll to position [9621, 0]
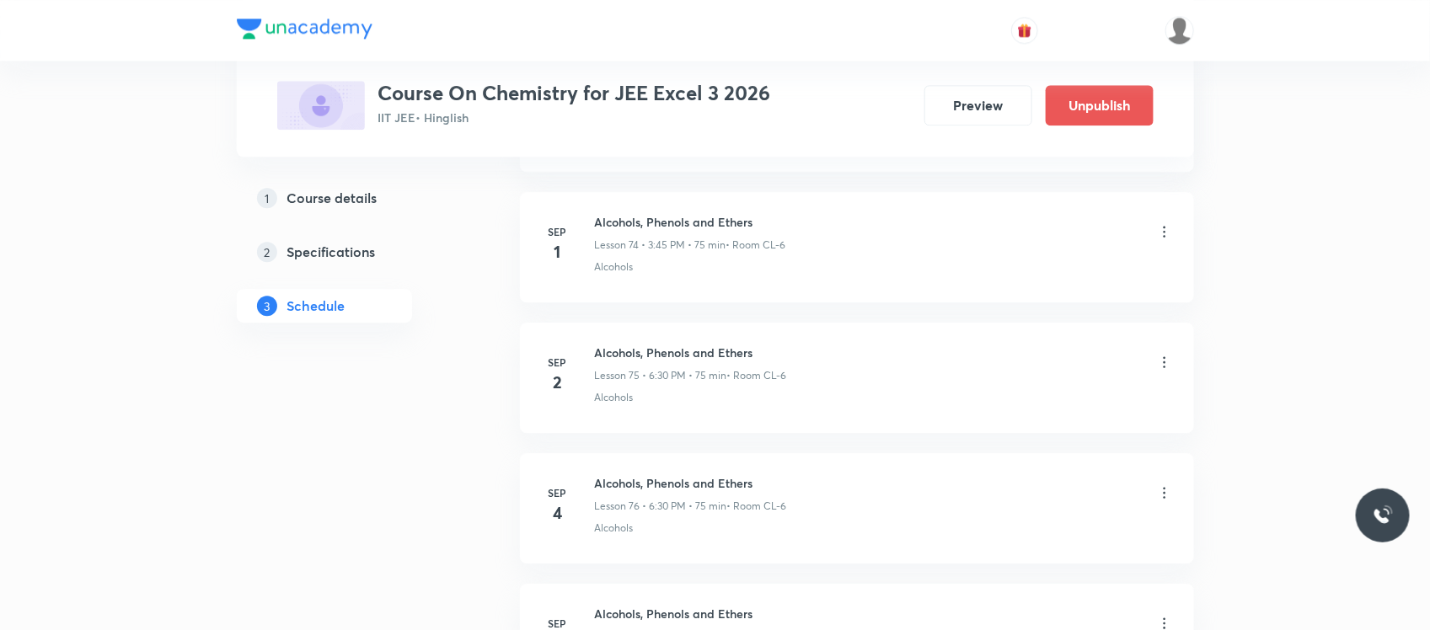
scroll to position [10506, 0]
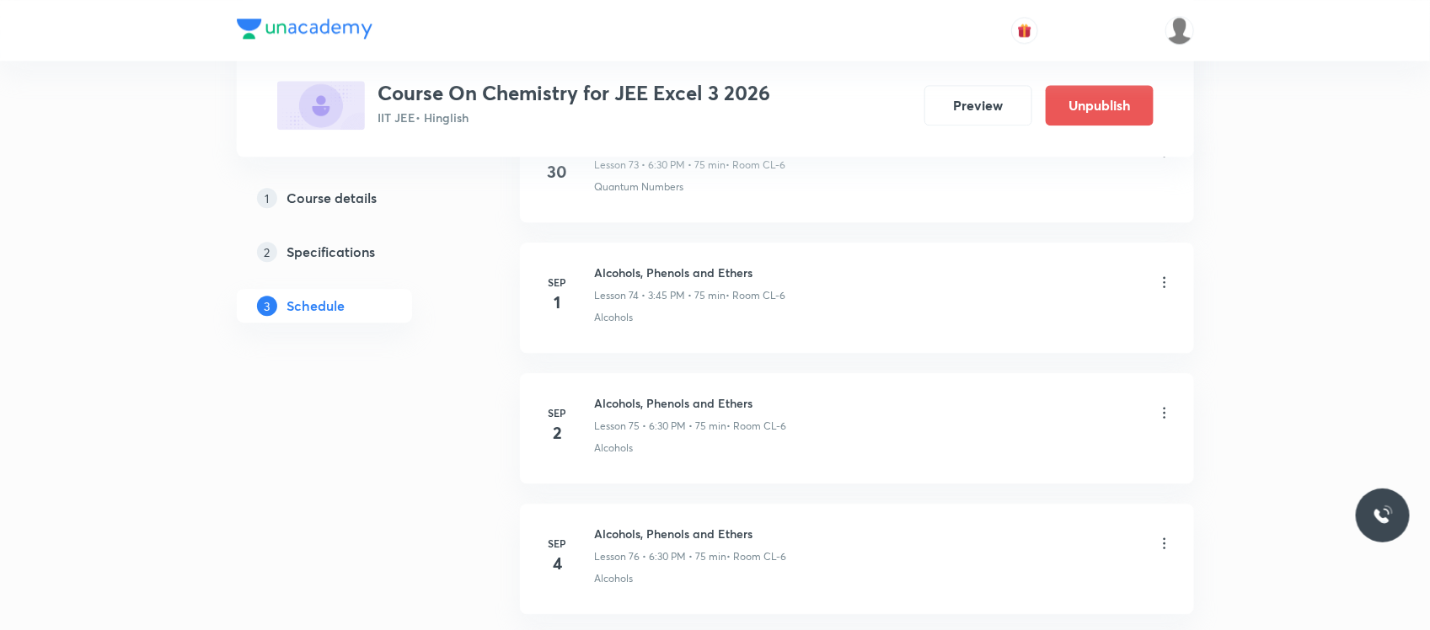
click at [617, 303] on div "Alcohols, Phenols and Ethers Lesson 74 • 3:45 PM • 75 min • Room CL-6" at bounding box center [690, 284] width 191 height 40
click at [628, 284] on li "[DATE] Alcohols, Phenols and Ethers Lesson 74 • 3:45 PM • 75 min • Room CL-6 Al…" at bounding box center [857, 298] width 674 height 110
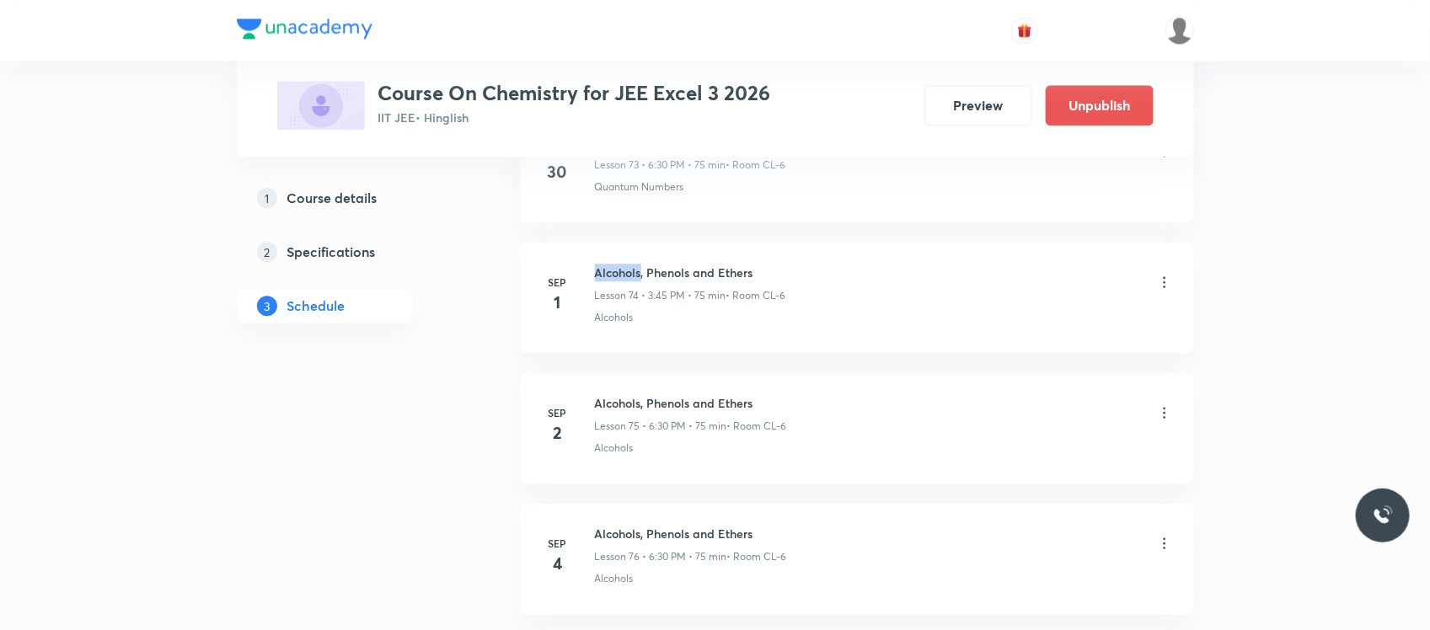
click at [628, 284] on li "[DATE] Alcohols, Phenols and Ethers Lesson 74 • 3:45 PM • 75 min • Room CL-6 Al…" at bounding box center [857, 298] width 674 height 110
copy h6 "Alcohols, Phenols and Ethers"
click at [1170, 291] on icon at bounding box center [1164, 282] width 17 height 17
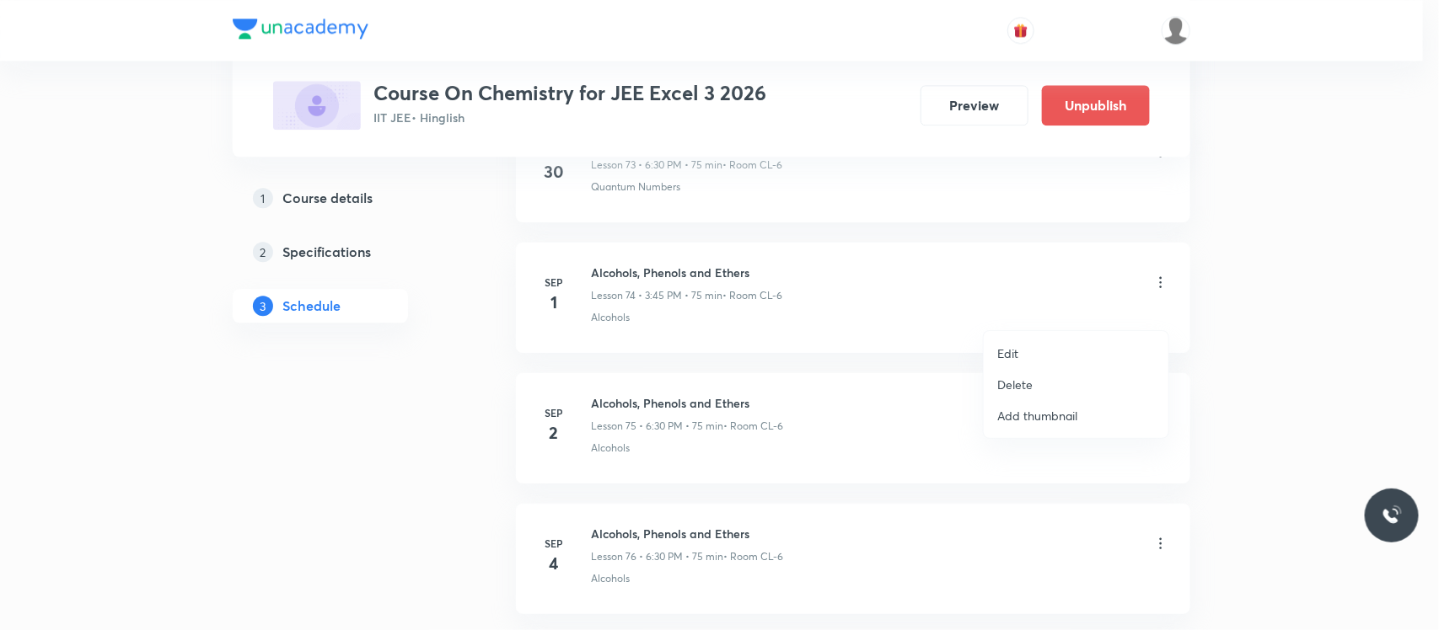
click at [1043, 384] on li "Delete" at bounding box center [1075, 384] width 185 height 31
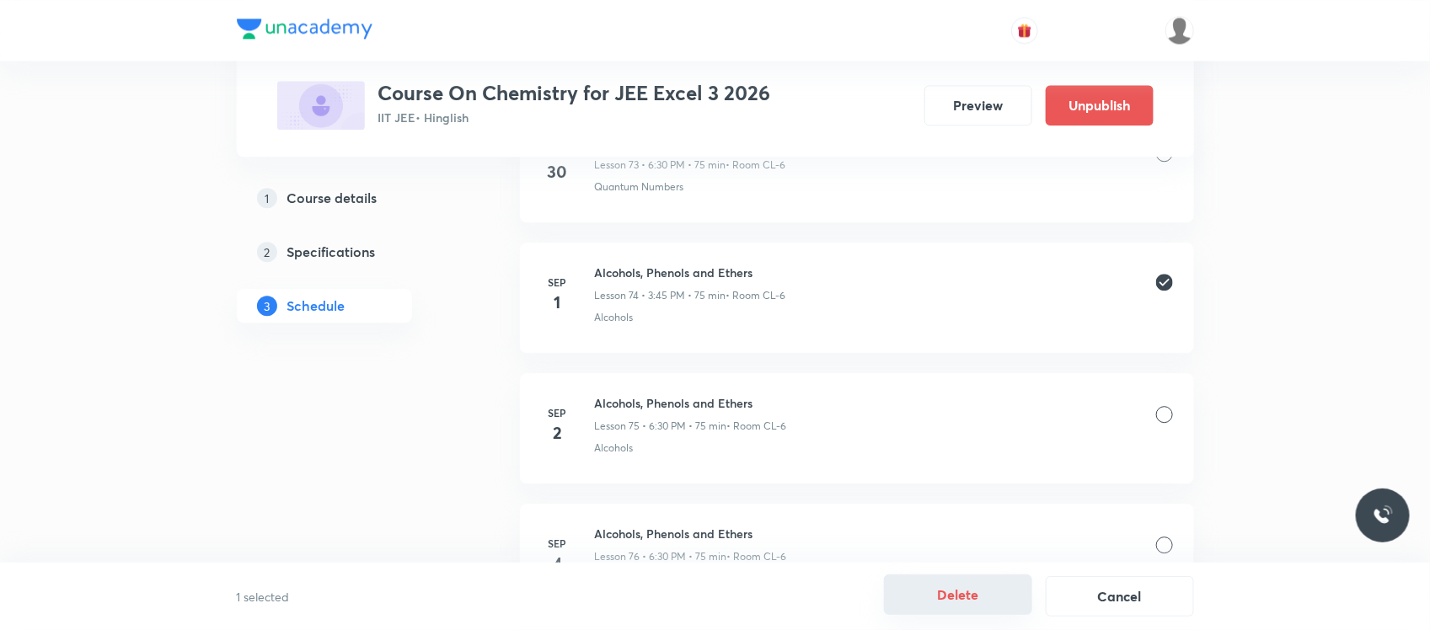
click at [934, 580] on button "Delete" at bounding box center [958, 595] width 148 height 40
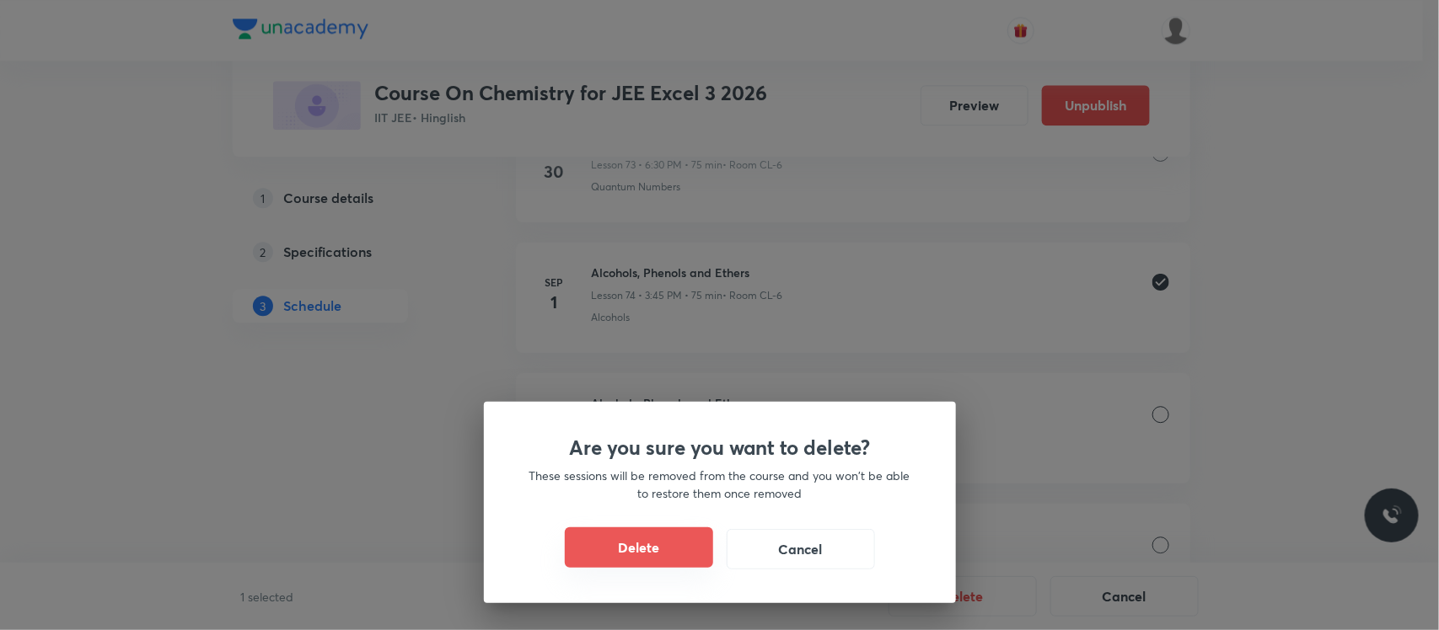
click at [633, 565] on button "Delete" at bounding box center [639, 548] width 148 height 40
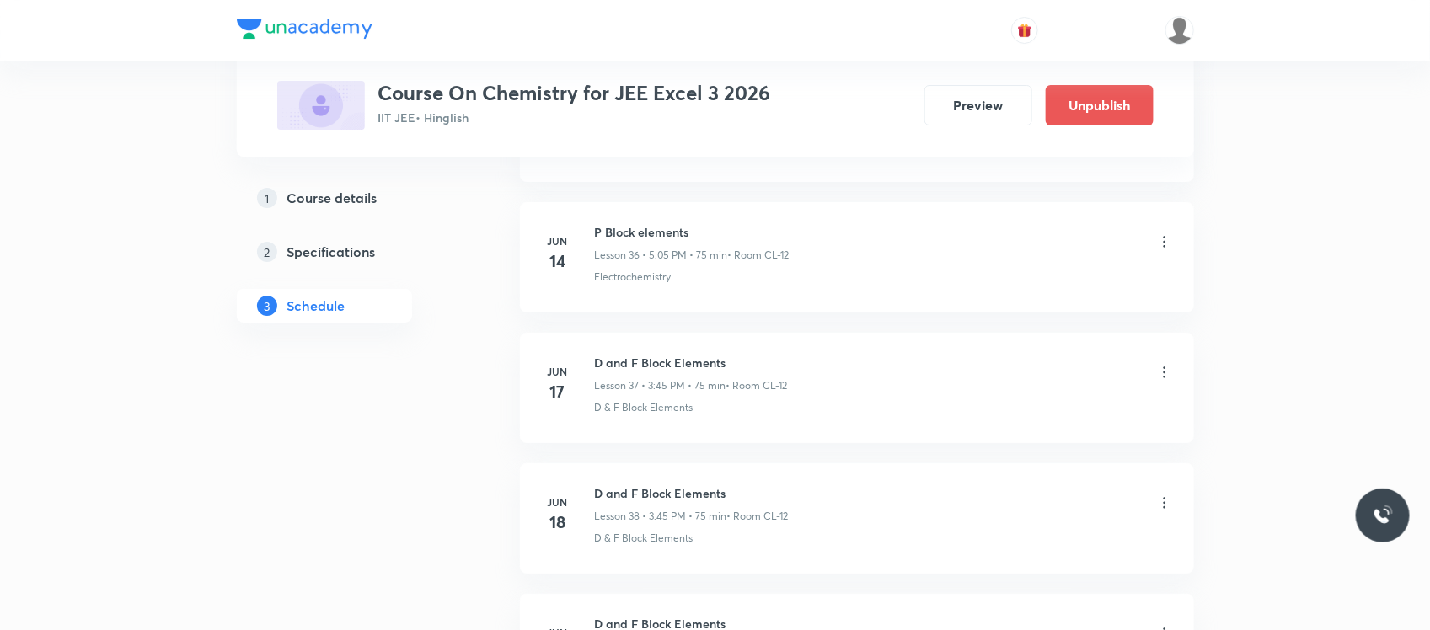
scroll to position [4784, 0]
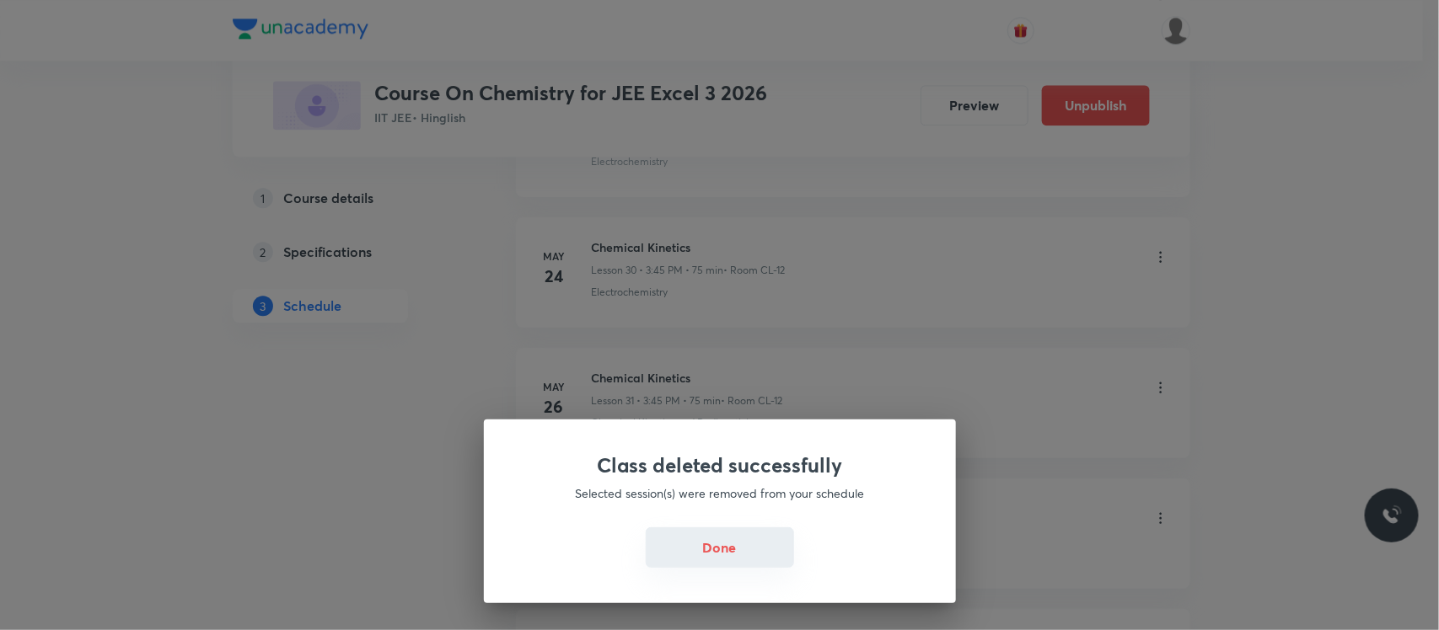
click at [699, 533] on button "Done" at bounding box center [720, 548] width 148 height 40
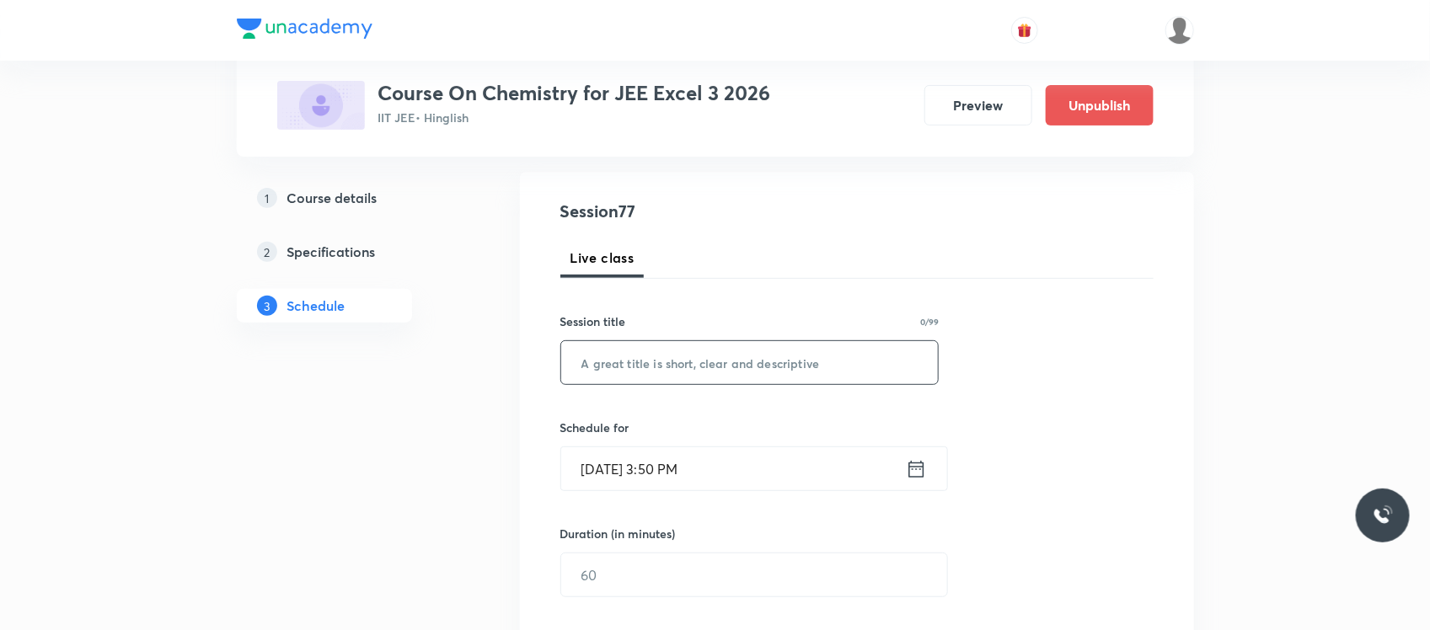
scroll to position [166, 0]
click at [710, 350] on input "text" at bounding box center [750, 361] width 378 height 43
paste input "Alcohols, Phenols and Ethers"
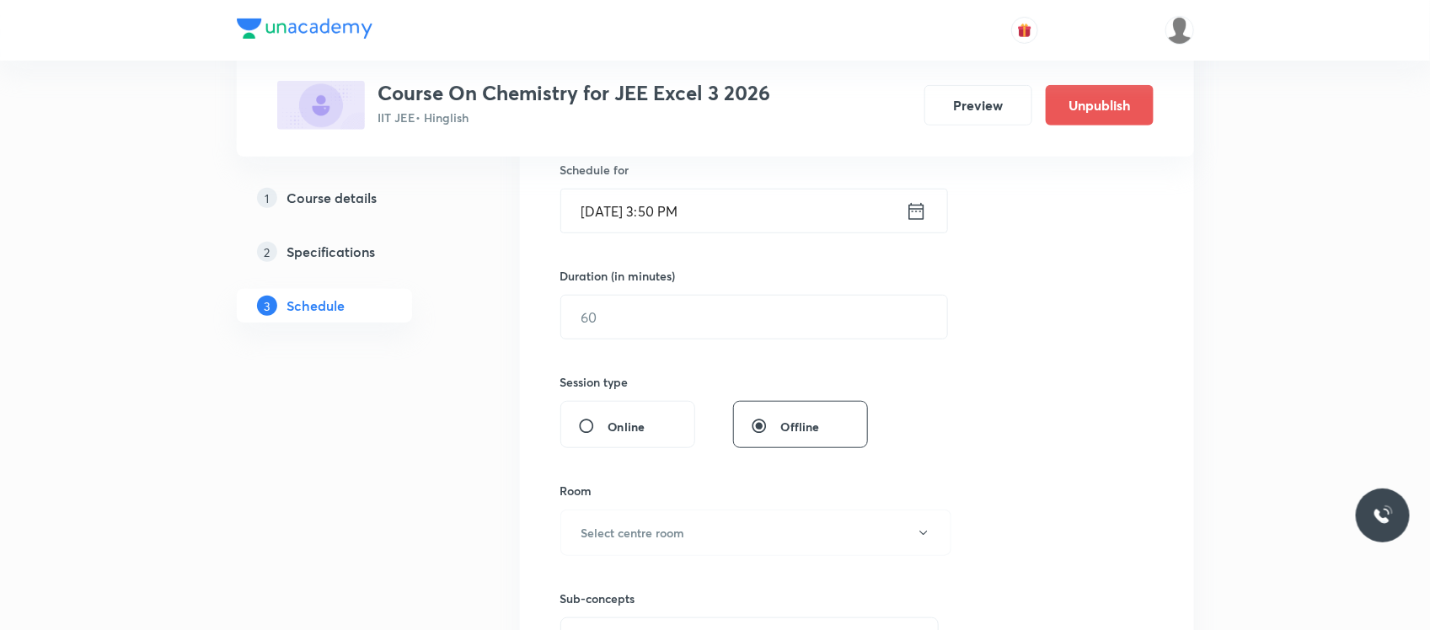
scroll to position [461, 0]
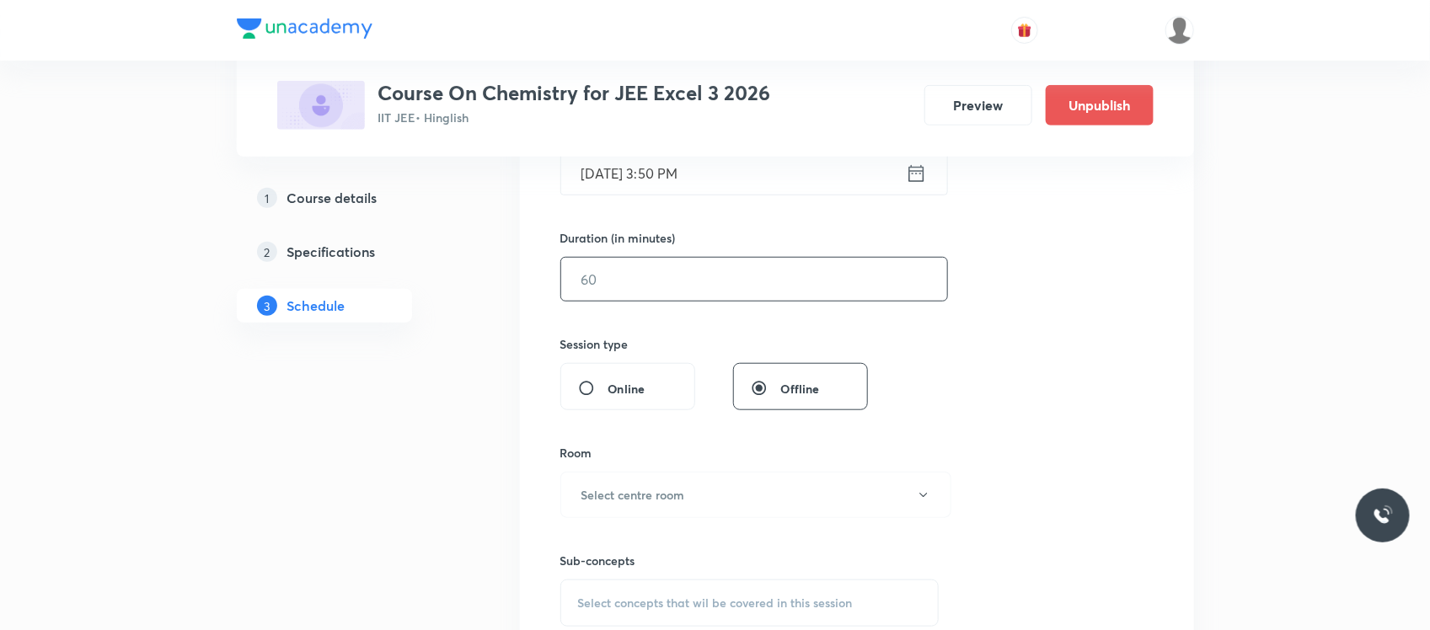
type input "Alcohols, Phenols and Ethers"
click at [685, 271] on input "text" at bounding box center [754, 279] width 386 height 43
type input "7"
type input "0"
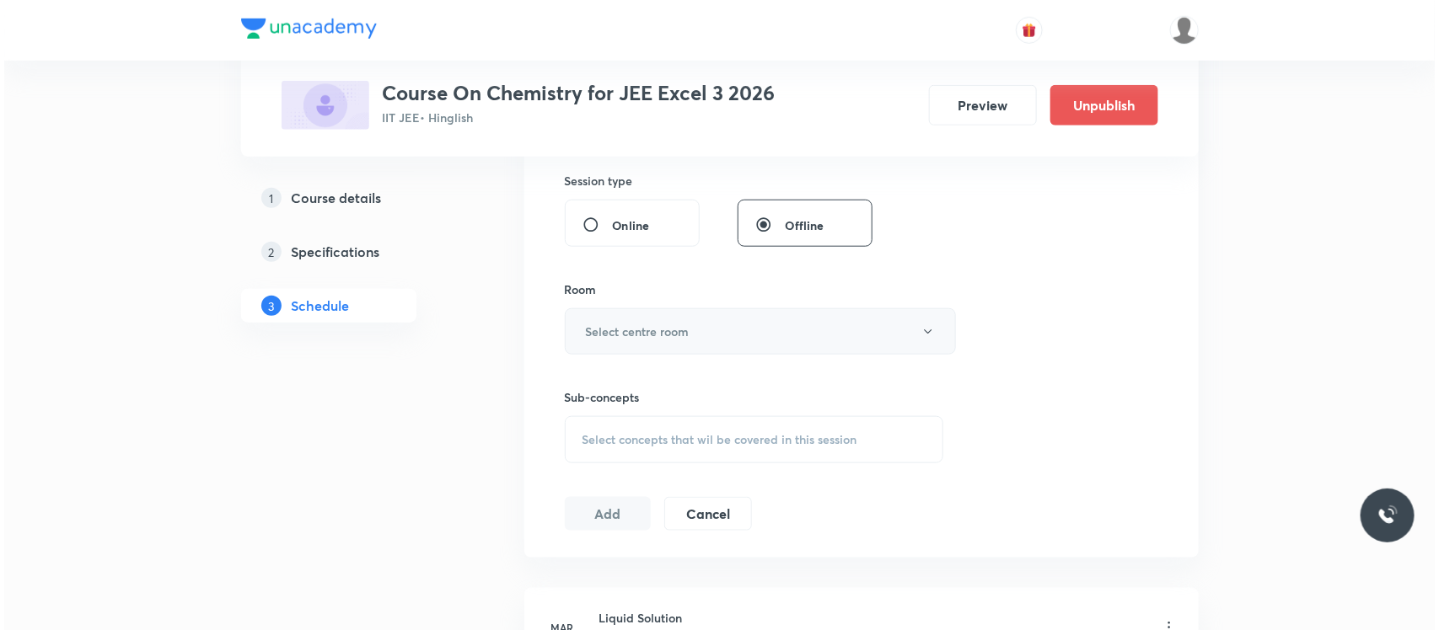
scroll to position [625, 0]
type input "55"
click at [684, 343] on button "Select centre room" at bounding box center [755, 331] width 391 height 46
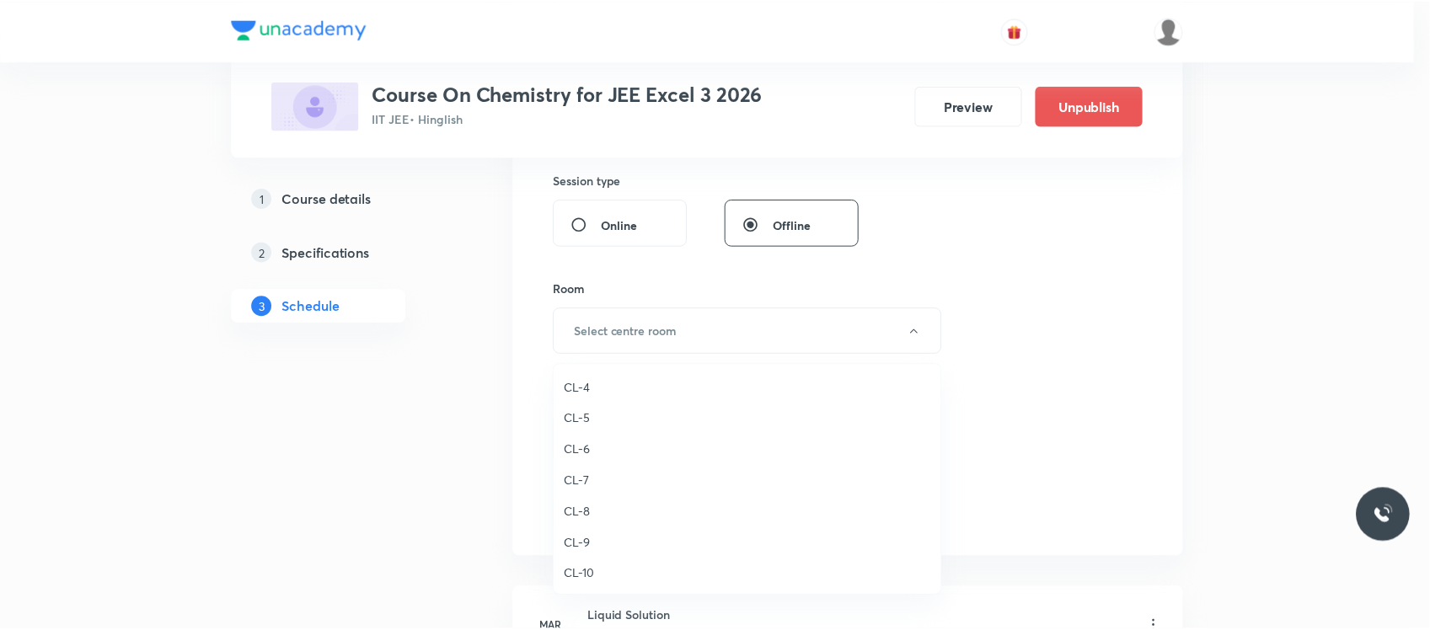
scroll to position [559, 0]
click at [595, 506] on span "CL-8" at bounding box center [751, 515] width 369 height 18
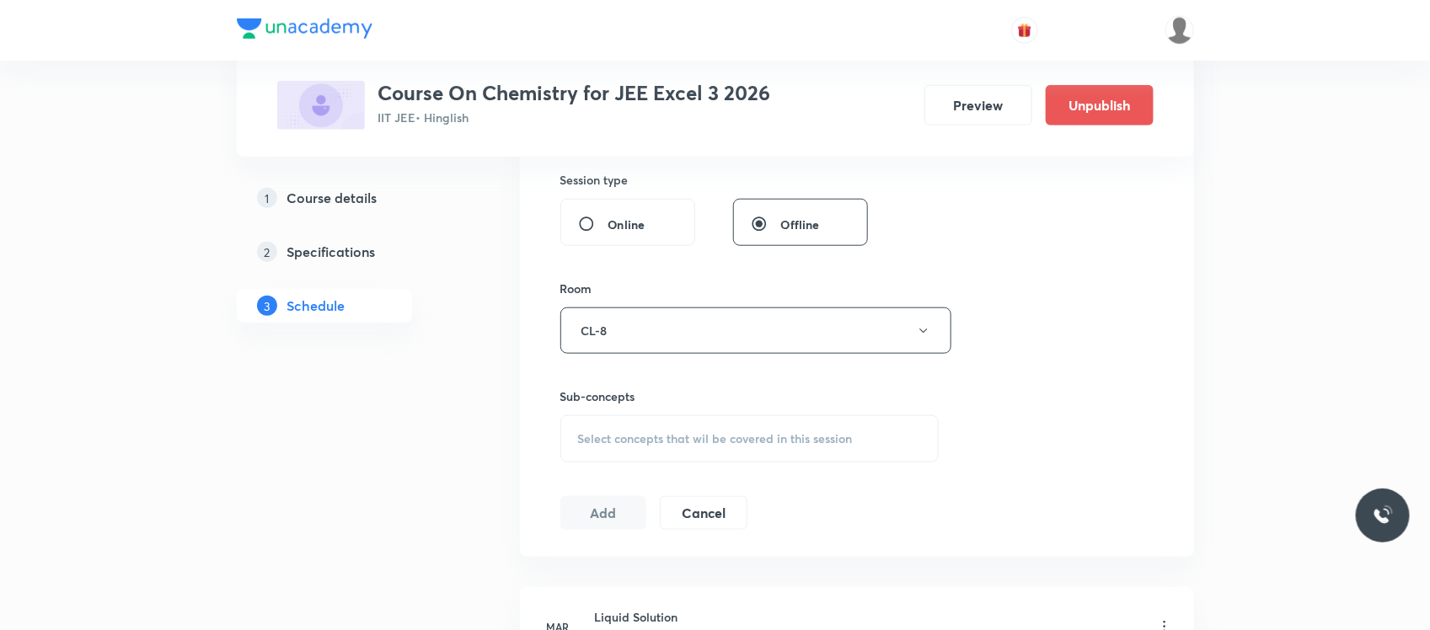
click at [633, 443] on span "Select concepts that wil be covered in this session" at bounding box center [715, 438] width 275 height 13
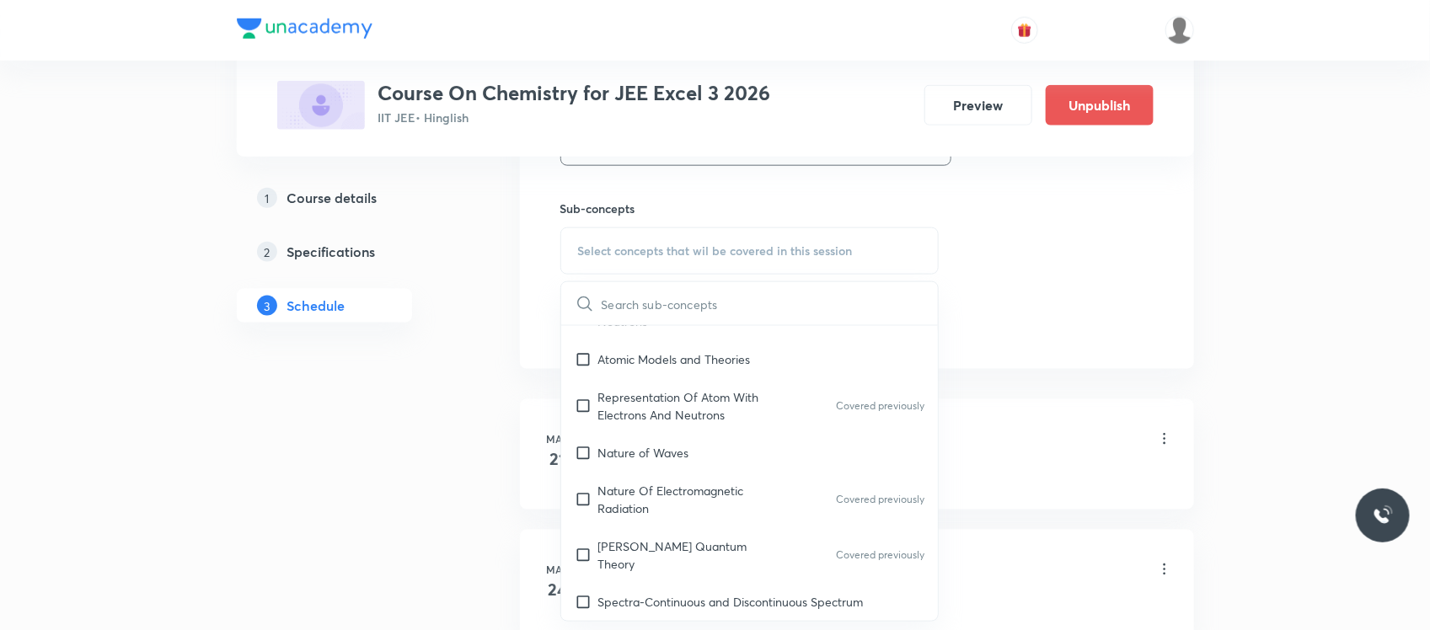
scroll to position [1077, 0]
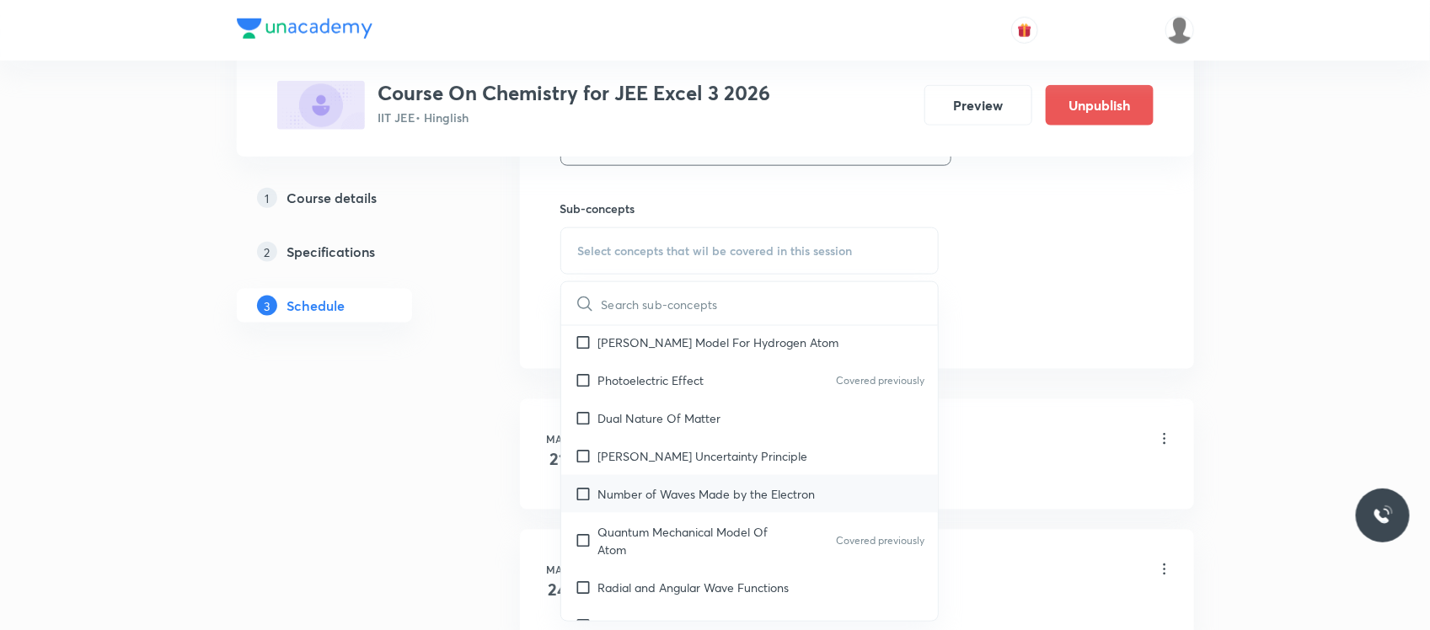
click at [679, 475] on div "Number of Waves Made by the Electron" at bounding box center [750, 494] width 378 height 38
checkbox input "true"
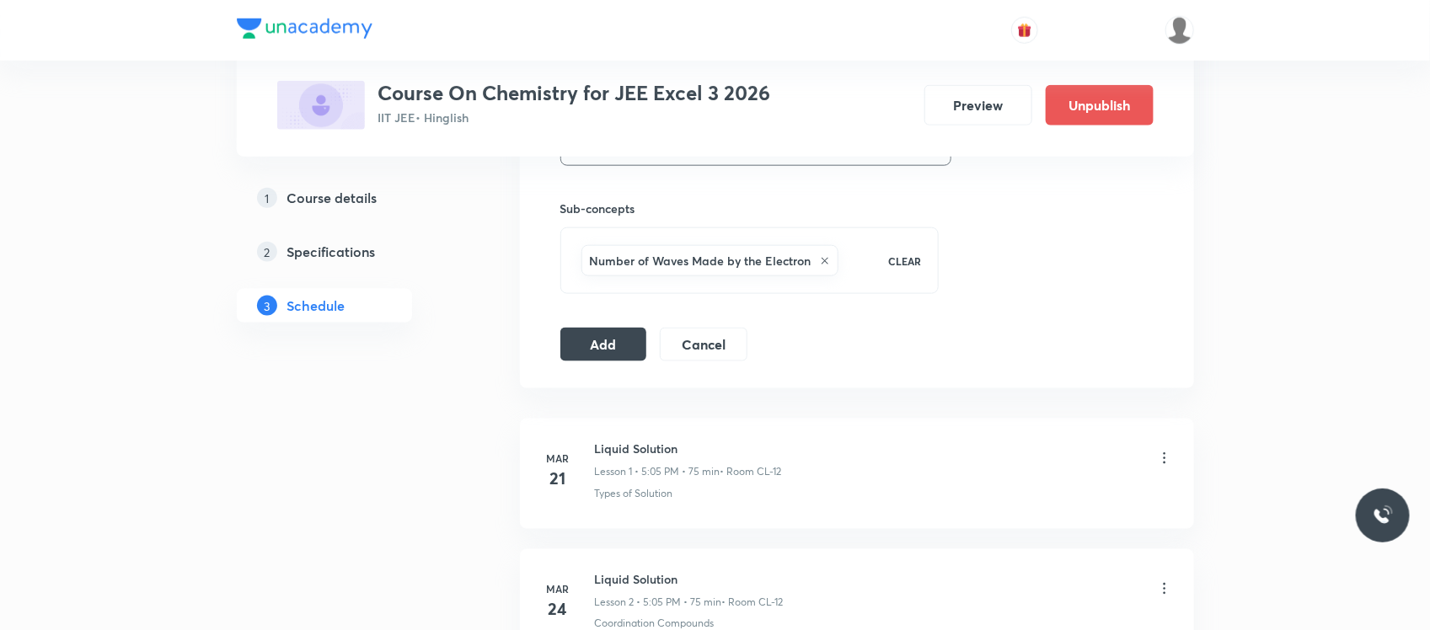
click at [587, 339] on button "Add" at bounding box center [603, 343] width 87 height 34
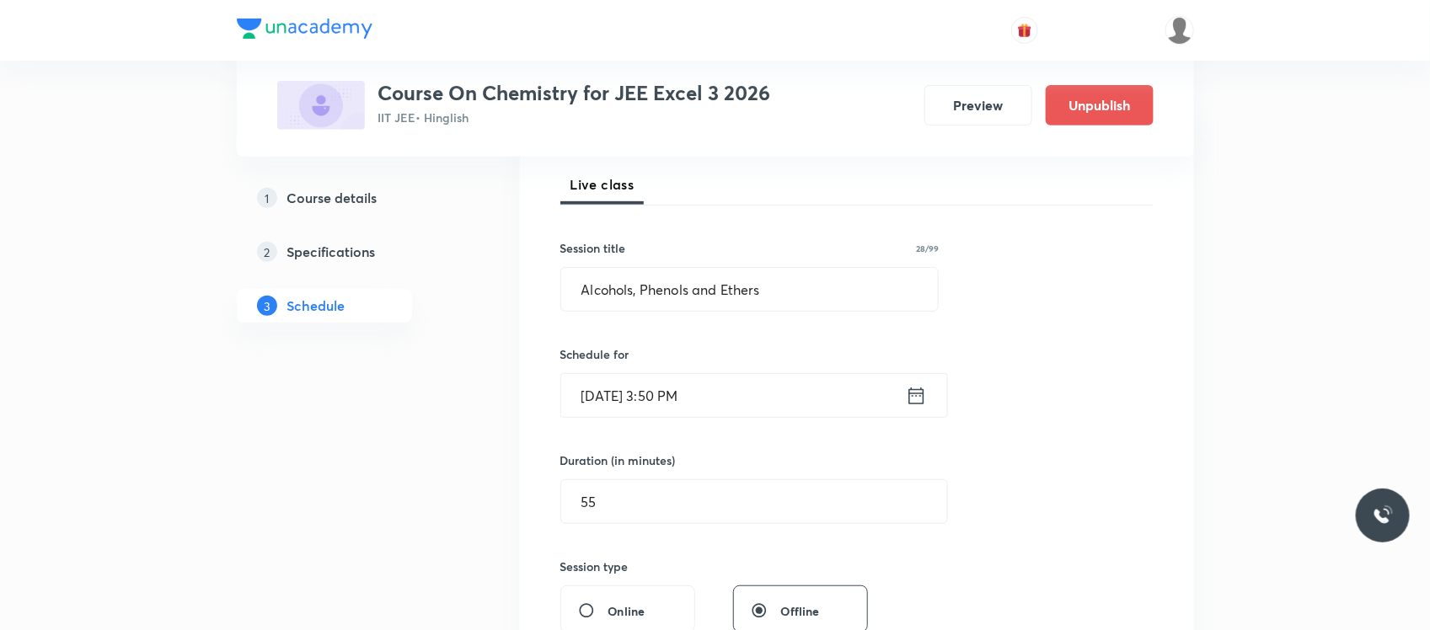
scroll to position [335, 0]
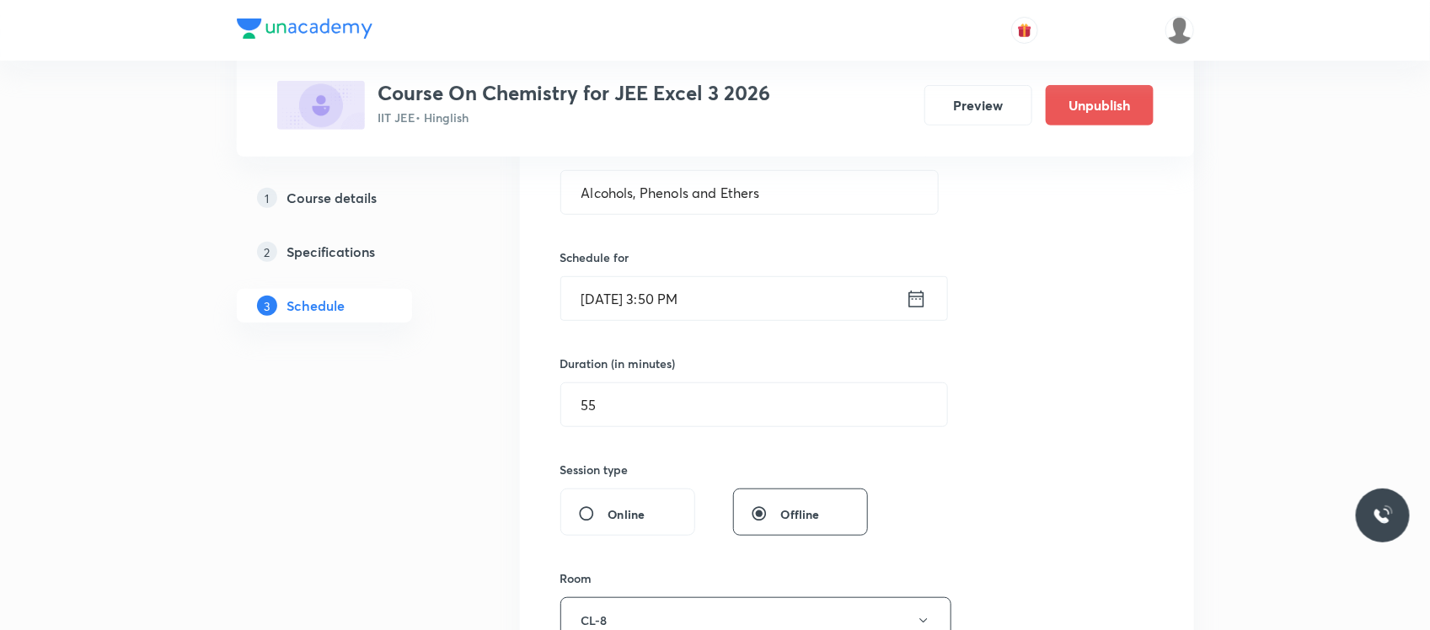
click at [723, 306] on input "[DATE] 3:50 PM" at bounding box center [733, 298] width 345 height 43
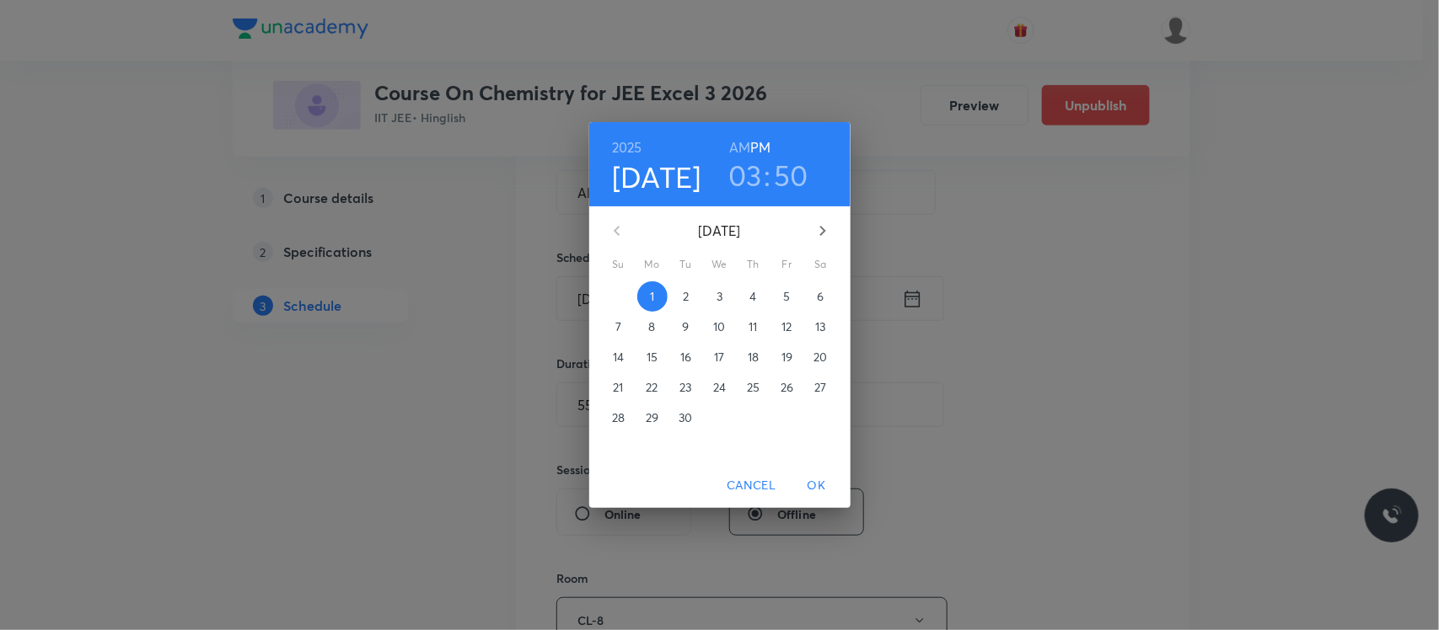
click at [797, 171] on h3 "50" at bounding box center [791, 175] width 35 height 35
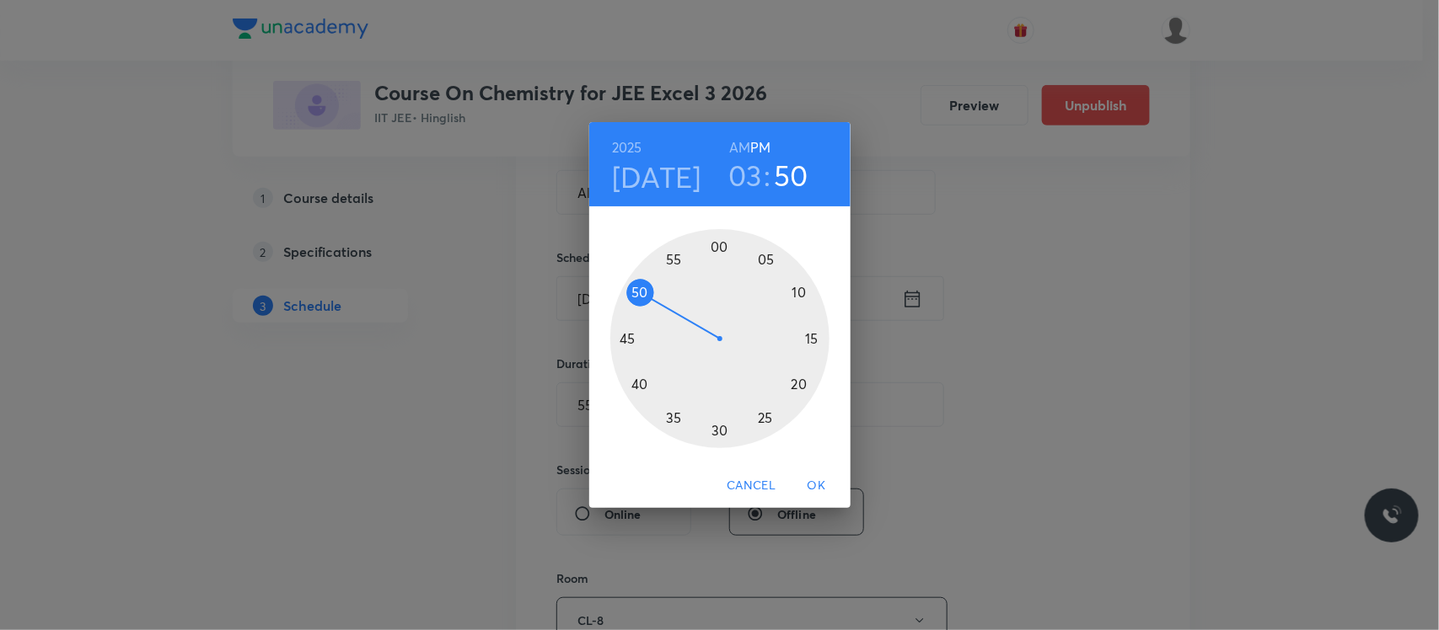
click at [674, 265] on div at bounding box center [719, 338] width 219 height 219
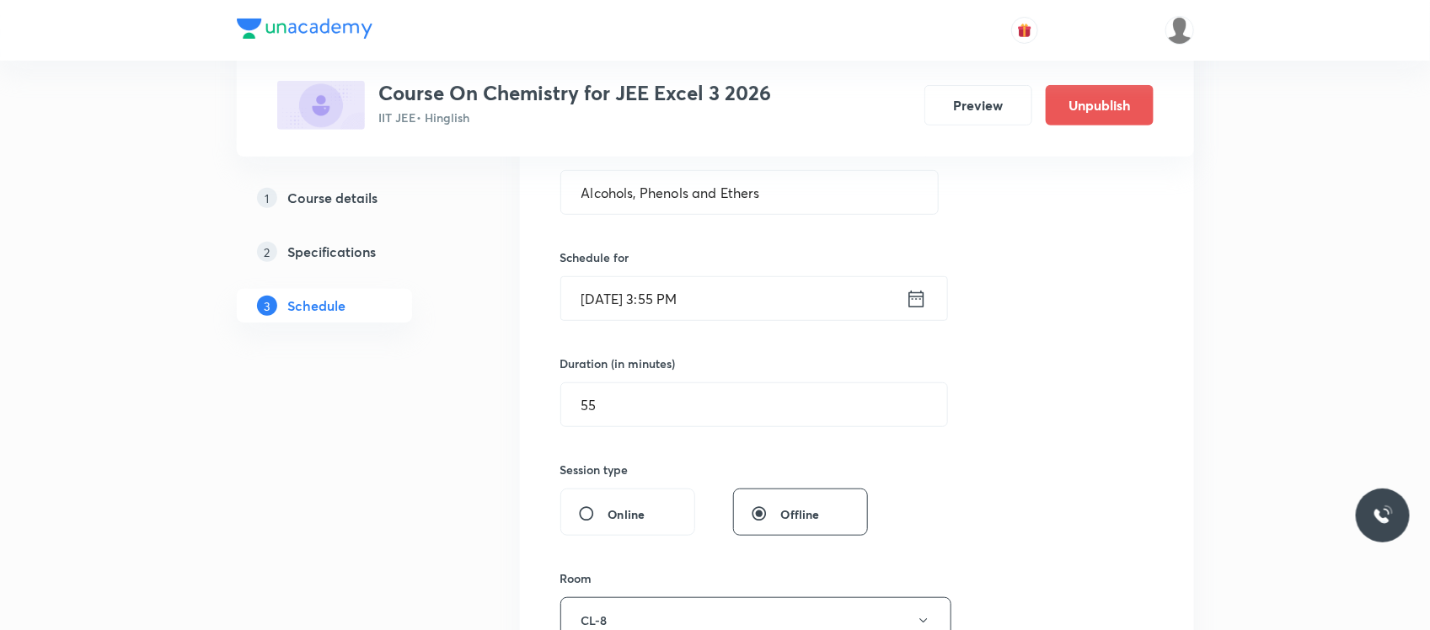
scroll to position [426, 0]
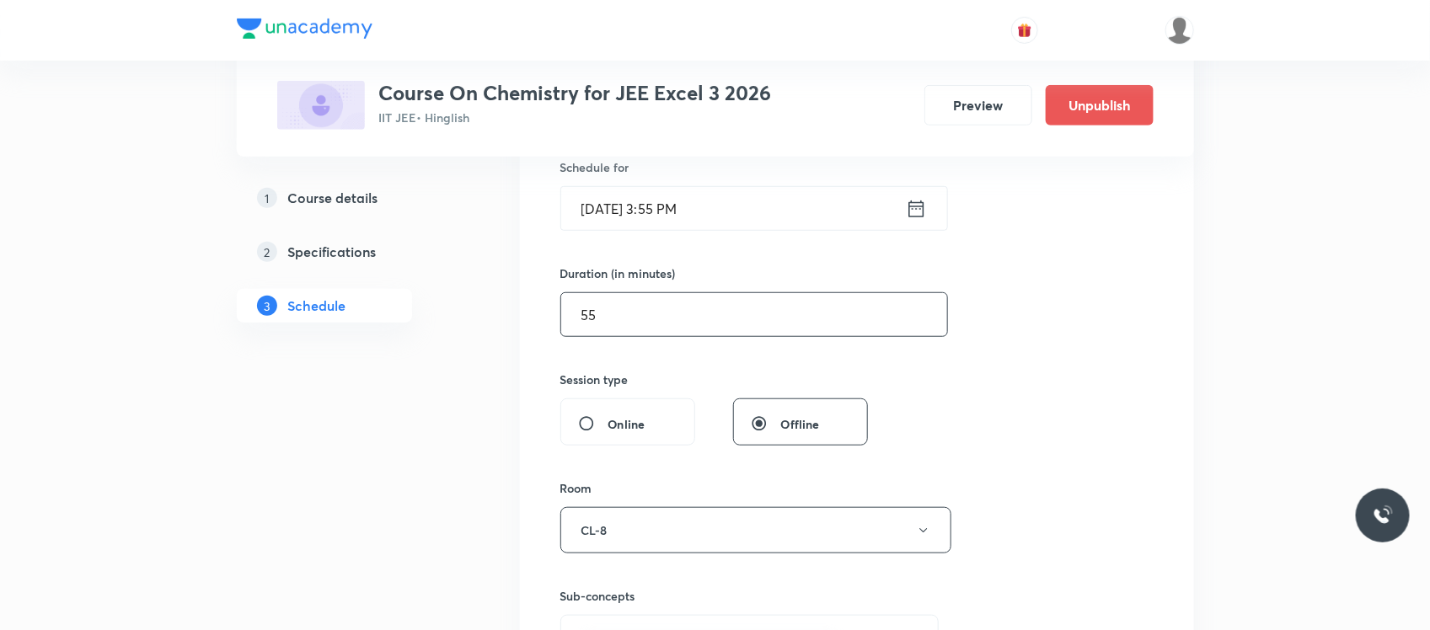
click at [601, 318] on input "55" at bounding box center [754, 314] width 386 height 43
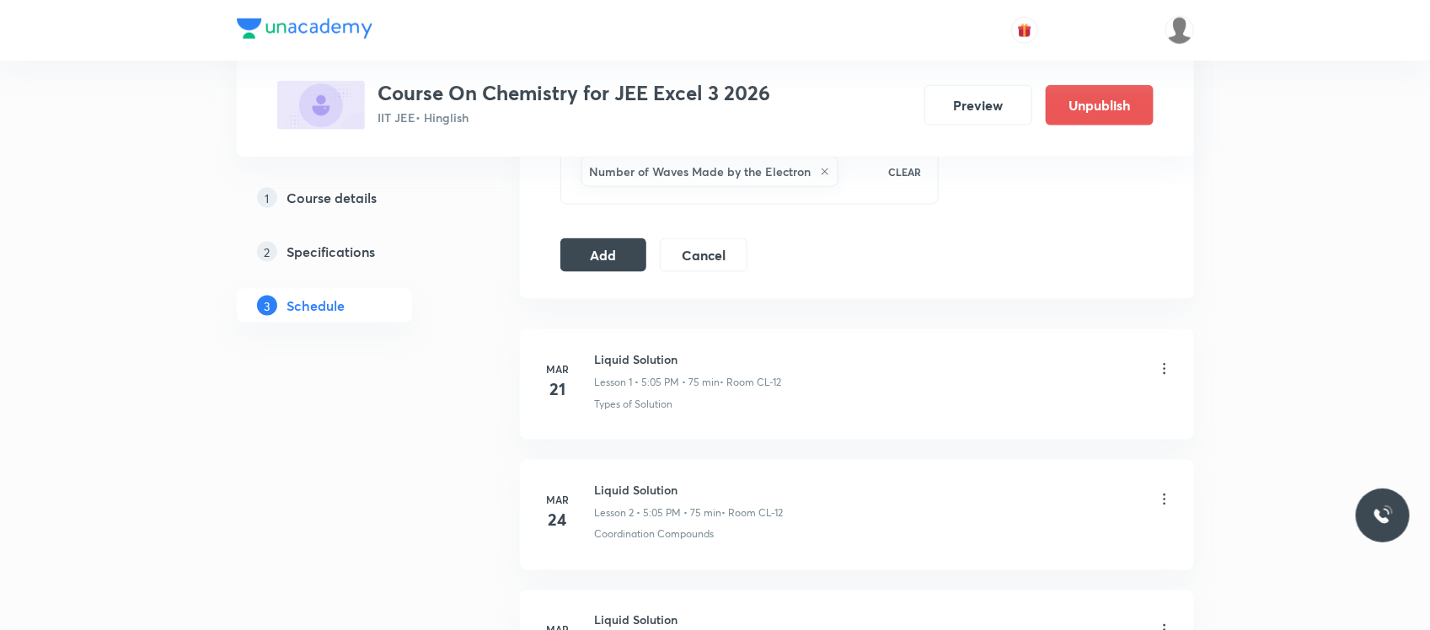
scroll to position [841, 0]
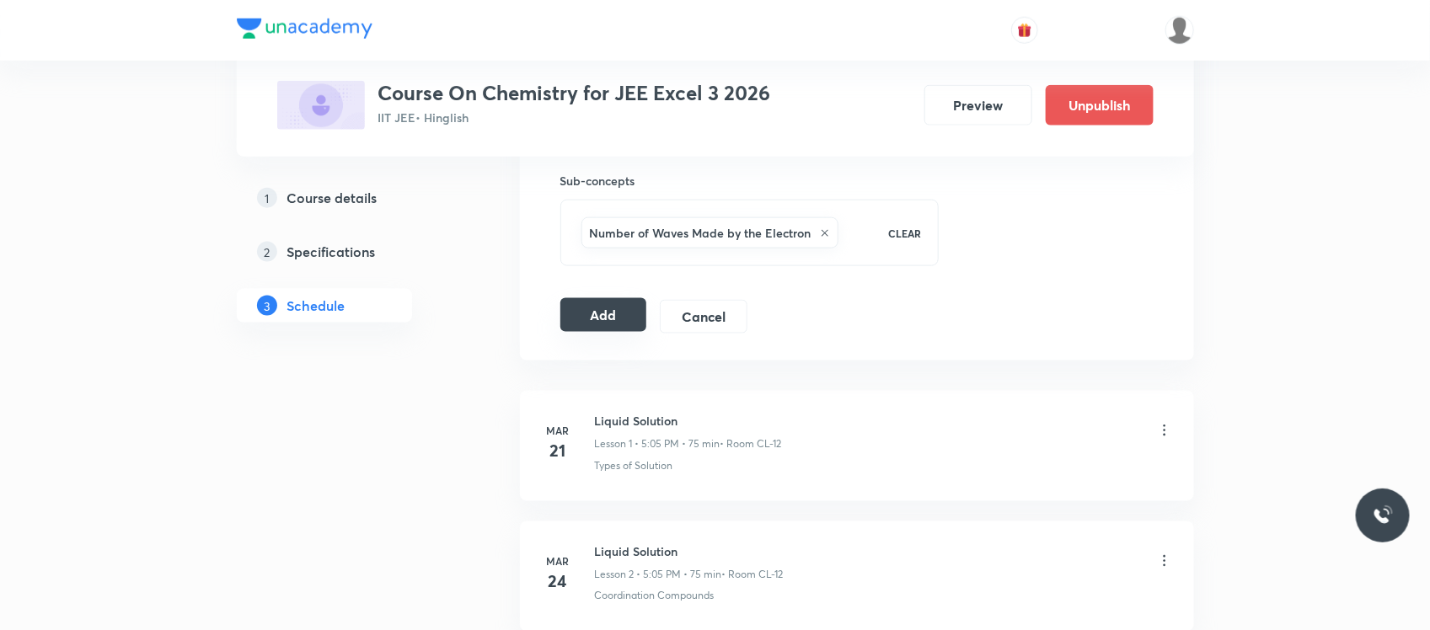
type input "50"
click at [599, 320] on button "Add" at bounding box center [603, 315] width 87 height 34
